Goal: Task Accomplishment & Management: Use online tool/utility

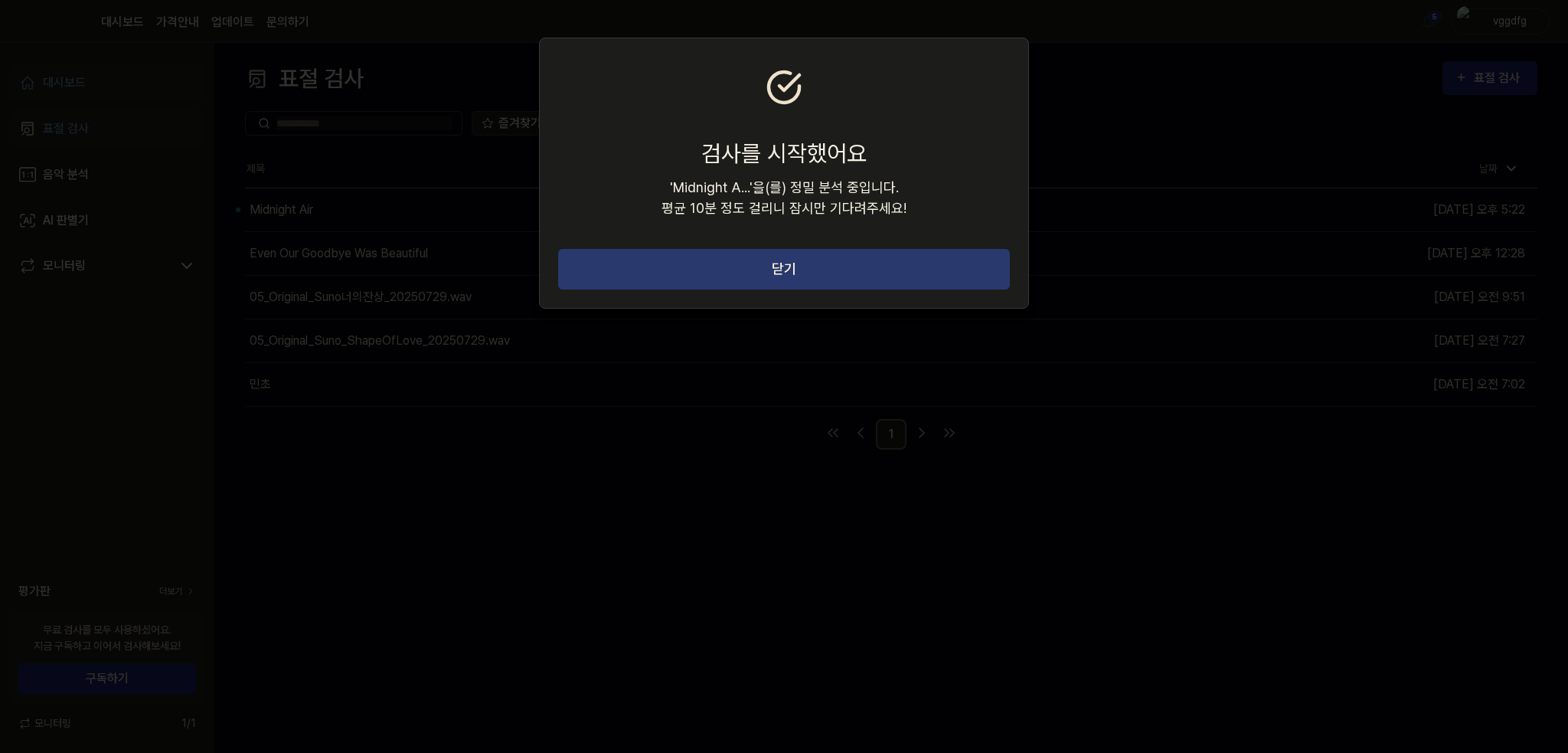
click at [685, 277] on button "닫기" at bounding box center [784, 269] width 452 height 41
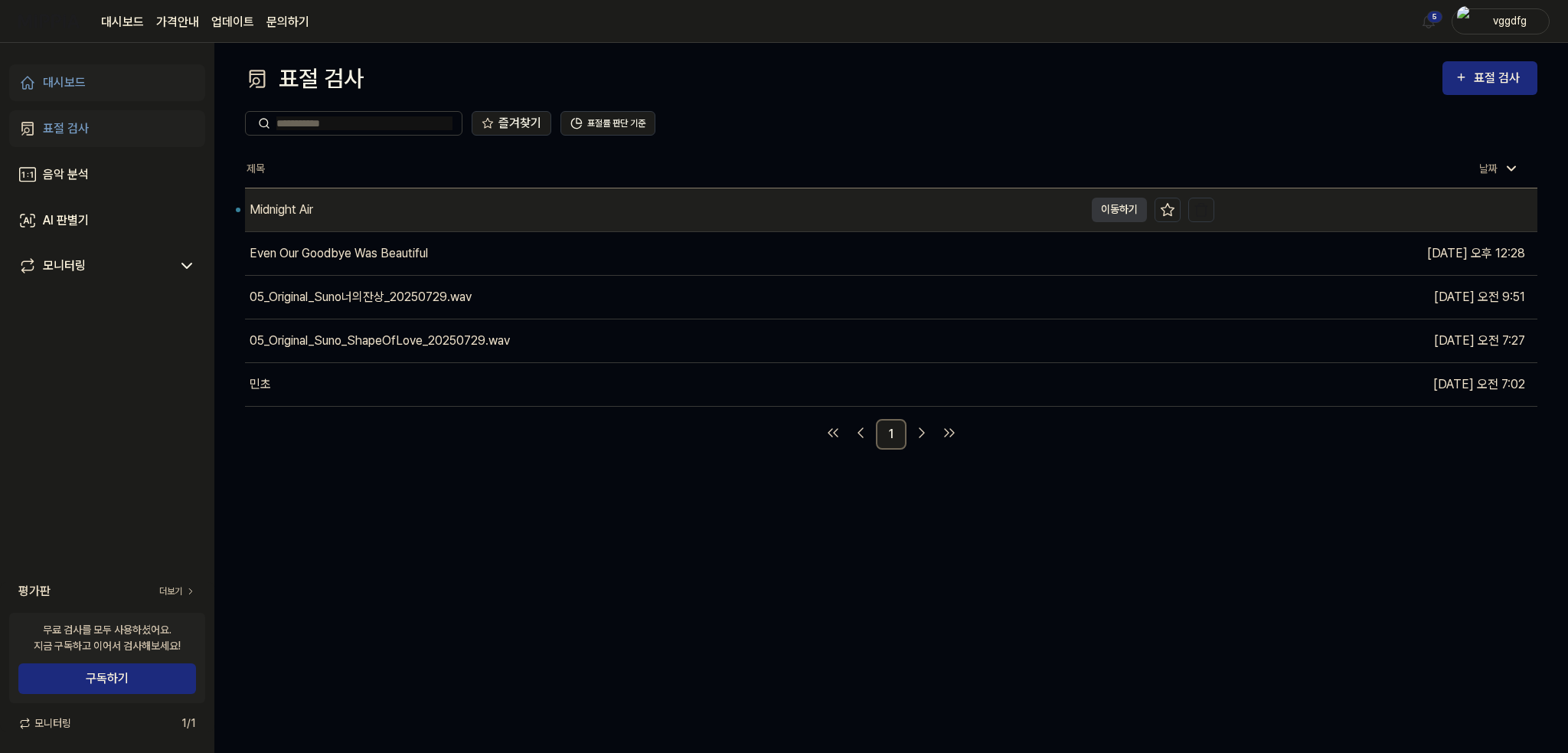
click at [364, 206] on div "Midnight Air" at bounding box center [665, 209] width 839 height 43
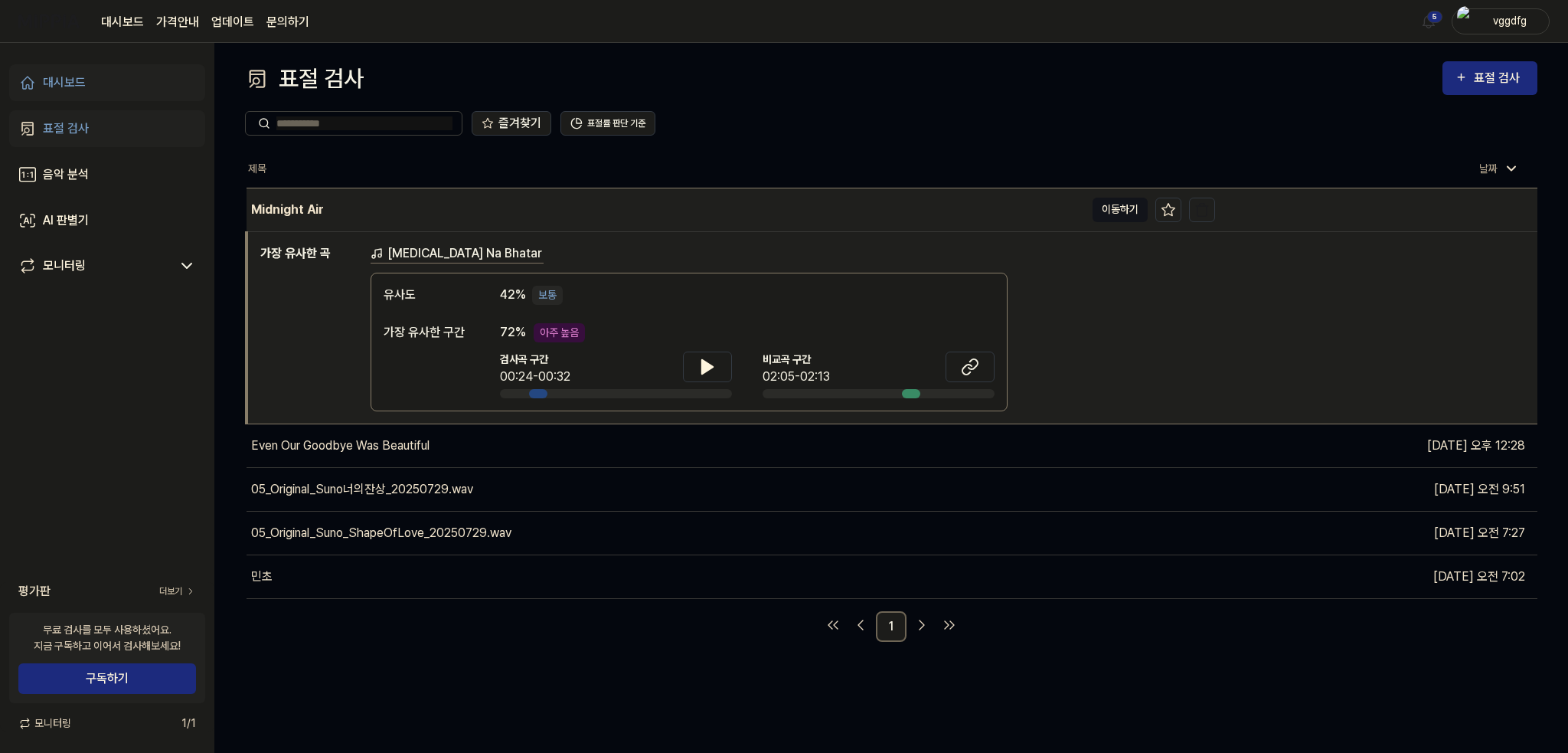
click at [1110, 211] on button "이동하기" at bounding box center [1120, 209] width 55 height 24
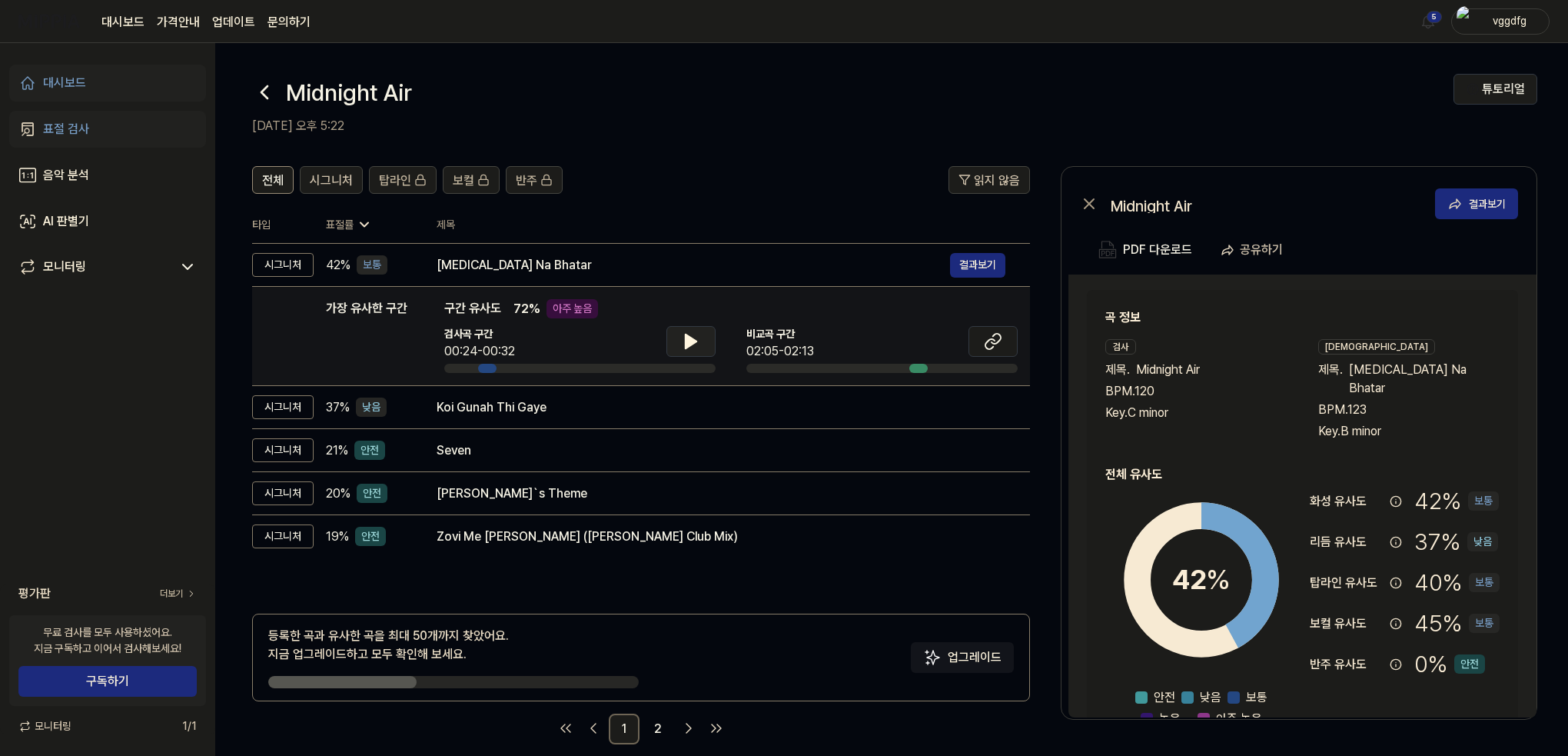
click at [702, 334] on button at bounding box center [691, 341] width 49 height 31
click at [1002, 334] on button at bounding box center [993, 341] width 49 height 31
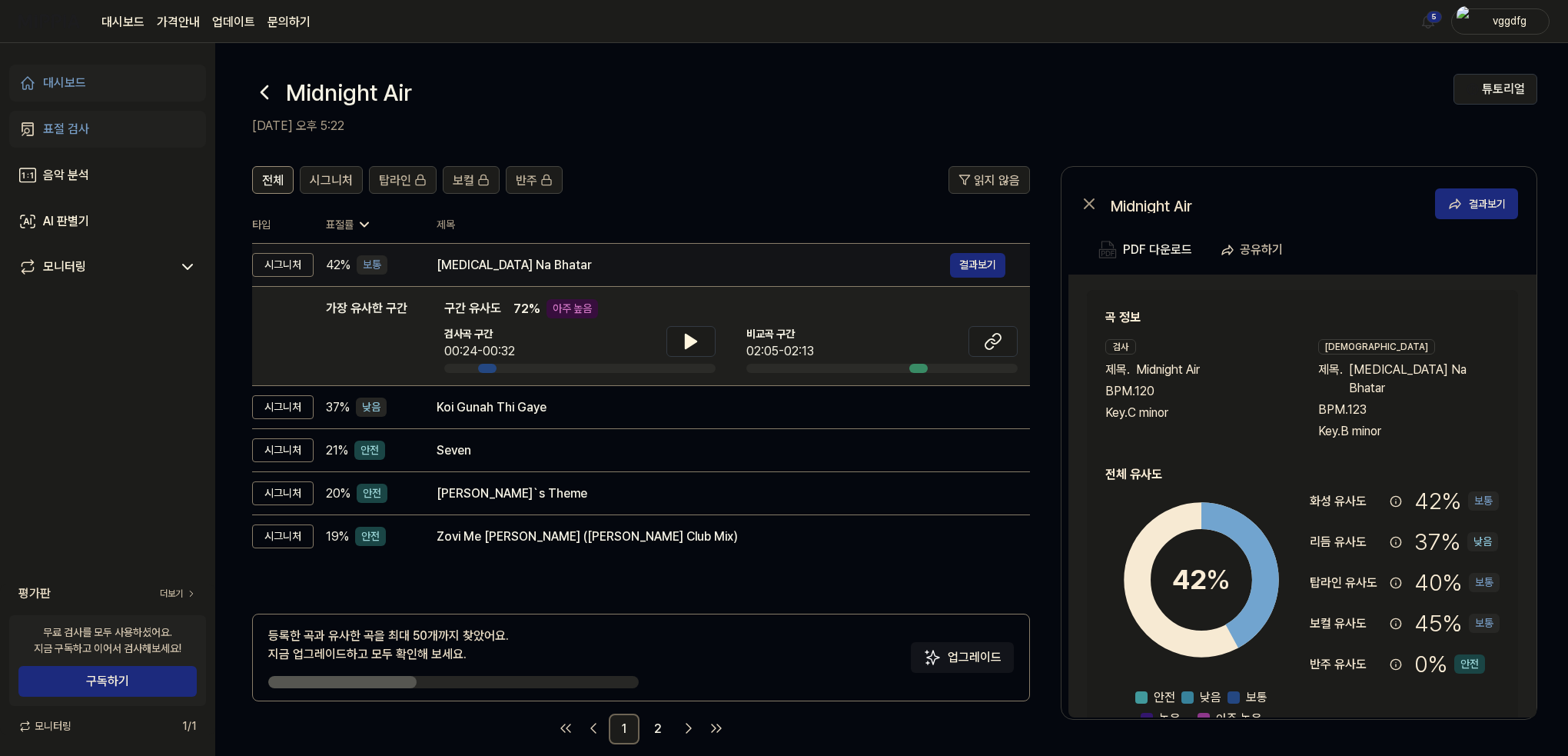
click at [477, 276] on div "Mili Na Bhatar 결과보기" at bounding box center [720, 265] width 569 height 25
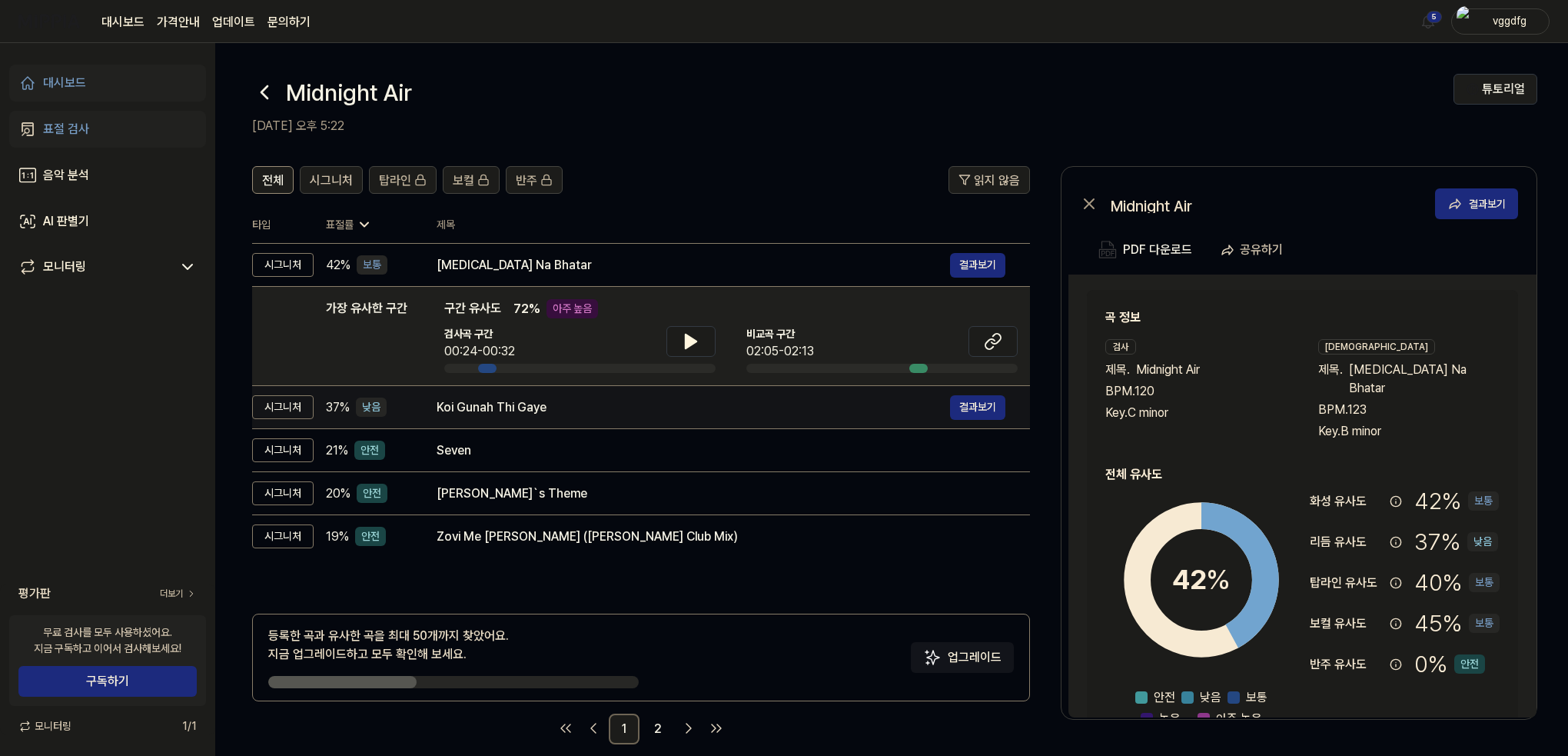
click at [484, 413] on div "Koi Gunah Thi Gaye" at bounding box center [693, 407] width 513 height 18
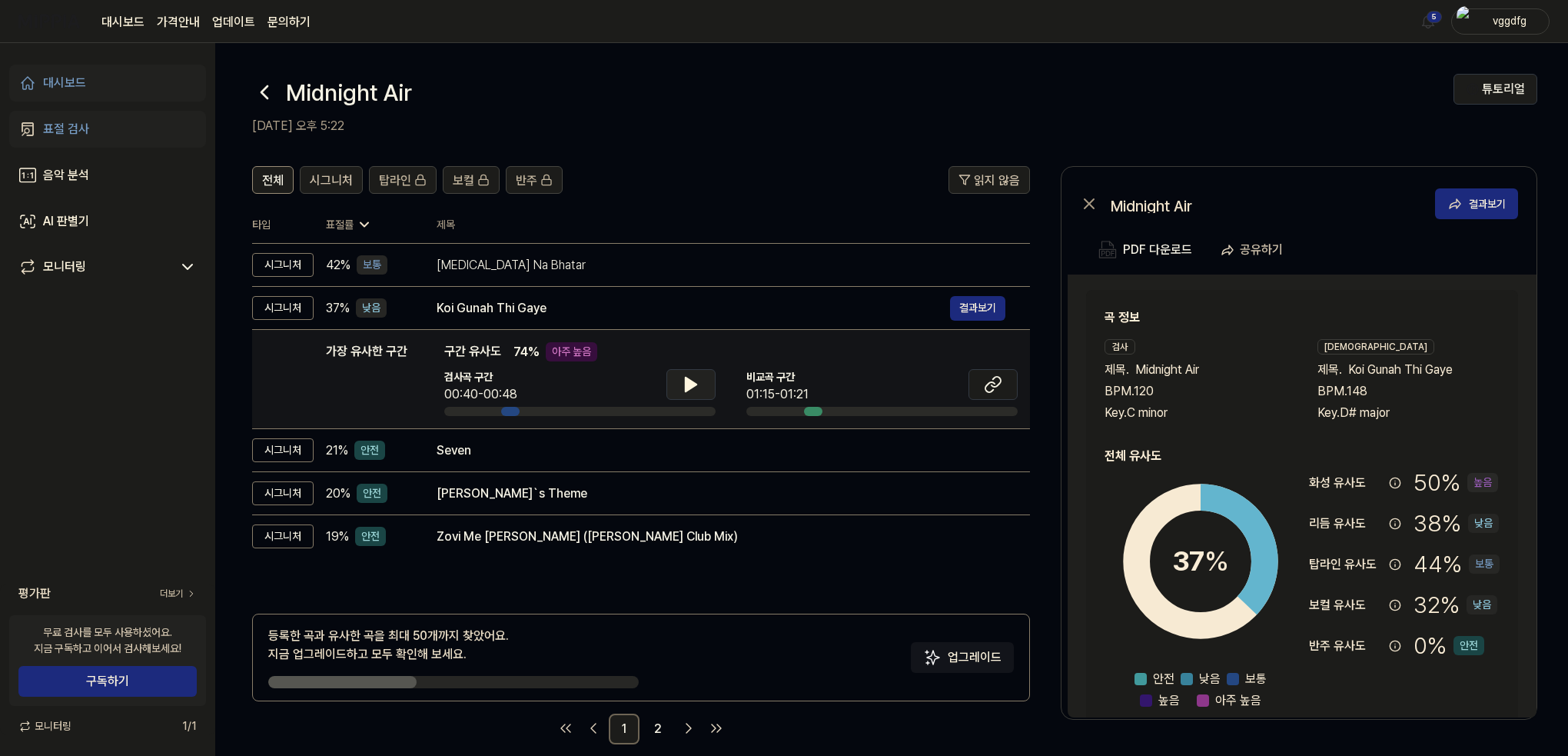
click at [697, 378] on icon at bounding box center [690, 384] width 18 height 18
click at [695, 383] on icon at bounding box center [695, 385] width 4 height 12
click at [995, 386] on icon at bounding box center [992, 384] width 18 height 18
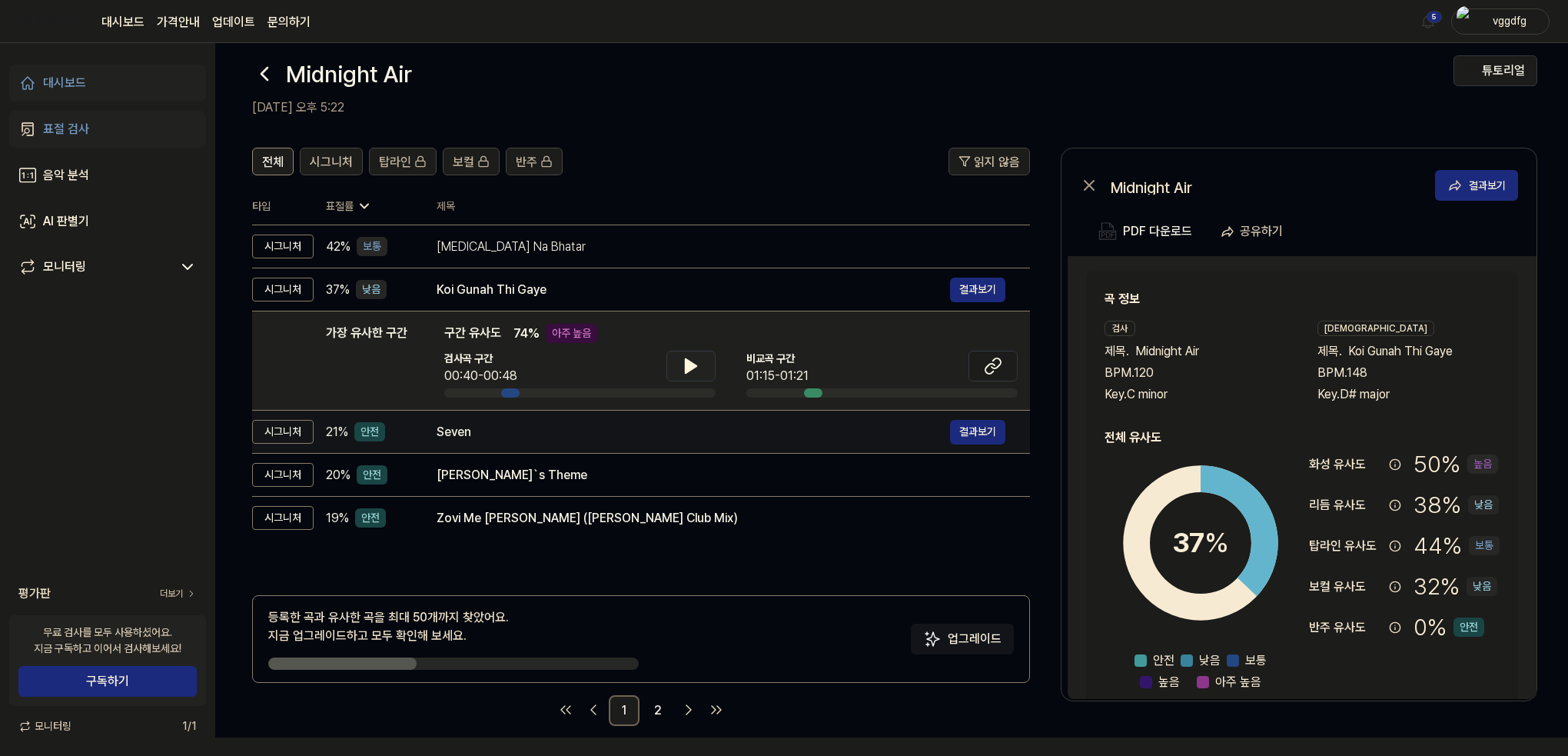
scroll to position [18, 0]
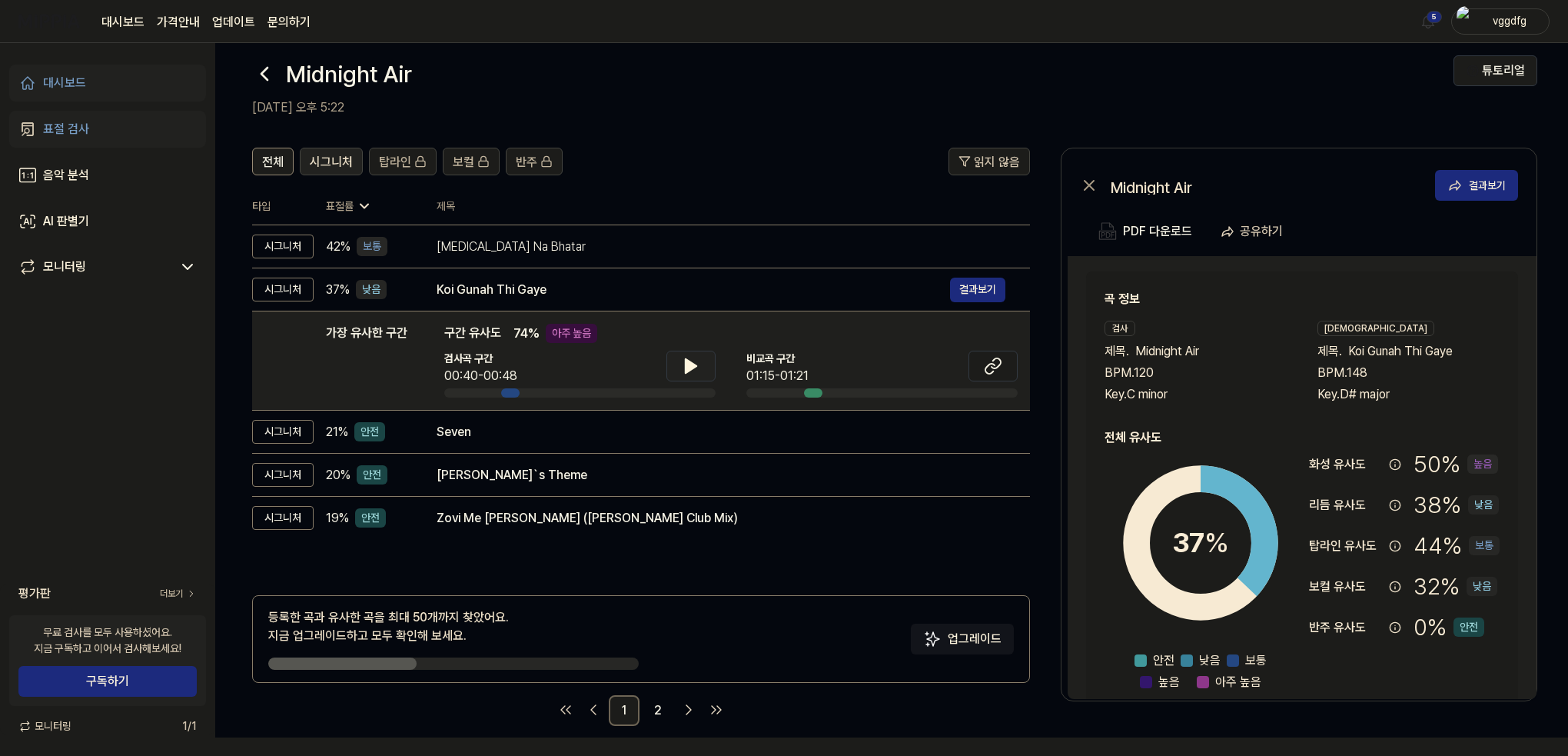
click at [341, 162] on span "시그니처" at bounding box center [331, 162] width 43 height 18
click at [273, 160] on span "전체" at bounding box center [272, 162] width 22 height 18
click at [646, 215] on th "제목" at bounding box center [732, 206] width 593 height 37
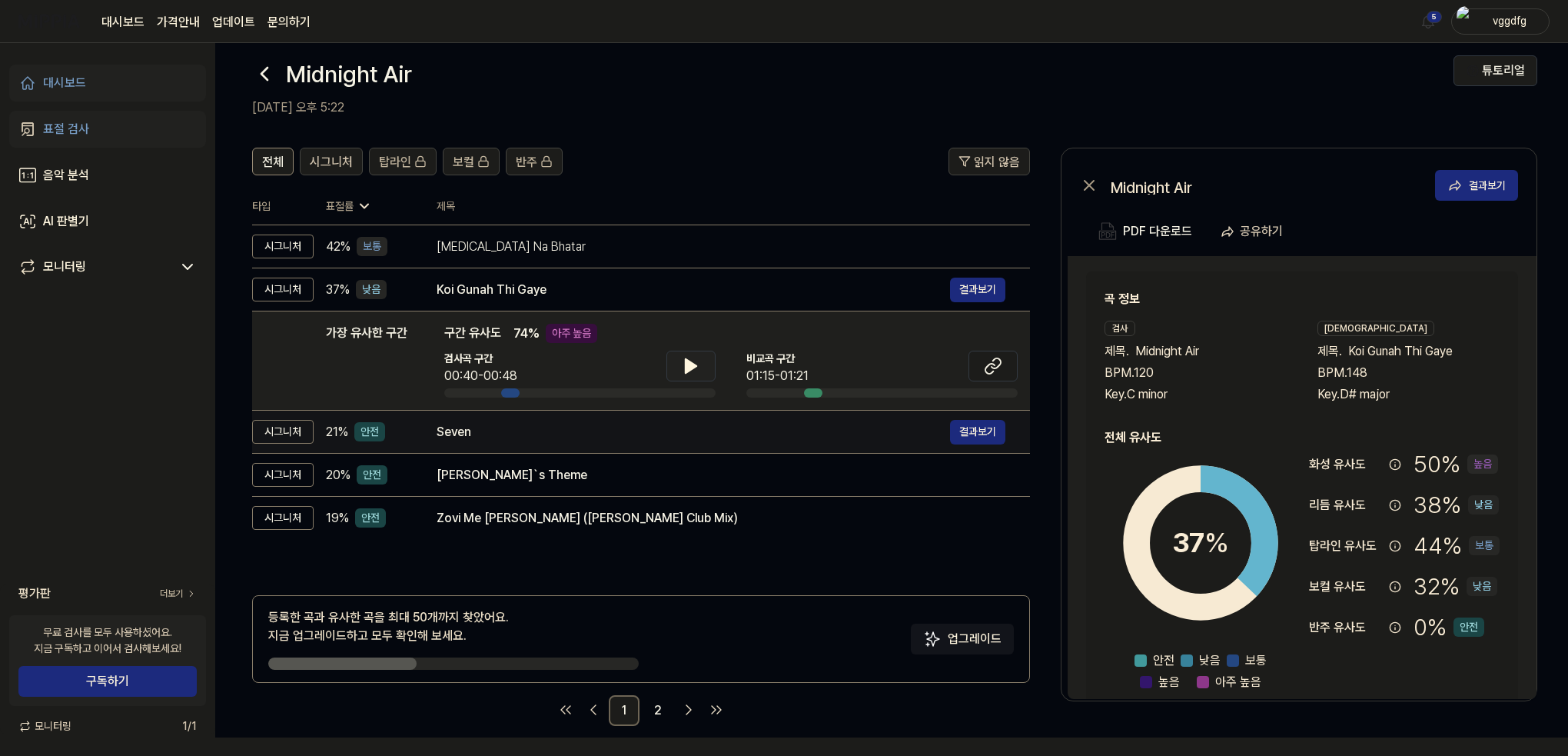
click at [519, 426] on div "Seven" at bounding box center [693, 432] width 513 height 18
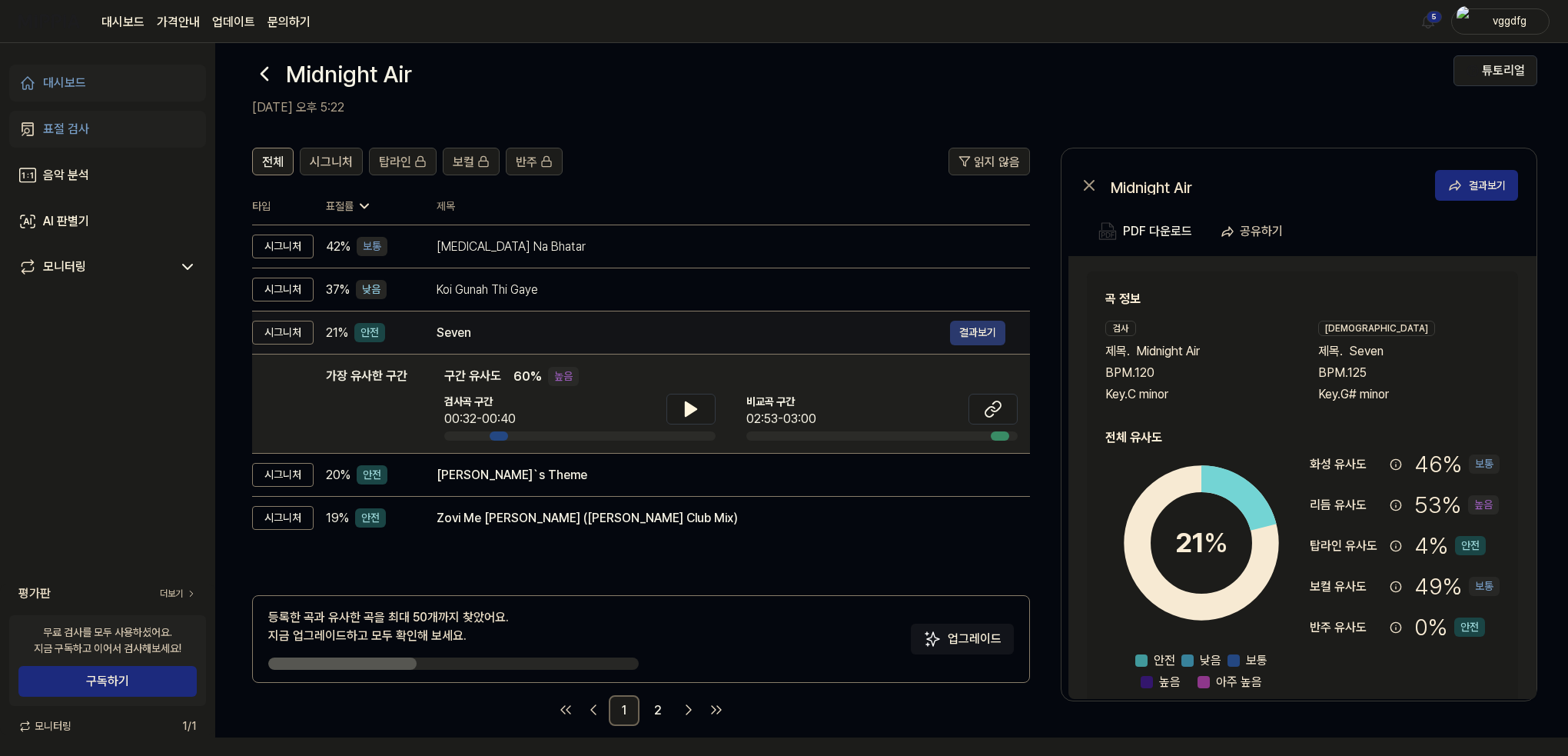
click at [982, 329] on button "결과보기" at bounding box center [978, 333] width 55 height 25
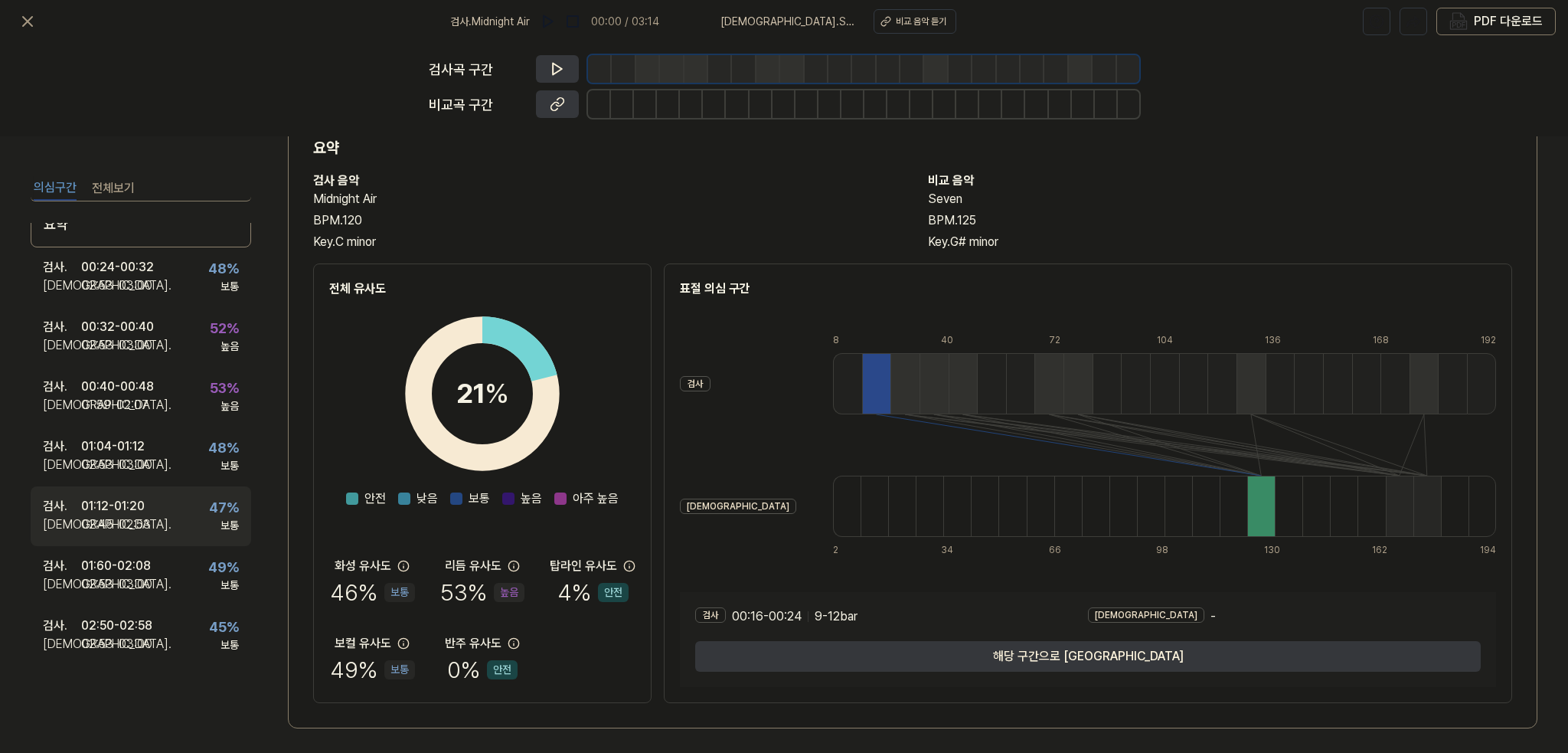
scroll to position [61, 0]
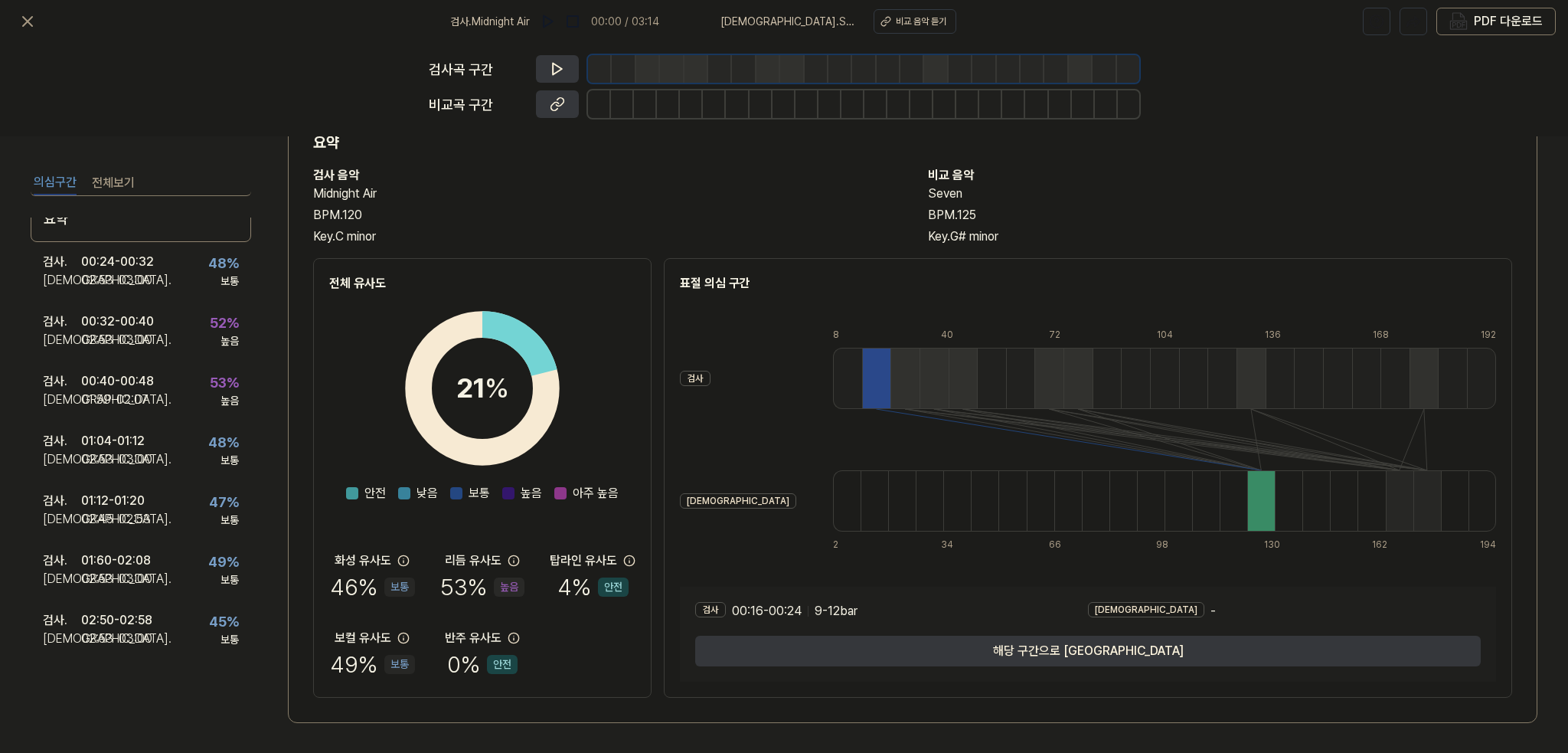
click at [124, 186] on button "전체보기" at bounding box center [113, 183] width 43 height 24
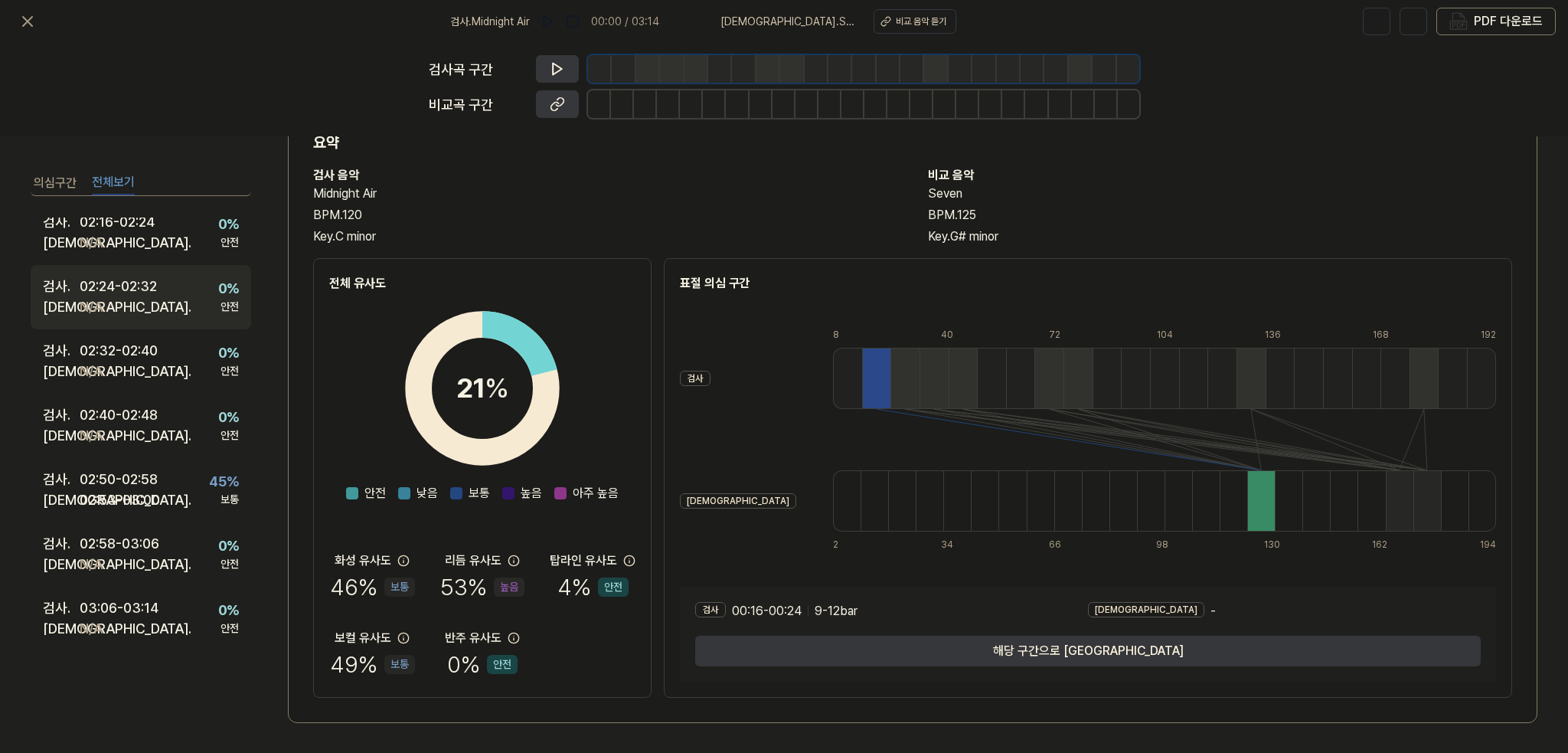
scroll to position [1106, 0]
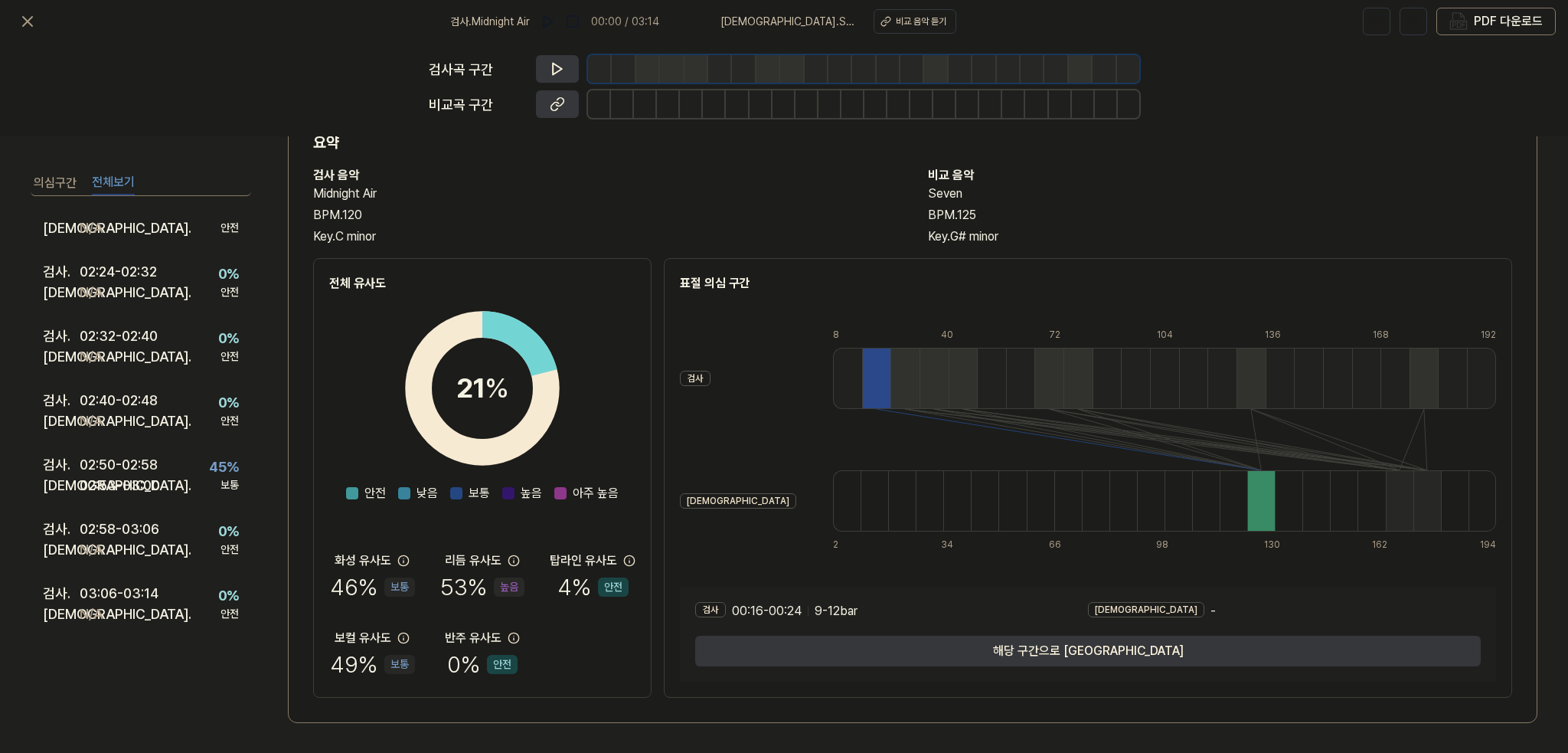
click at [544, 245] on div "Key. C minor" at bounding box center [605, 236] width 584 height 18
click at [616, 190] on h2 "Midnight Air" at bounding box center [605, 193] width 584 height 18
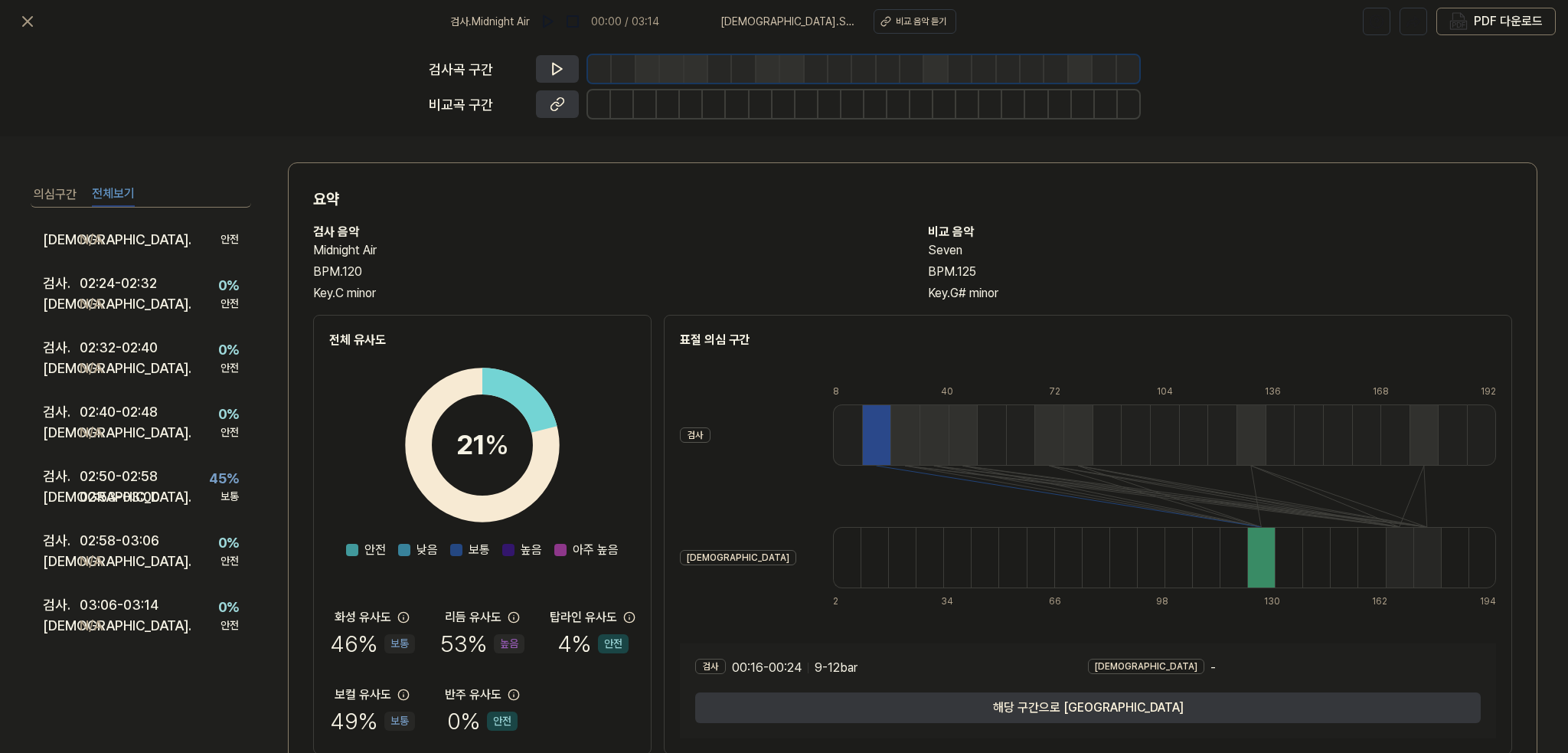
scroll to position [0, 0]
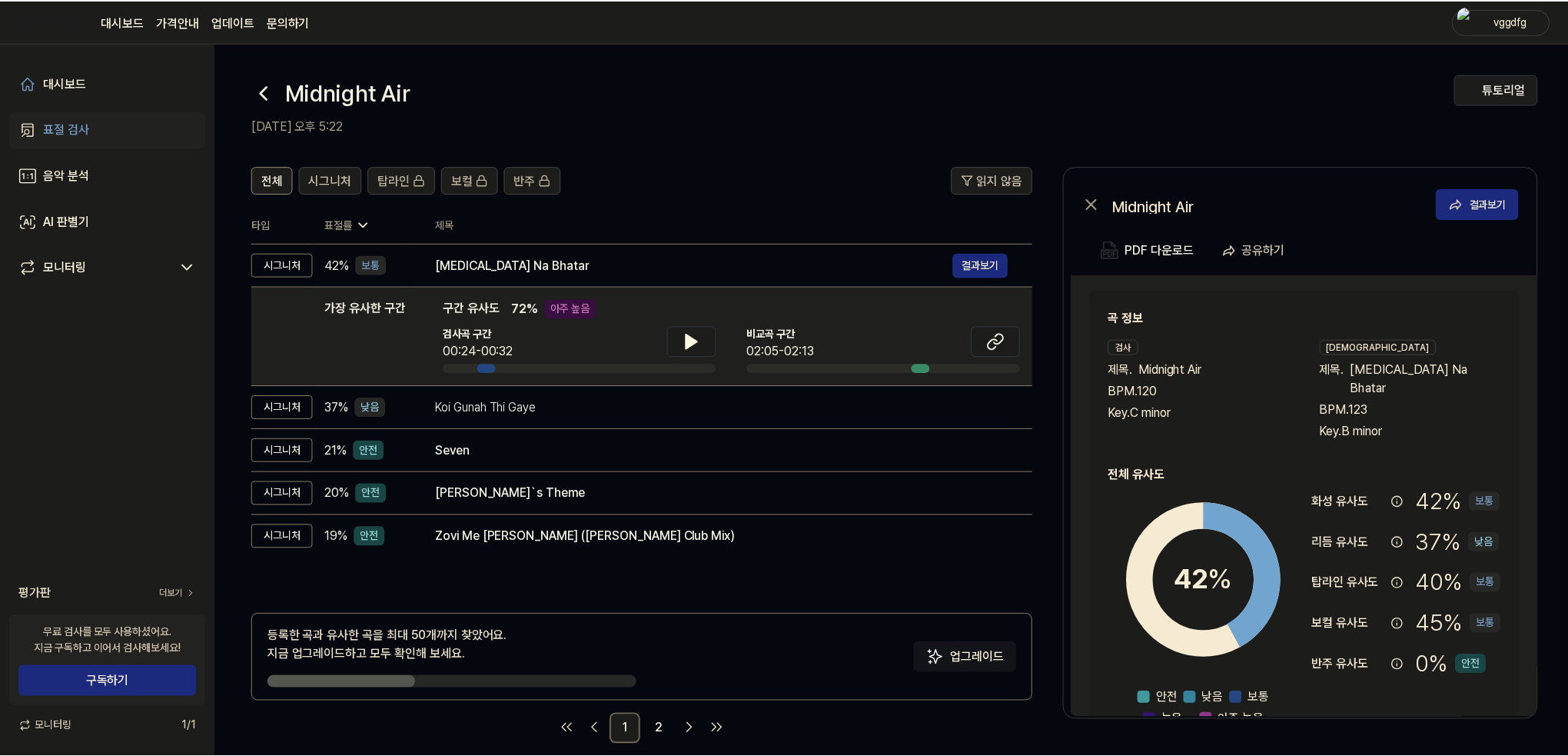
scroll to position [18, 0]
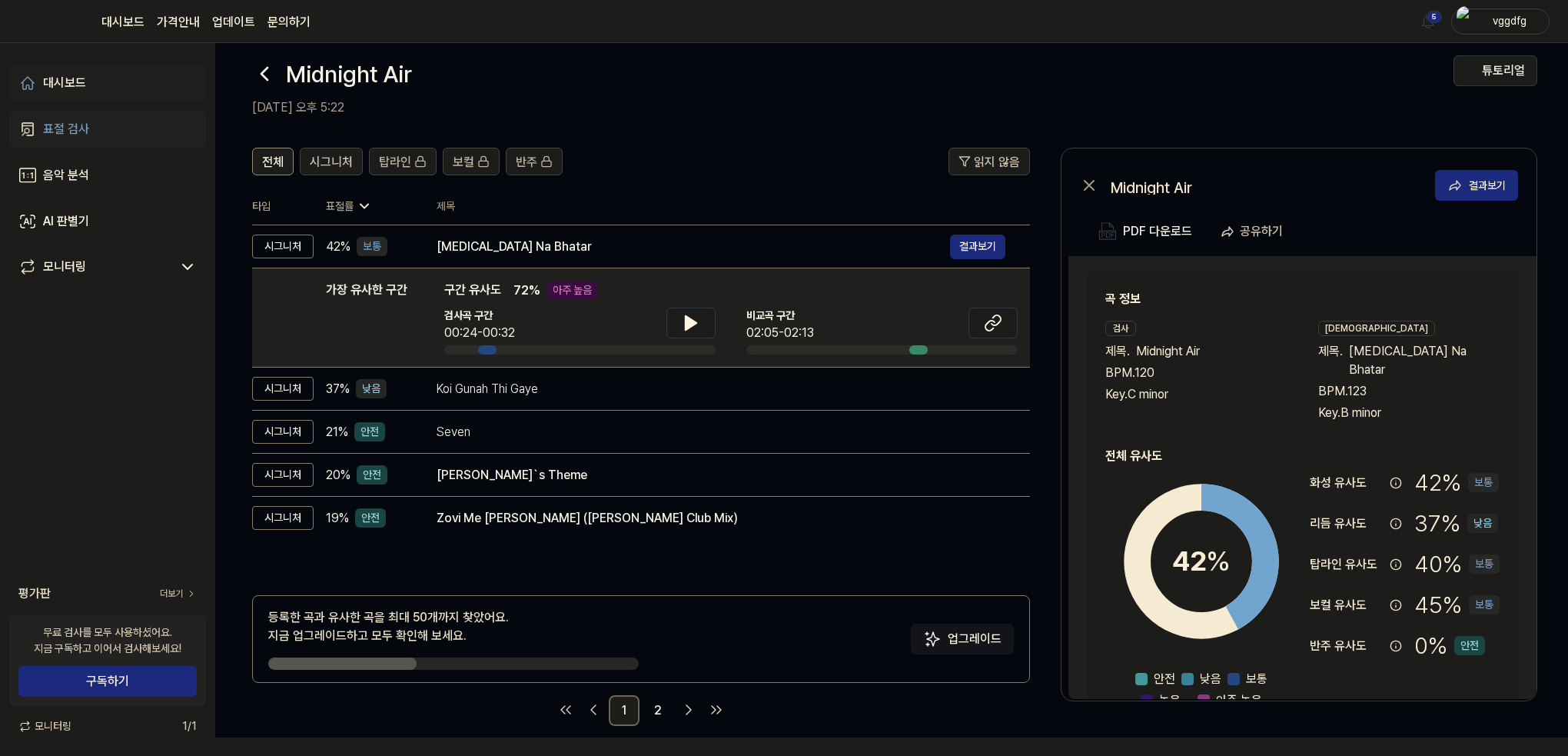
click at [113, 67] on link "대시보드" at bounding box center [108, 83] width 197 height 37
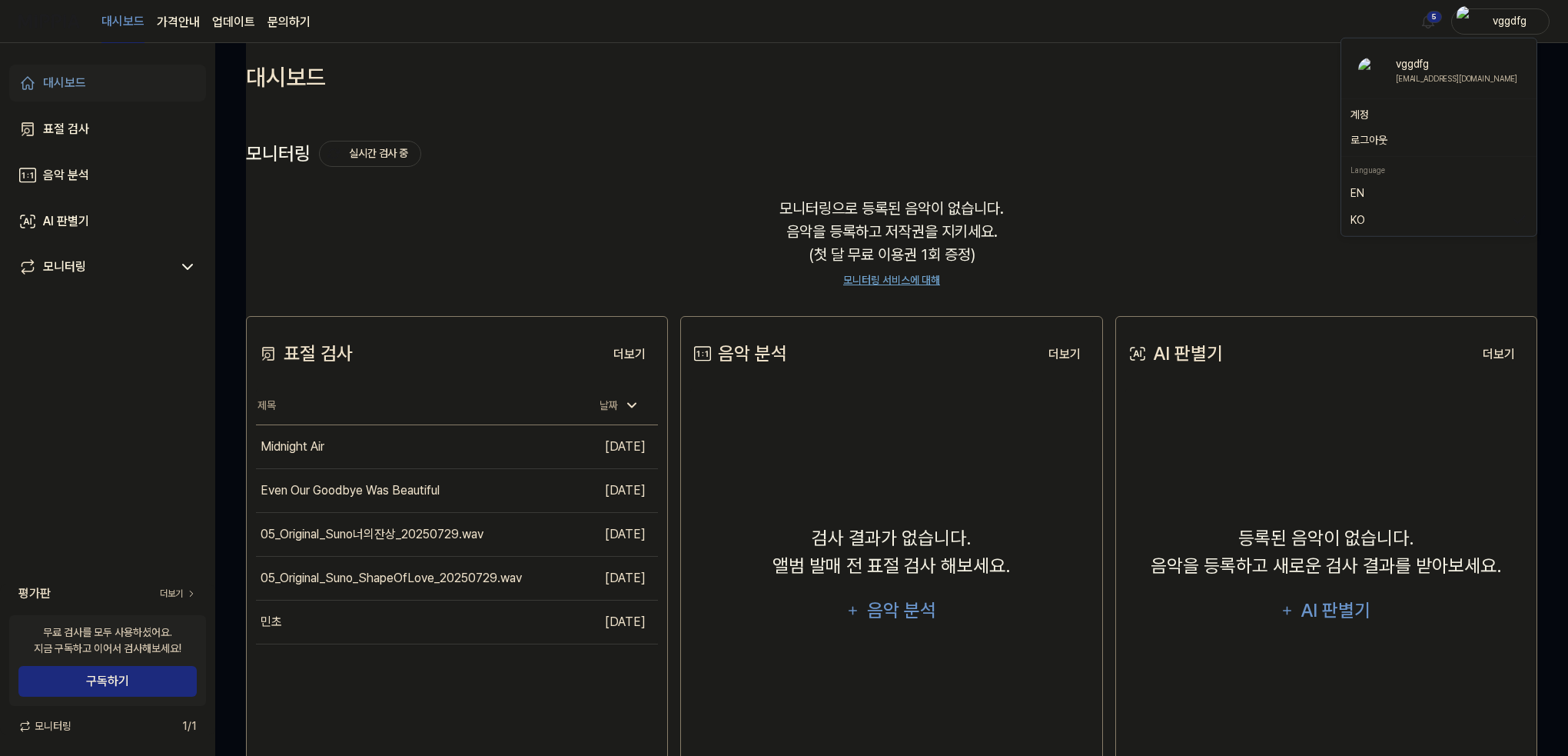
click at [1501, 24] on div "vggdfg" at bounding box center [1509, 20] width 60 height 17
click at [1375, 139] on button "로그아웃" at bounding box center [1439, 140] width 177 height 16
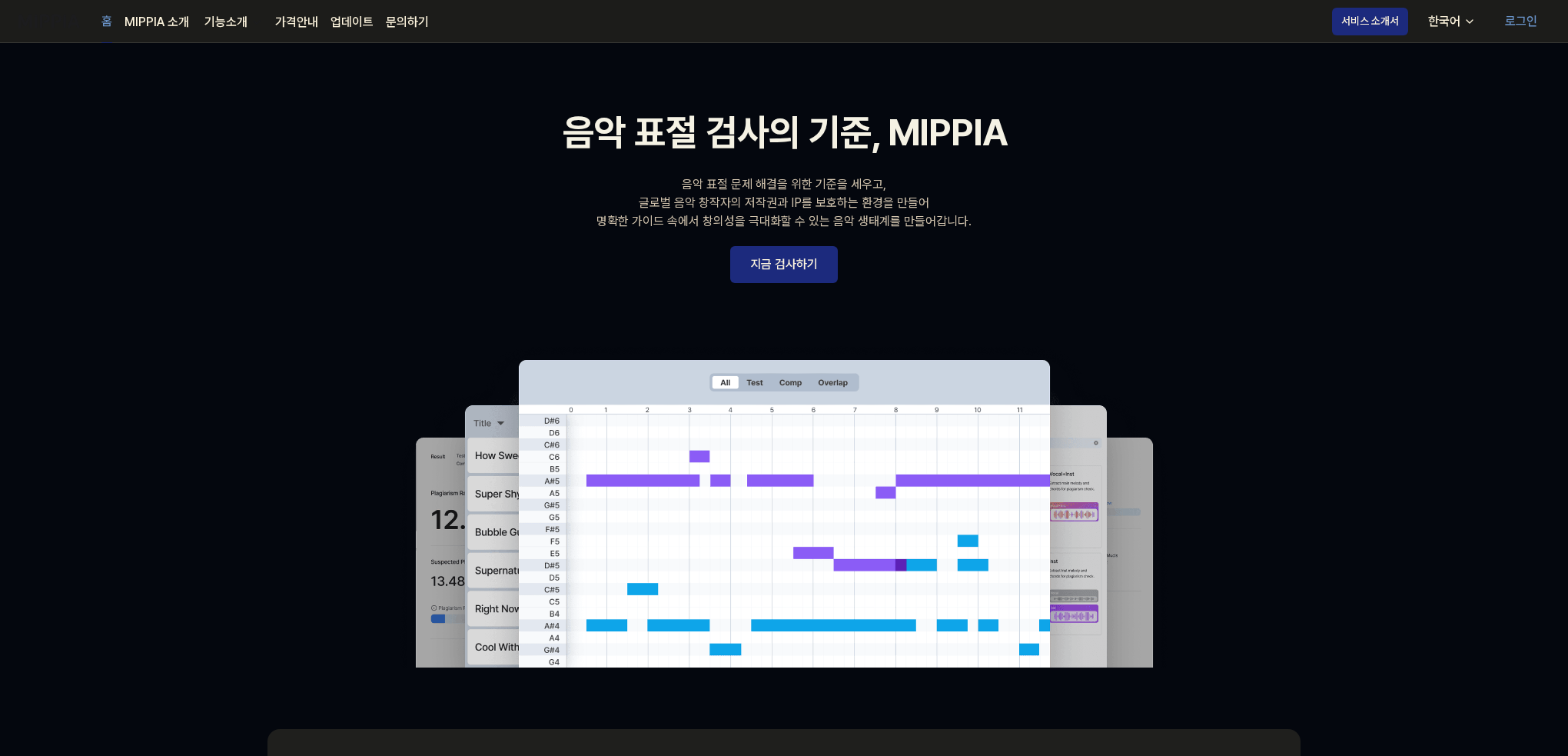
click at [999, 245] on 배너 "음악 표절 검사의 기준, MIPPIA 음악 표절 문제 해결을 위한 기준을 세우고, 글로벌 음악 창작자의 저작권과 IP를 보호하는 환경을 만들어…" at bounding box center [784, 385] width 1107 height 562
click at [1508, 25] on link "로그인" at bounding box center [1521, 21] width 57 height 43
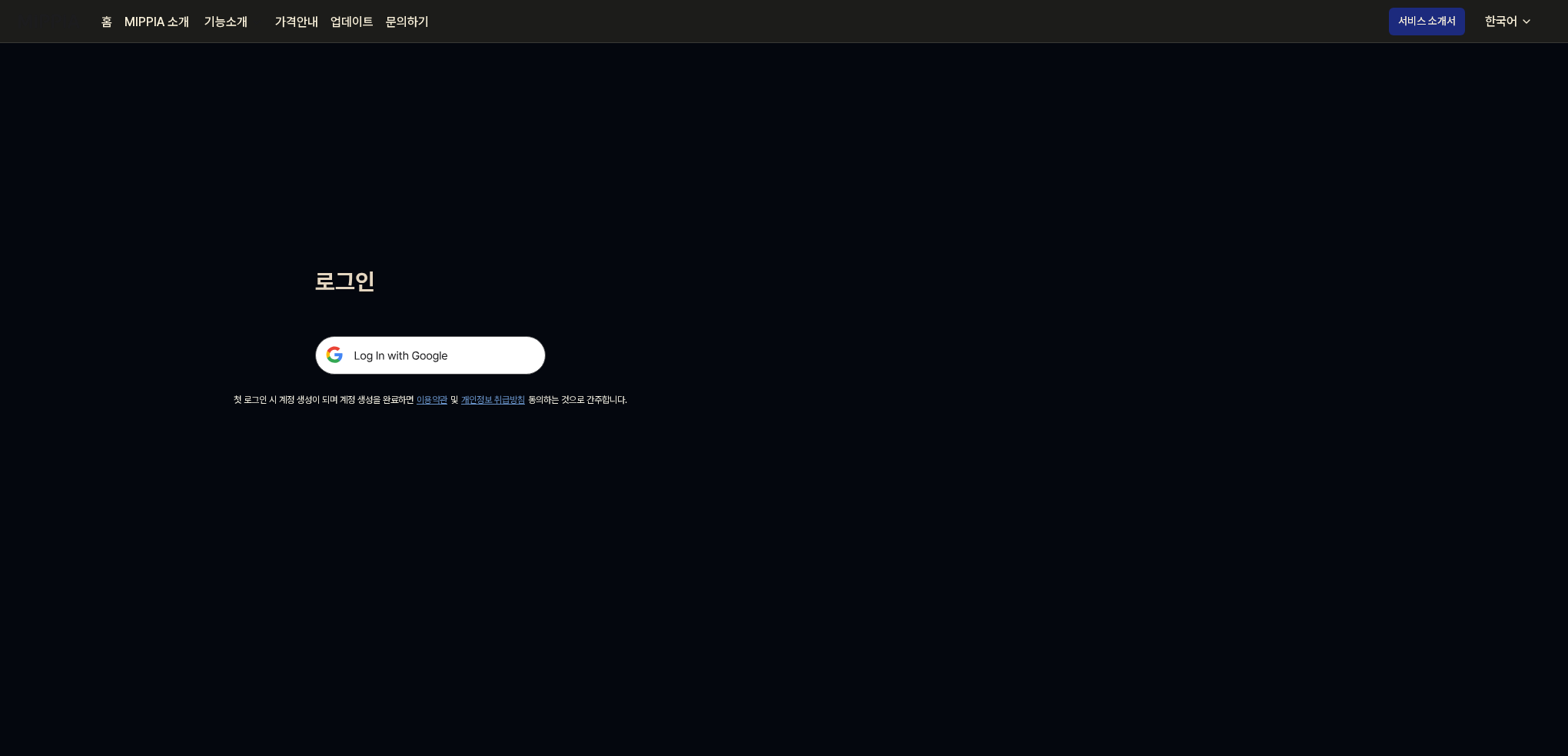
click at [406, 372] on img at bounding box center [430, 355] width 230 height 39
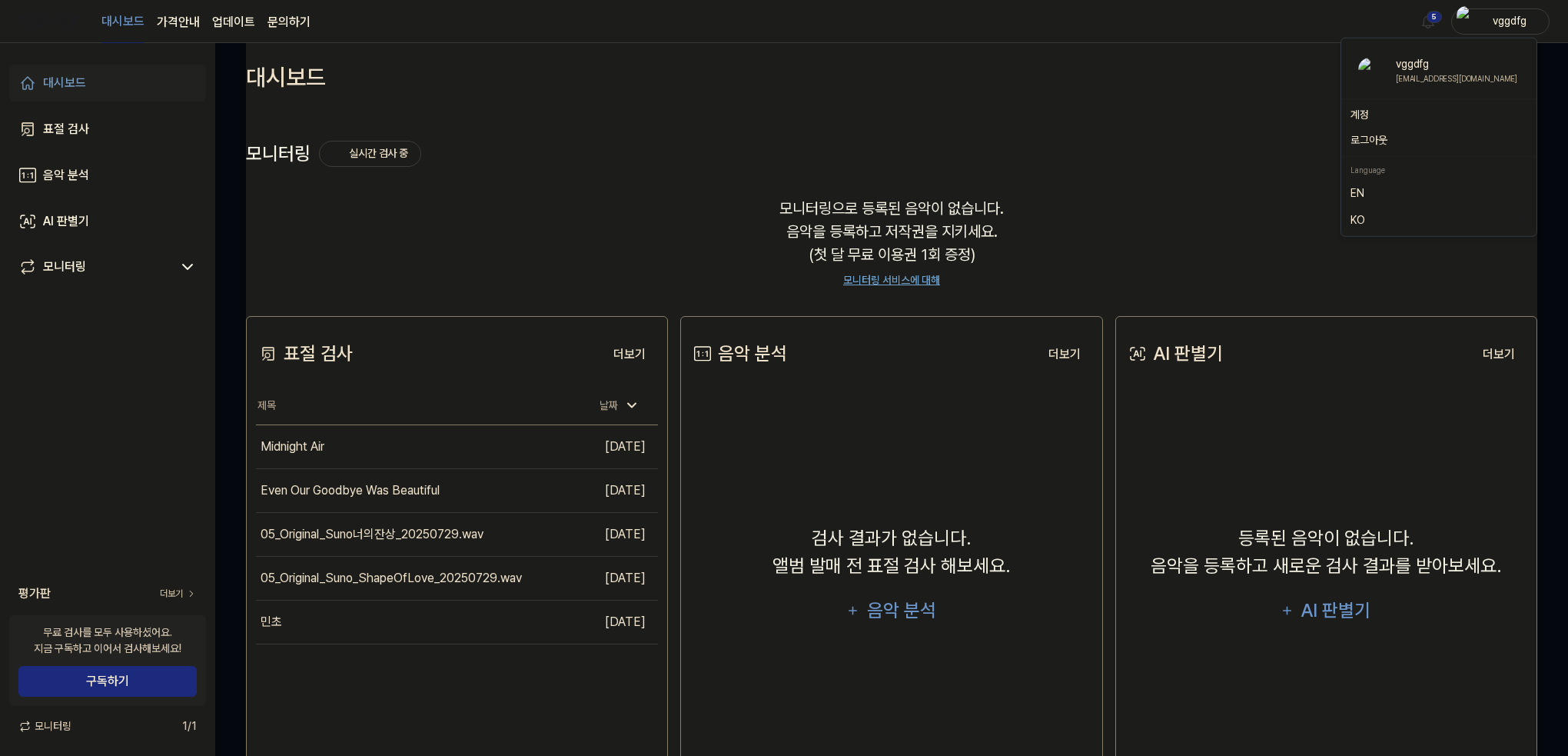
click at [1498, 27] on div "vggdfg" at bounding box center [1509, 20] width 60 height 17
click at [1380, 131] on div "로그아웃" at bounding box center [1439, 140] width 189 height 25
click at [1507, 24] on div "vggdfg" at bounding box center [1509, 20] width 60 height 17
click at [1386, 130] on div "로그아웃" at bounding box center [1439, 140] width 189 height 25
click at [1386, 136] on div "모니터링 실시간 검사 중 더보기 모니터링 모니터링으로 등록된 음악이 없습니다. 음악을 등록하고 저작권을 지키세요. (첫 달 무료 이용권 1회 …" at bounding box center [892, 197] width 1291 height 174
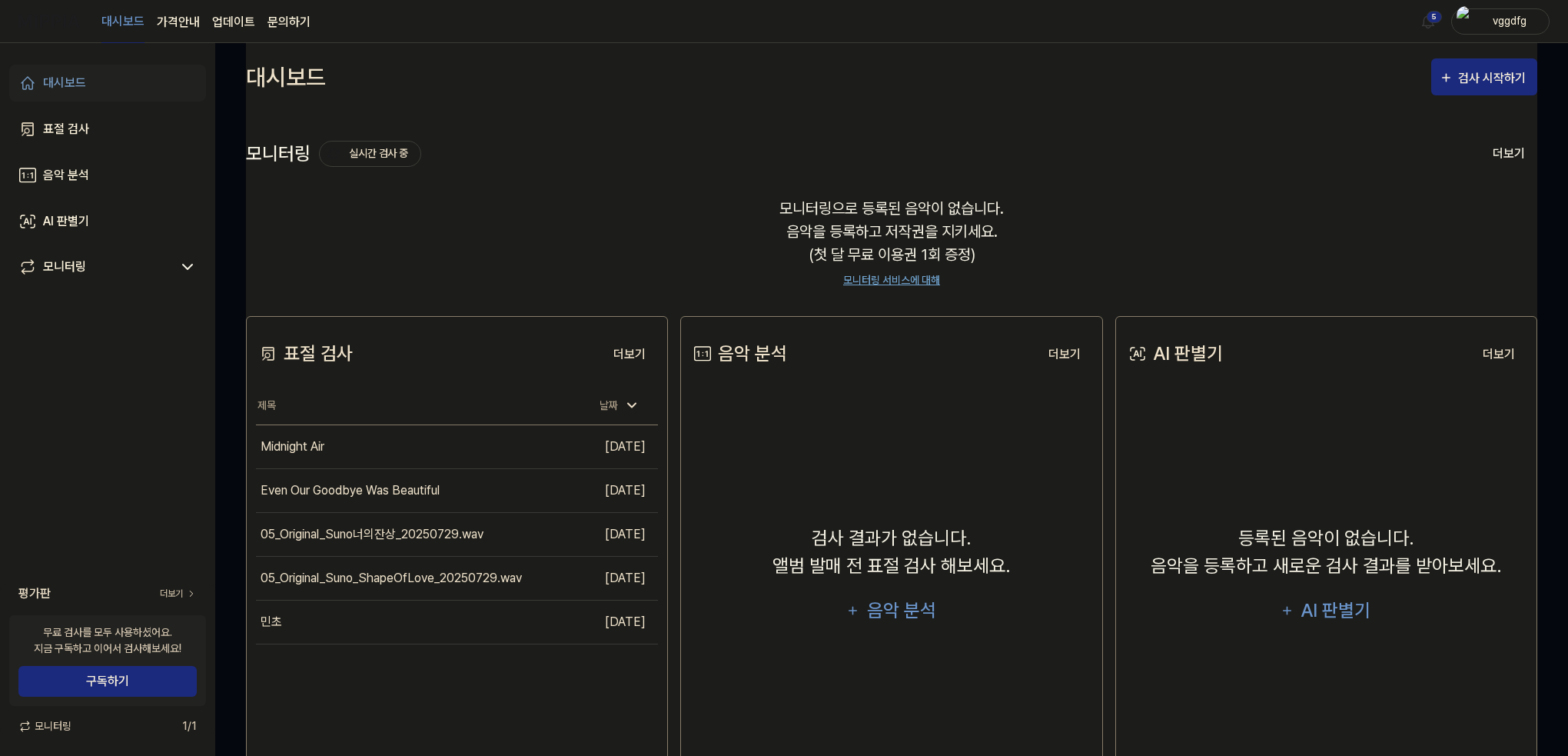
click at [1491, 15] on div "vggdfg" at bounding box center [1509, 20] width 60 height 17
click at [1377, 137] on button "로그아웃" at bounding box center [1439, 140] width 177 height 16
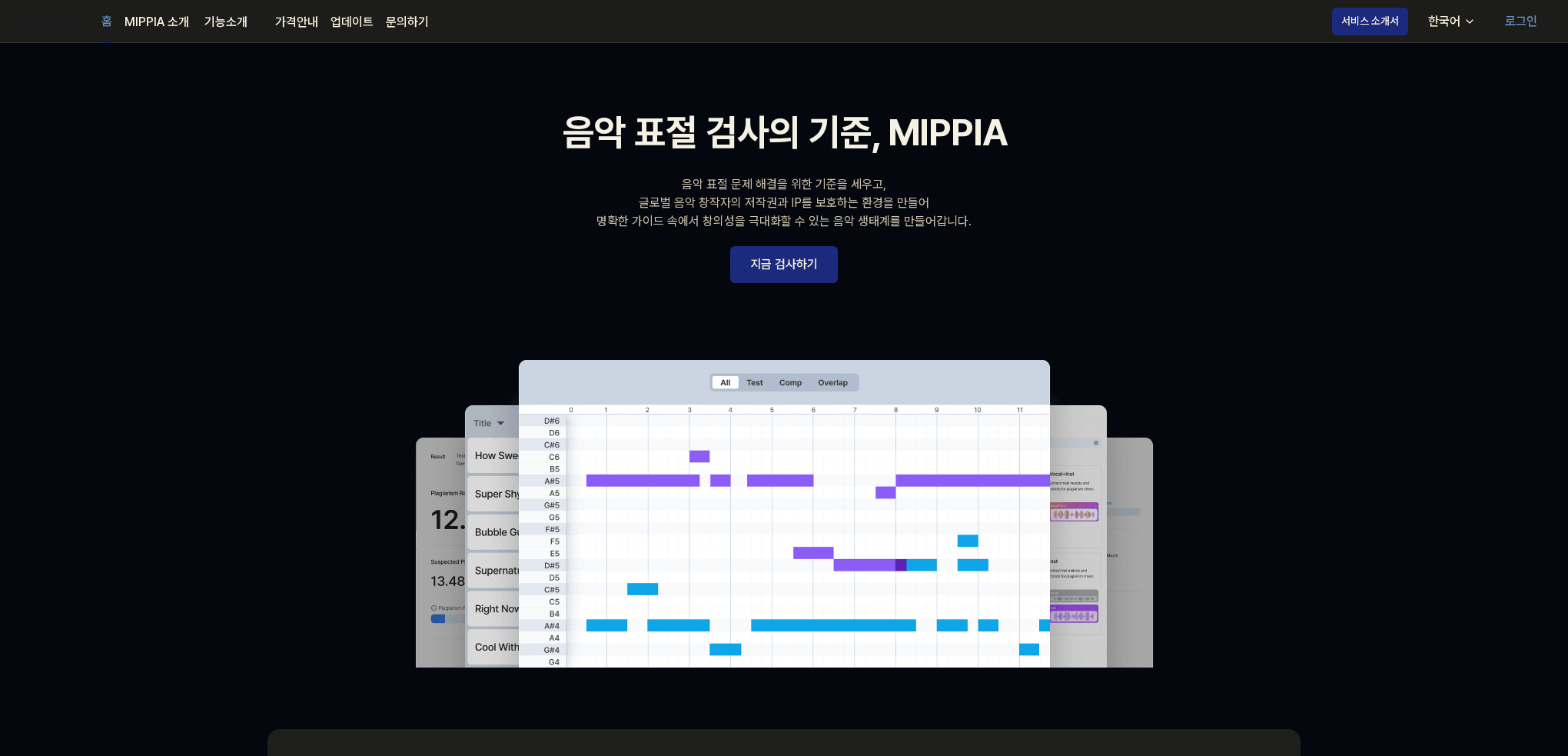
click at [1542, 16] on link "로그인" at bounding box center [1521, 21] width 57 height 43
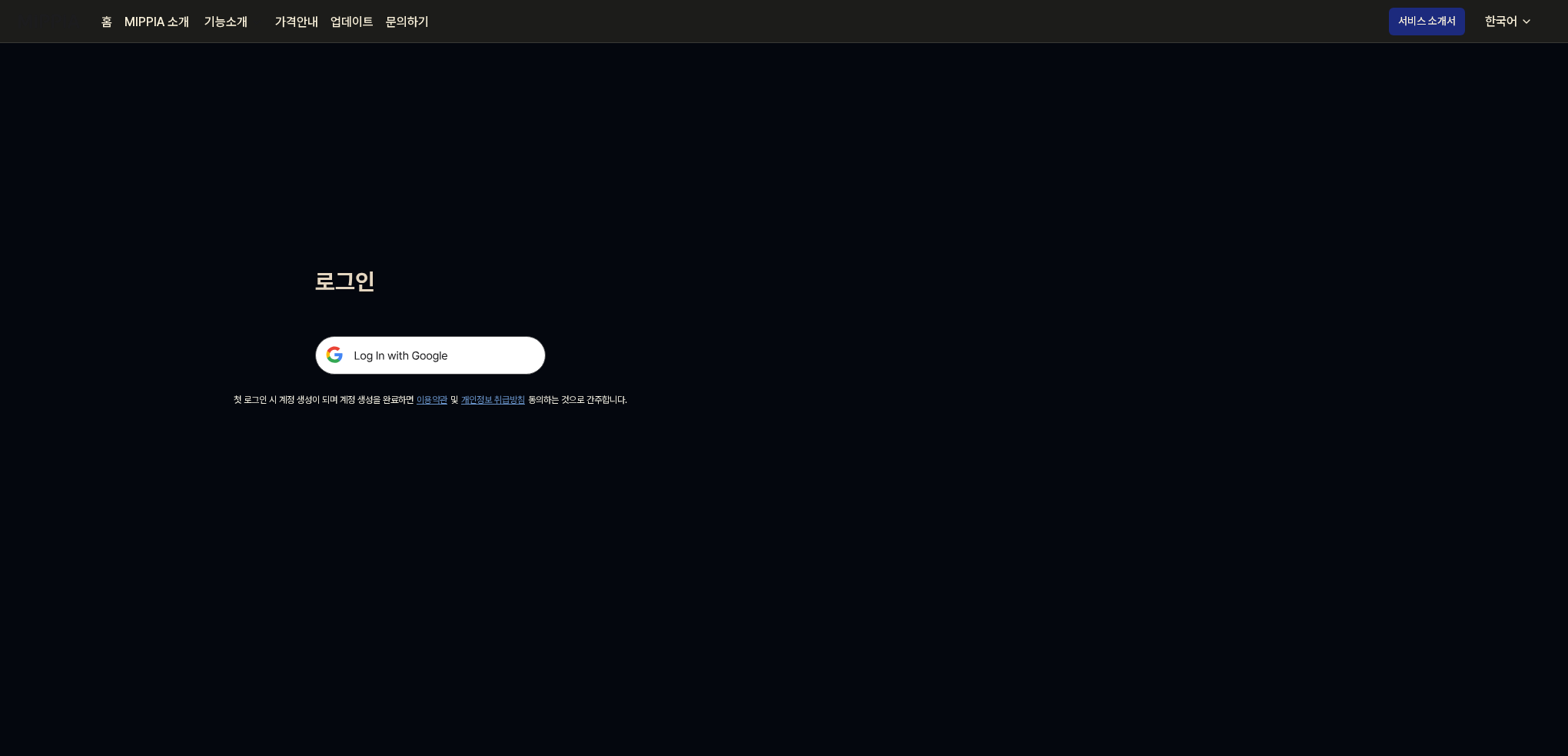
click at [393, 364] on img at bounding box center [430, 355] width 230 height 39
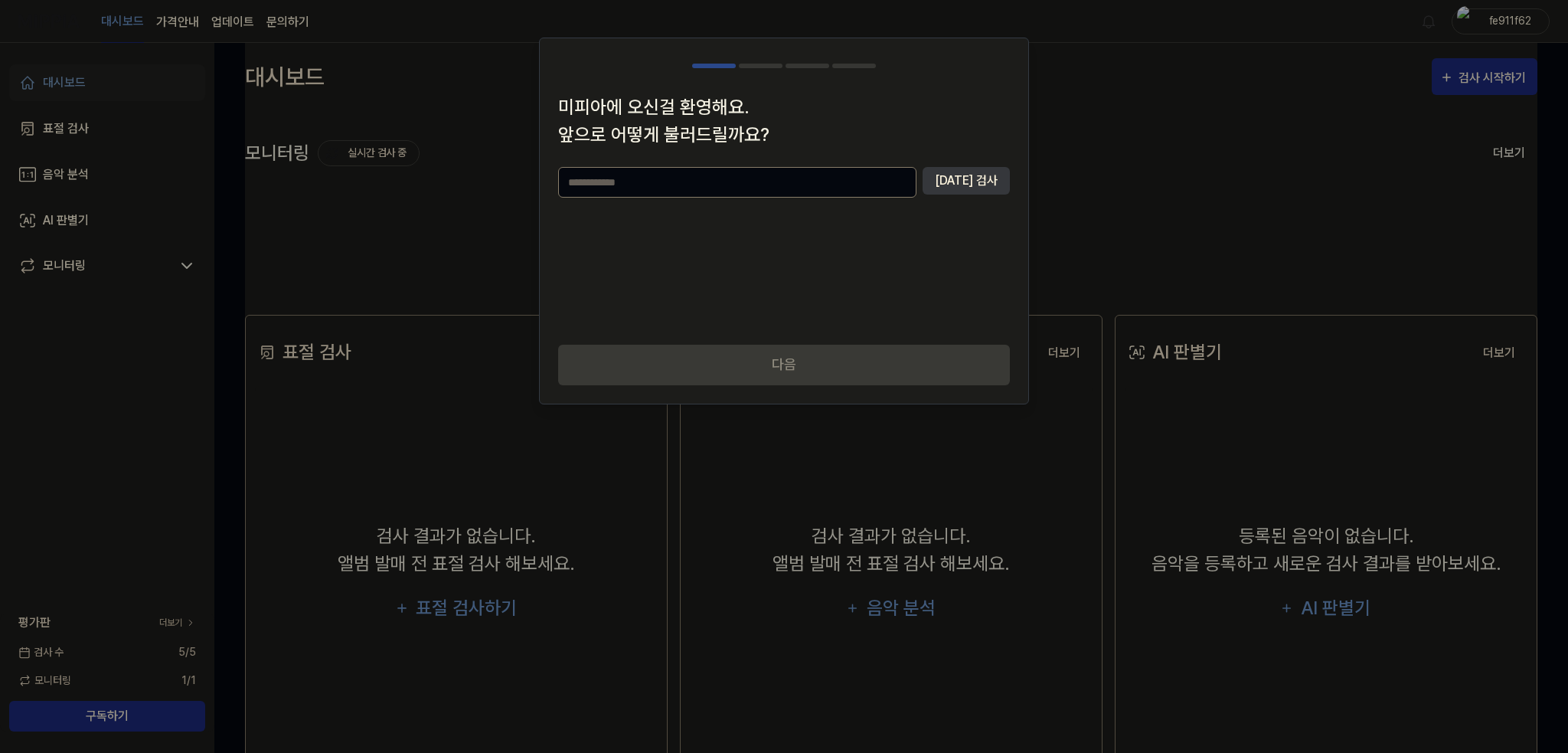
click at [835, 192] on input "text" at bounding box center [737, 181] width 359 height 31
type input "**********"
click at [991, 190] on button "[DATE] 검사" at bounding box center [966, 181] width 87 height 28
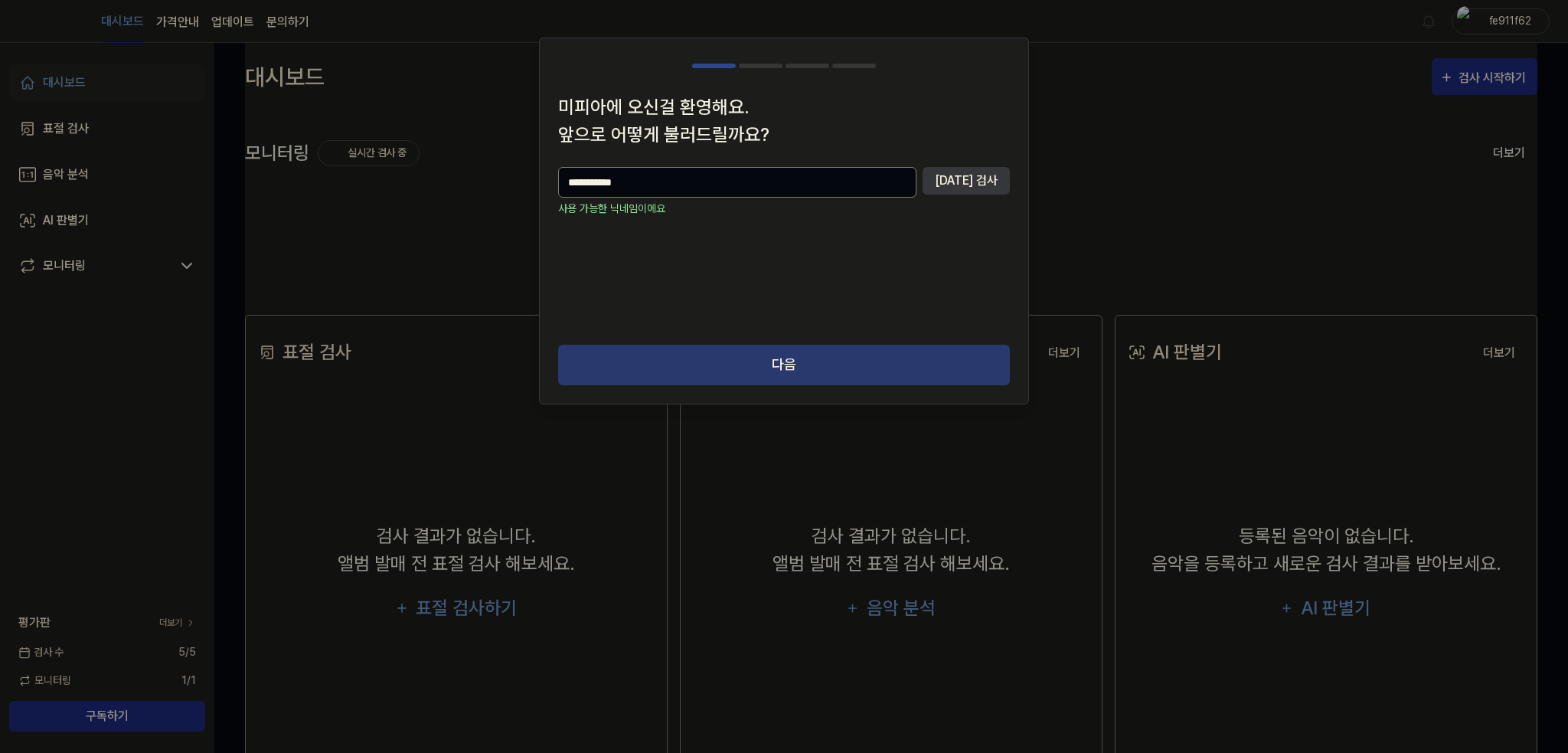
click at [846, 366] on button "다음" at bounding box center [784, 365] width 452 height 41
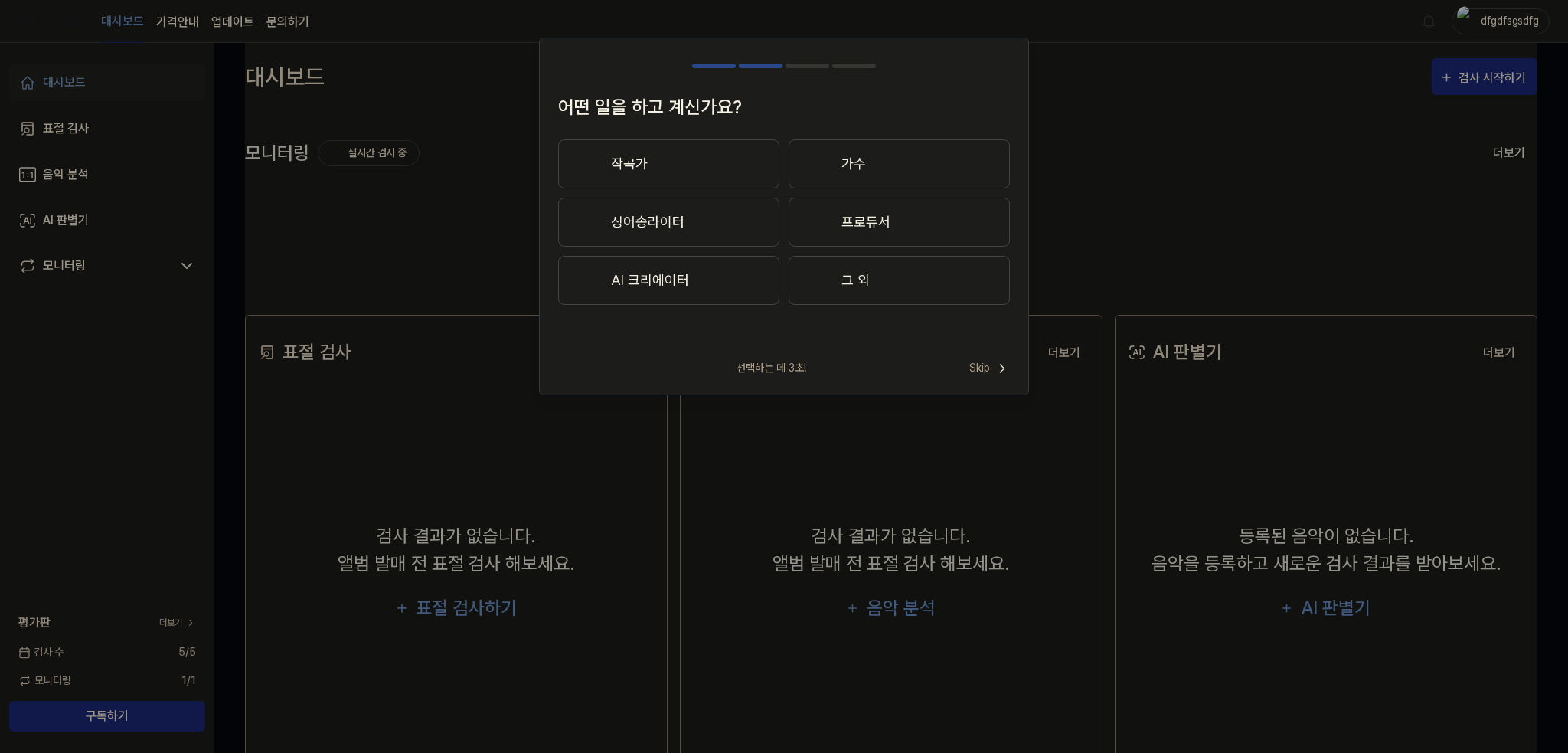
click at [680, 160] on button "작곡가" at bounding box center [669, 164] width 222 height 49
click at [984, 370] on span "Skip" at bounding box center [989, 367] width 41 height 16
click at [982, 364] on div "선택하는 데 3초! Skip" at bounding box center [784, 359] width 489 height 37
click at [976, 358] on span "Skip" at bounding box center [988, 350] width 44 height 18
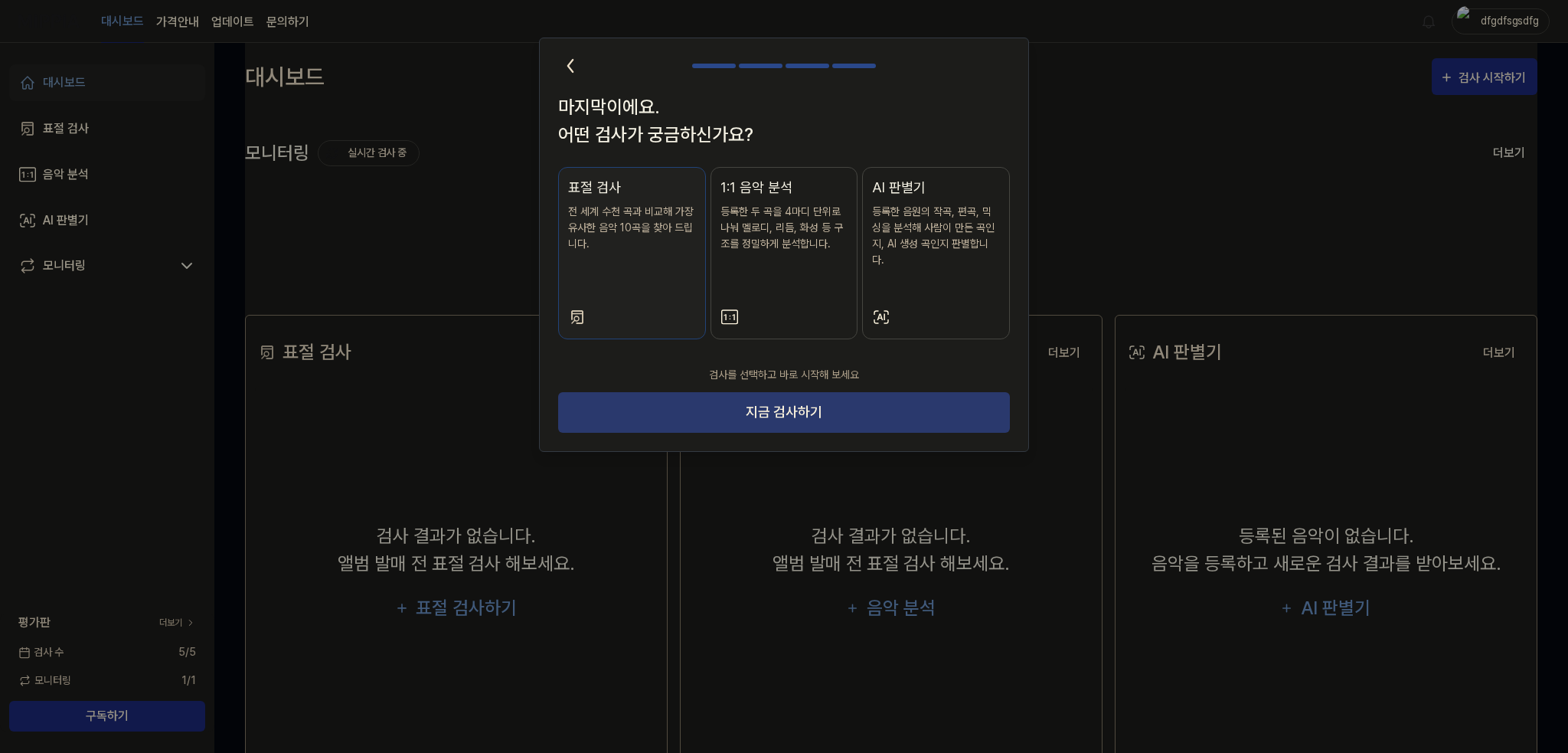
click at [956, 392] on button "지금 검사하기" at bounding box center [784, 412] width 452 height 41
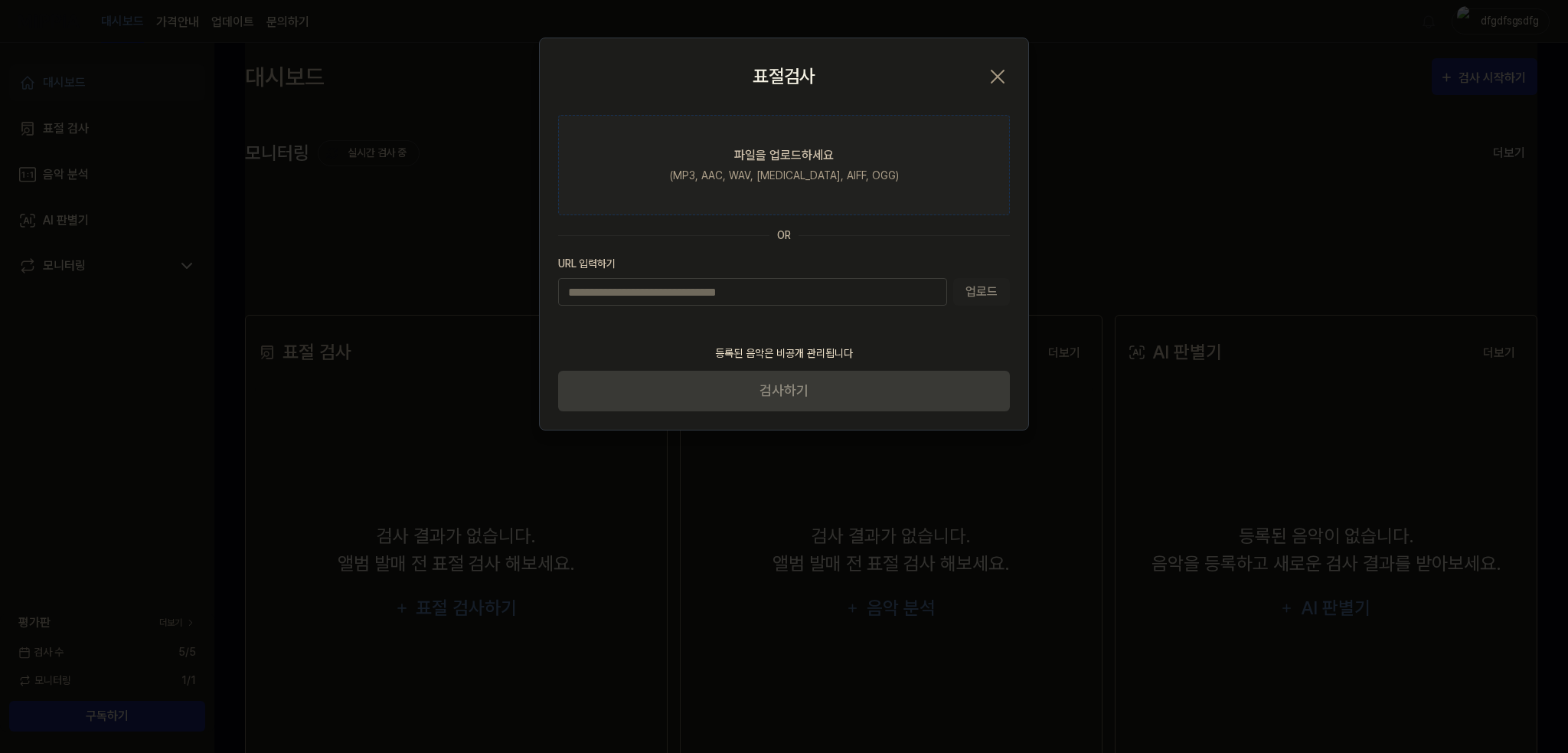
click at [726, 165] on label "파일을 업로드하세요 (MP3, AAC, WAV, [MEDICAL_DATA], AIFF, OGG)" at bounding box center [784, 165] width 452 height 100
click at [0, 0] on input "파일을 업로드하세요 (MP3, AAC, WAV, [MEDICAL_DATA], AIFF, OGG)" at bounding box center [0, 0] width 0 height 0
click at [820, 168] on div "(MP3, AAC, WAV, [MEDICAL_DATA], AIFF, OGG)" at bounding box center [784, 175] width 229 height 16
click at [0, 0] on input "파일을 업로드하세요 (MP3, AAC, WAV, [MEDICAL_DATA], AIFF, OGG)" at bounding box center [0, 0] width 0 height 0
click at [796, 143] on label "파일을 업로드하세요 (MP3, AAC, WAV, FLAC, AIFF, OGG)" at bounding box center [784, 165] width 452 height 100
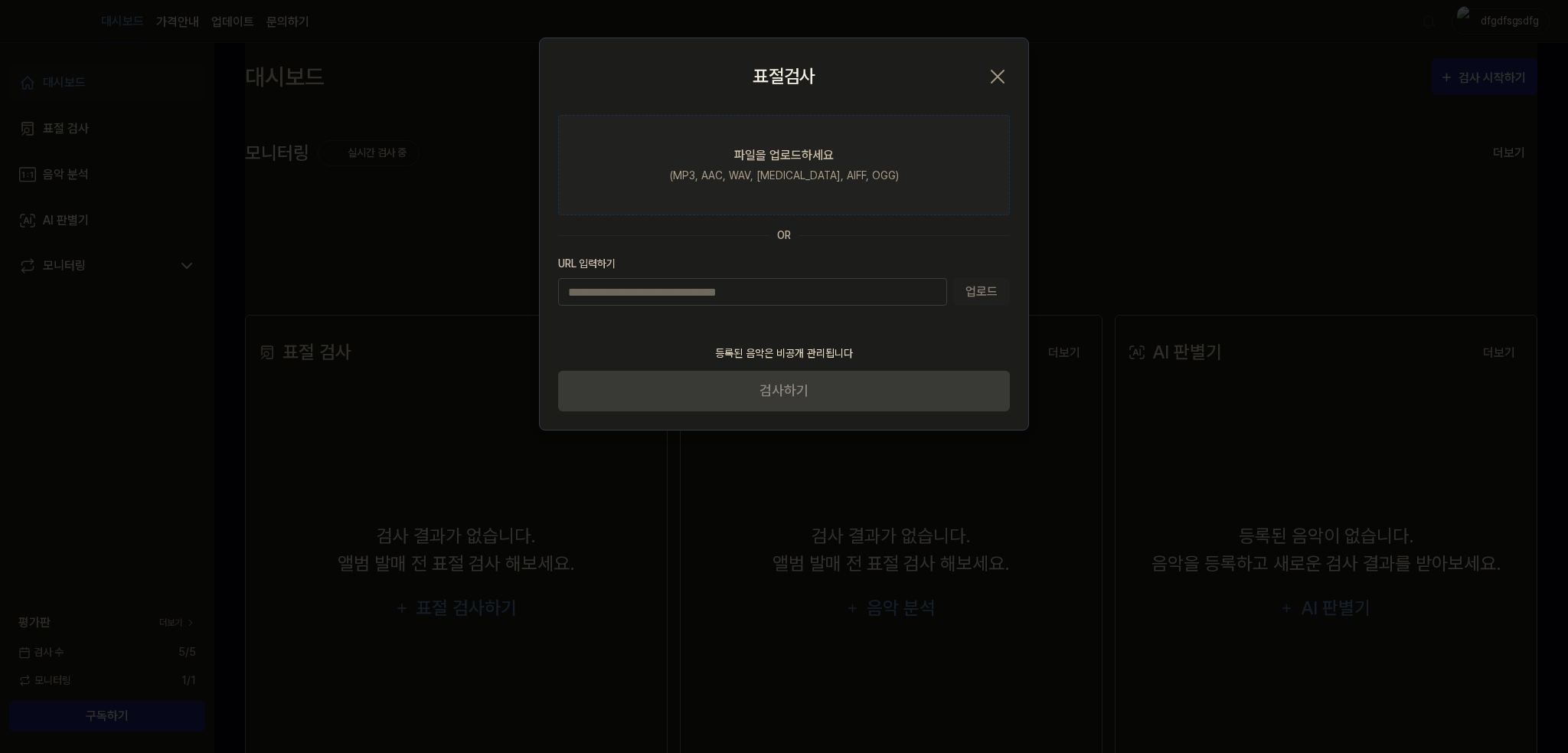
click at [0, 0] on input "파일을 업로드하세요 (MP3, AAC, WAV, FLAC, AIFF, OGG)" at bounding box center [0, 0] width 0 height 0
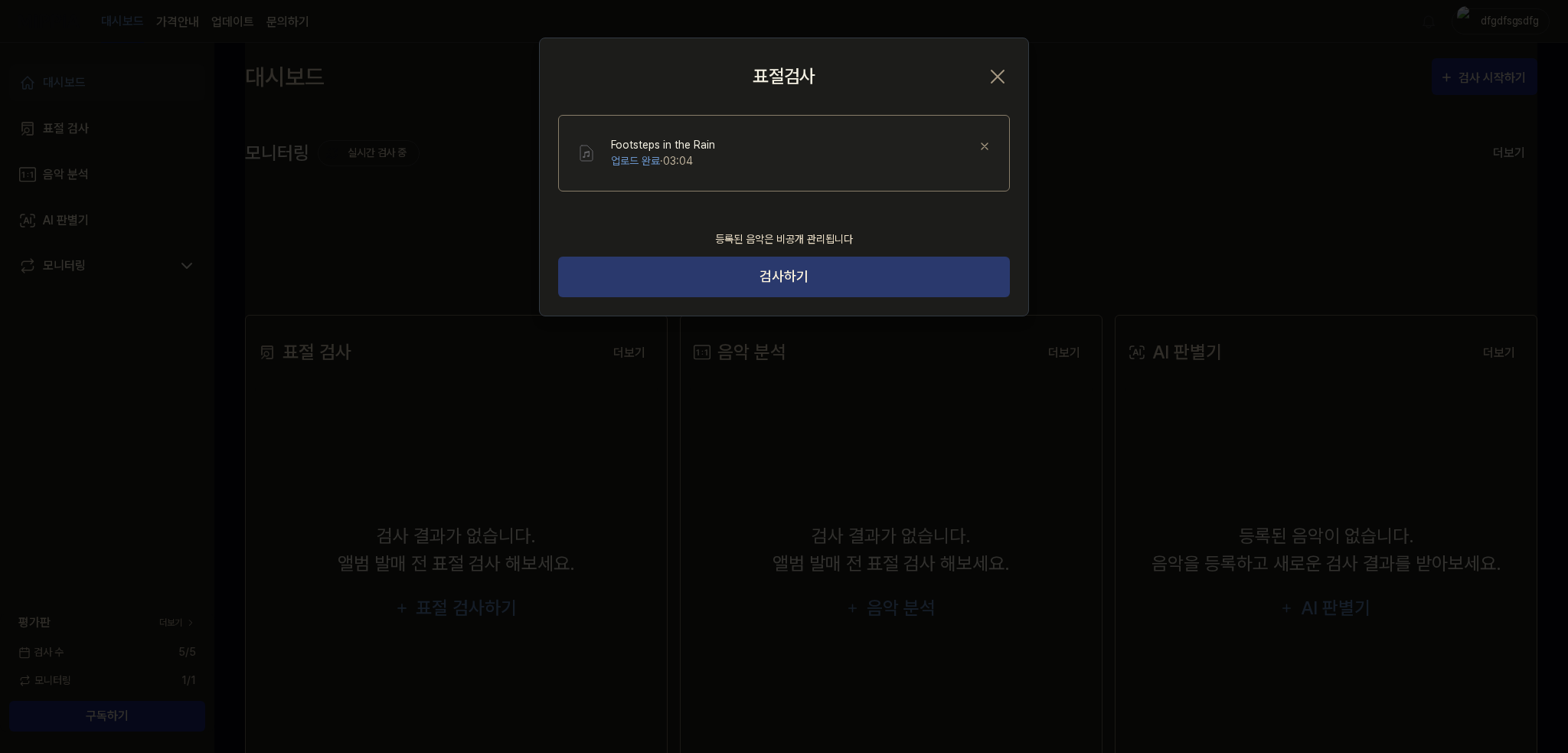
click at [789, 271] on button "검사하기" at bounding box center [784, 277] width 452 height 41
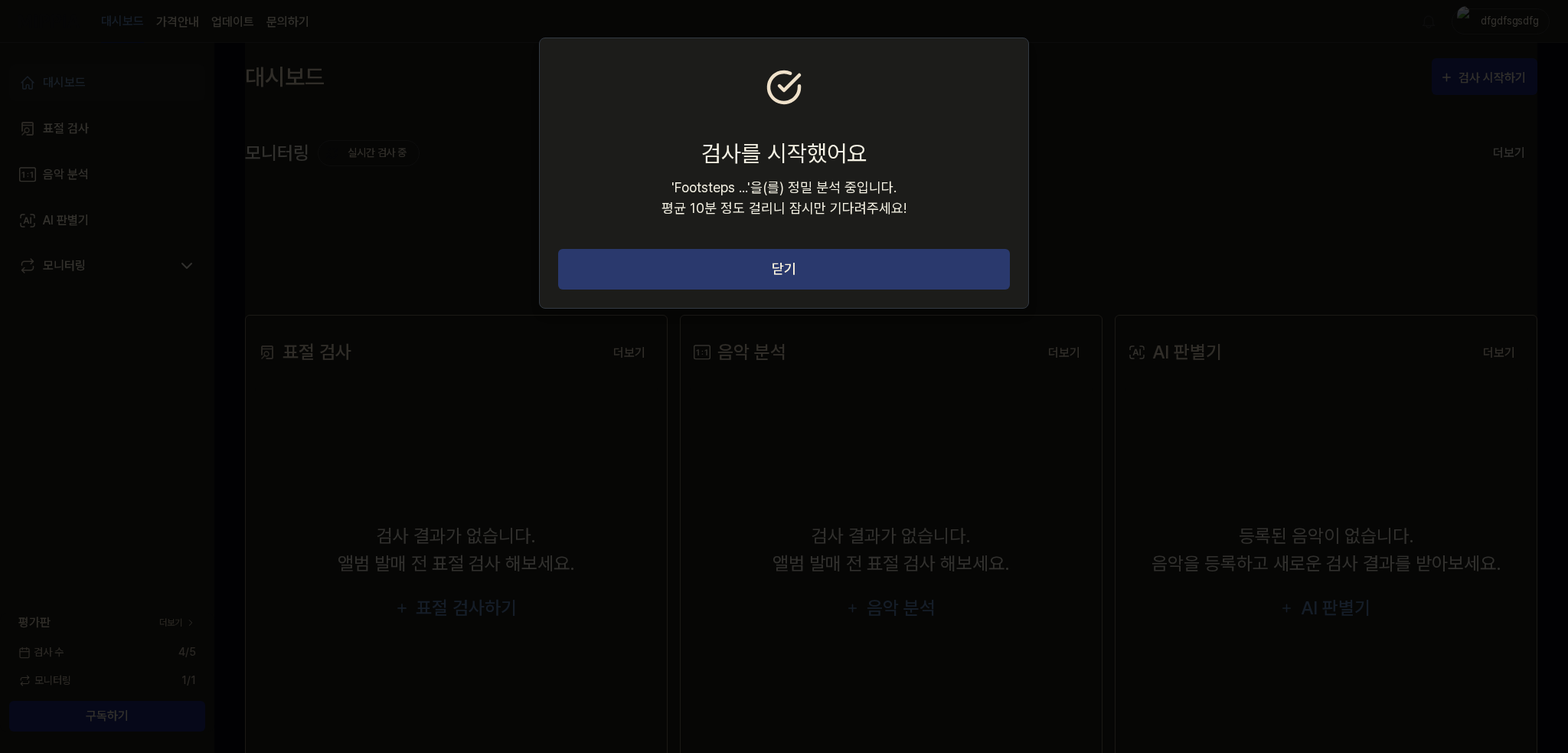
click at [791, 277] on button "닫기" at bounding box center [784, 269] width 452 height 41
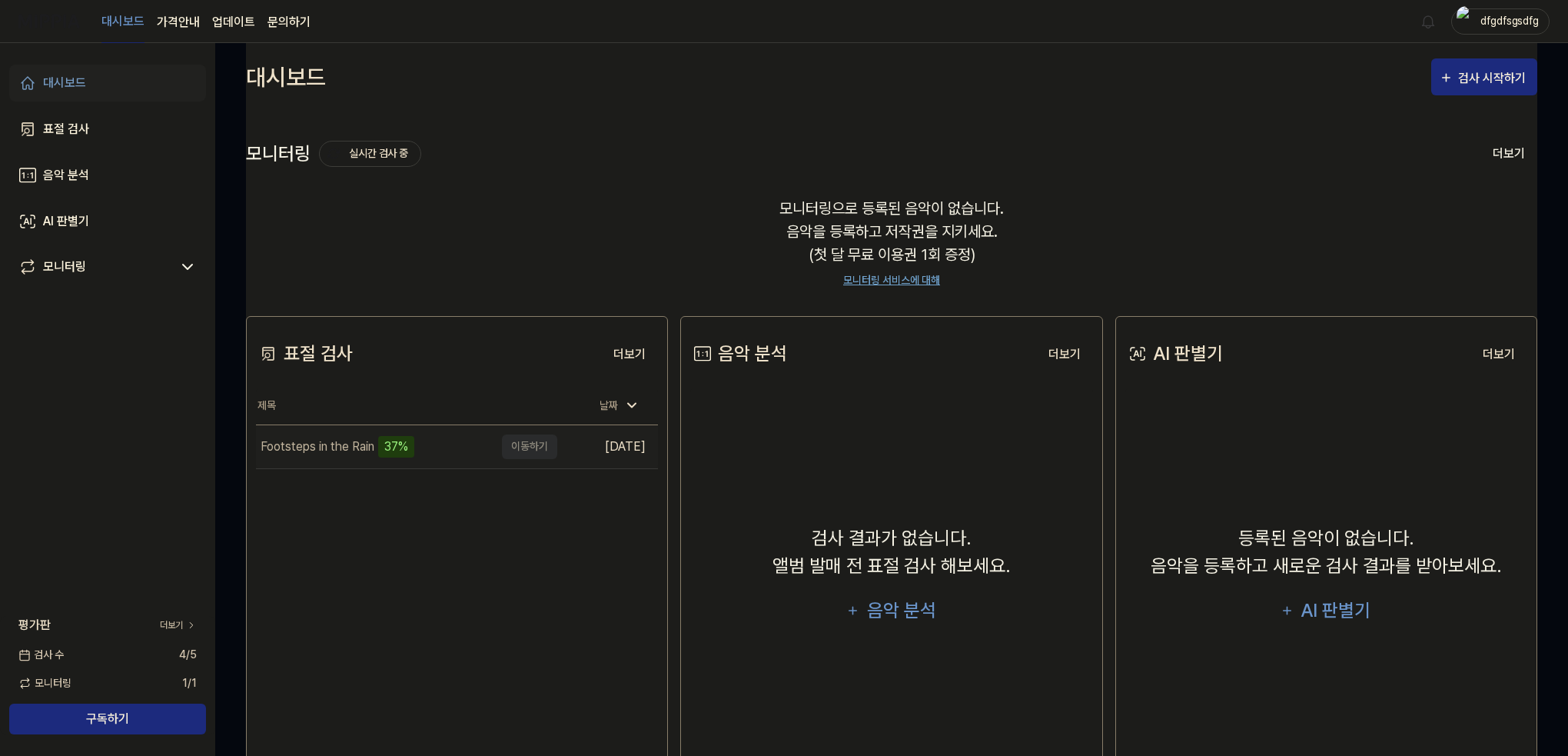
click at [319, 451] on div "Footsteps in the Rain" at bounding box center [317, 446] width 114 height 18
click at [360, 507] on div "표절 검사 더보기 표절 검사 제목 날짜 Footsteps in the Rain 이동하기 2025.08.14. 더보기" at bounding box center [457, 566] width 422 height 499
click at [530, 448] on button "이동하기" at bounding box center [529, 447] width 55 height 25
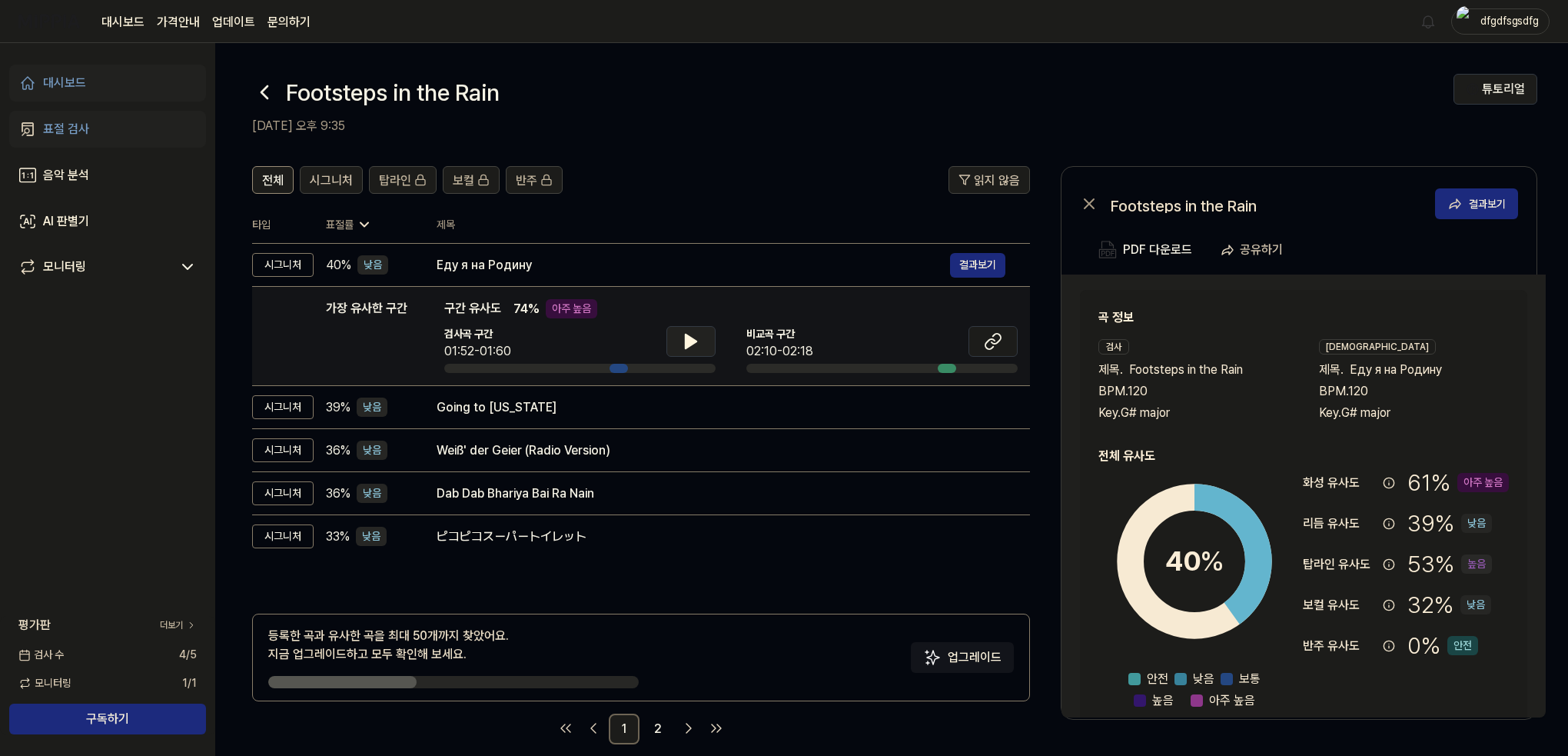
click at [682, 341] on icon at bounding box center [690, 341] width 18 height 18
click at [994, 342] on icon at bounding box center [992, 341] width 18 height 18
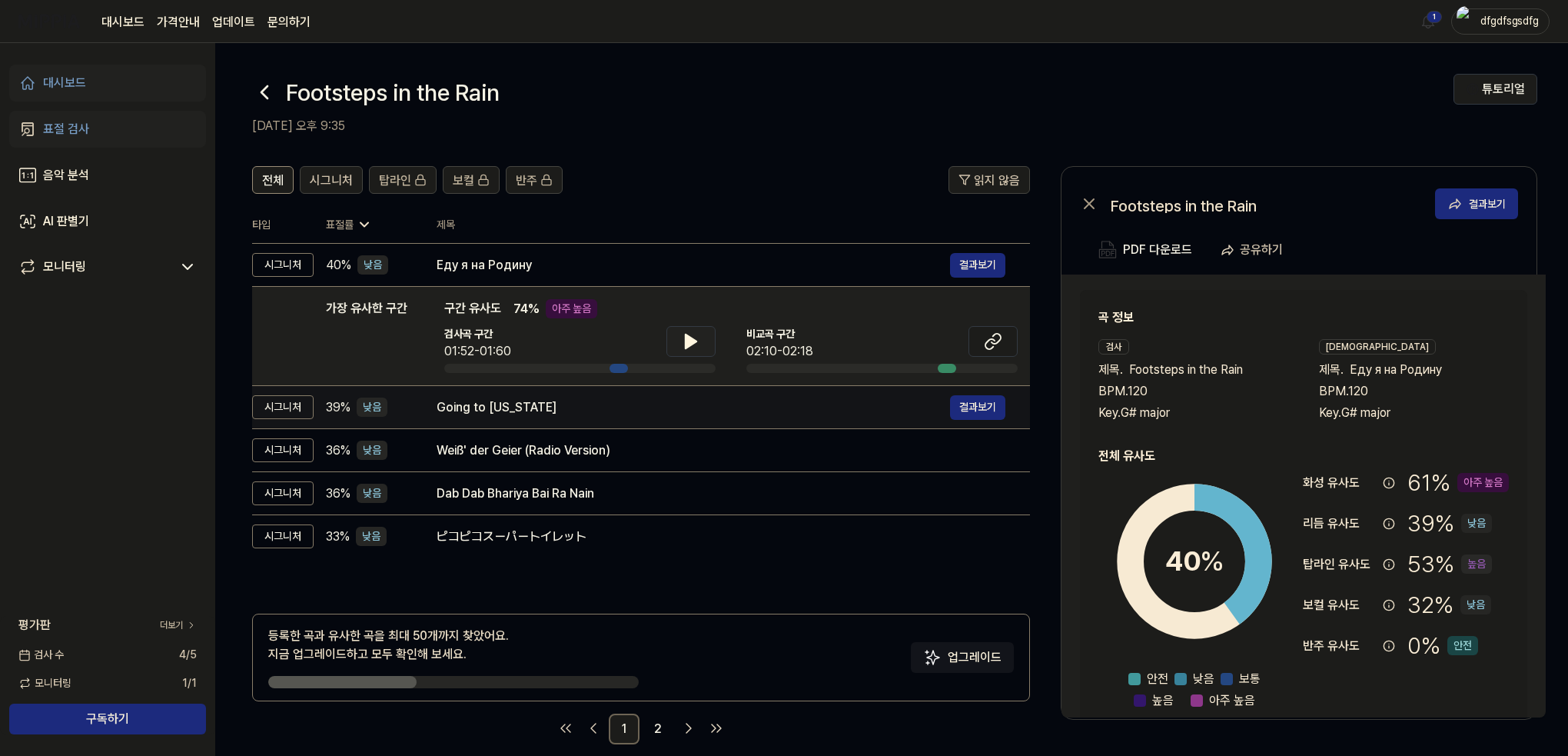
click at [454, 395] on div "Going to Georgia 결과보기" at bounding box center [720, 407] width 569 height 25
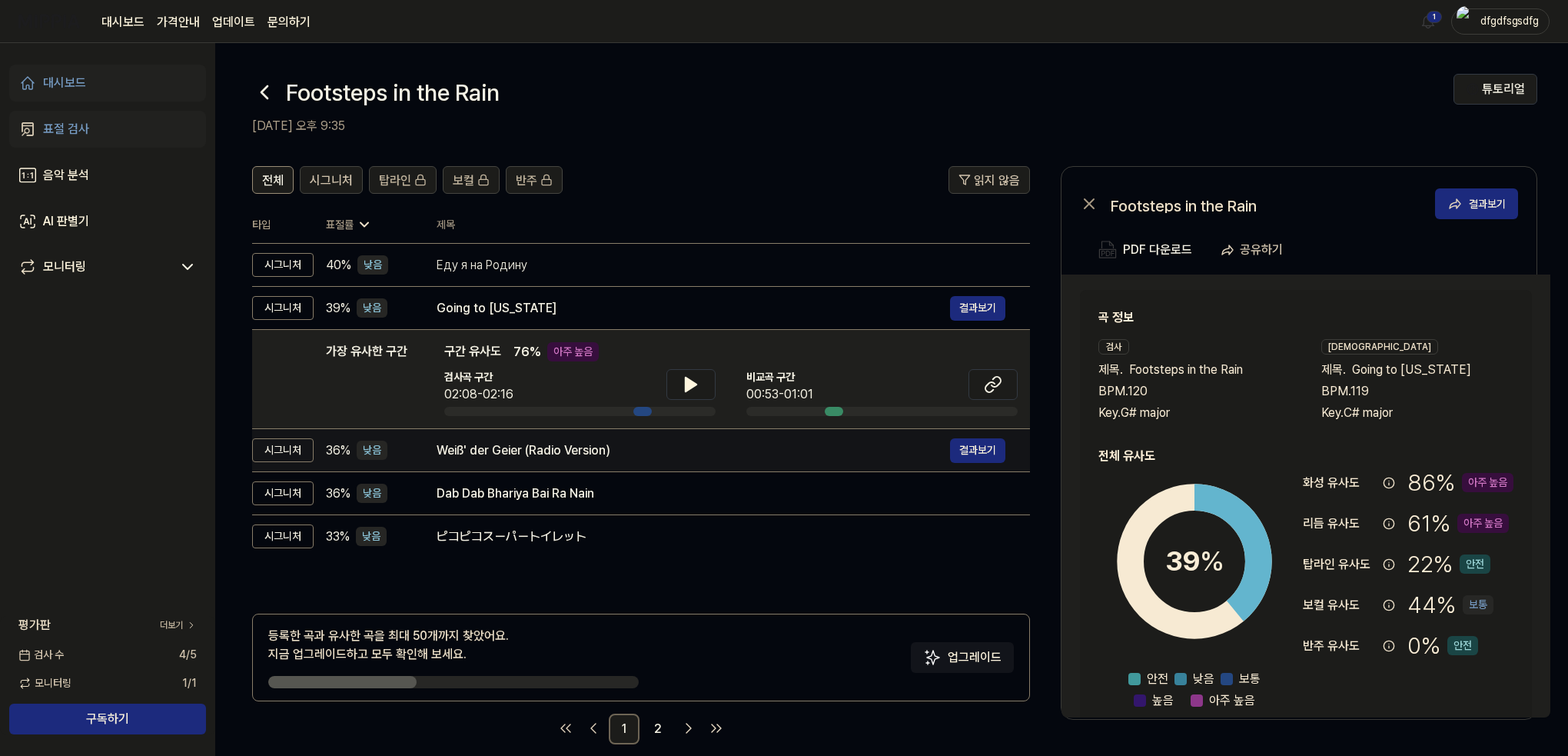
click at [419, 451] on td "Weiß' der Geier (Radio Version) 결과보기" at bounding box center [720, 450] width 618 height 43
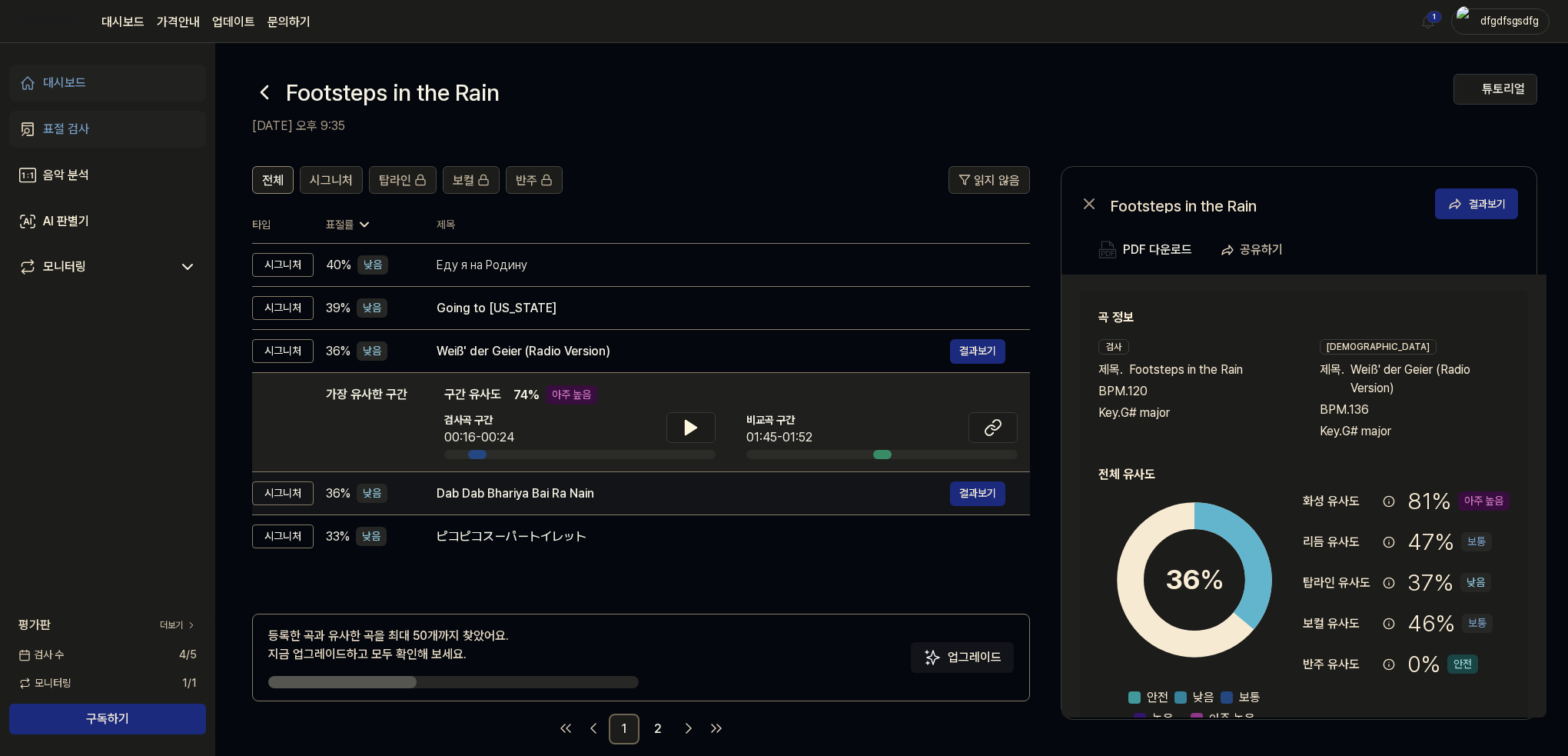
click at [415, 484] on td "Dab Dab Bhariya Bai Ra Nain 결과보기" at bounding box center [720, 493] width 618 height 43
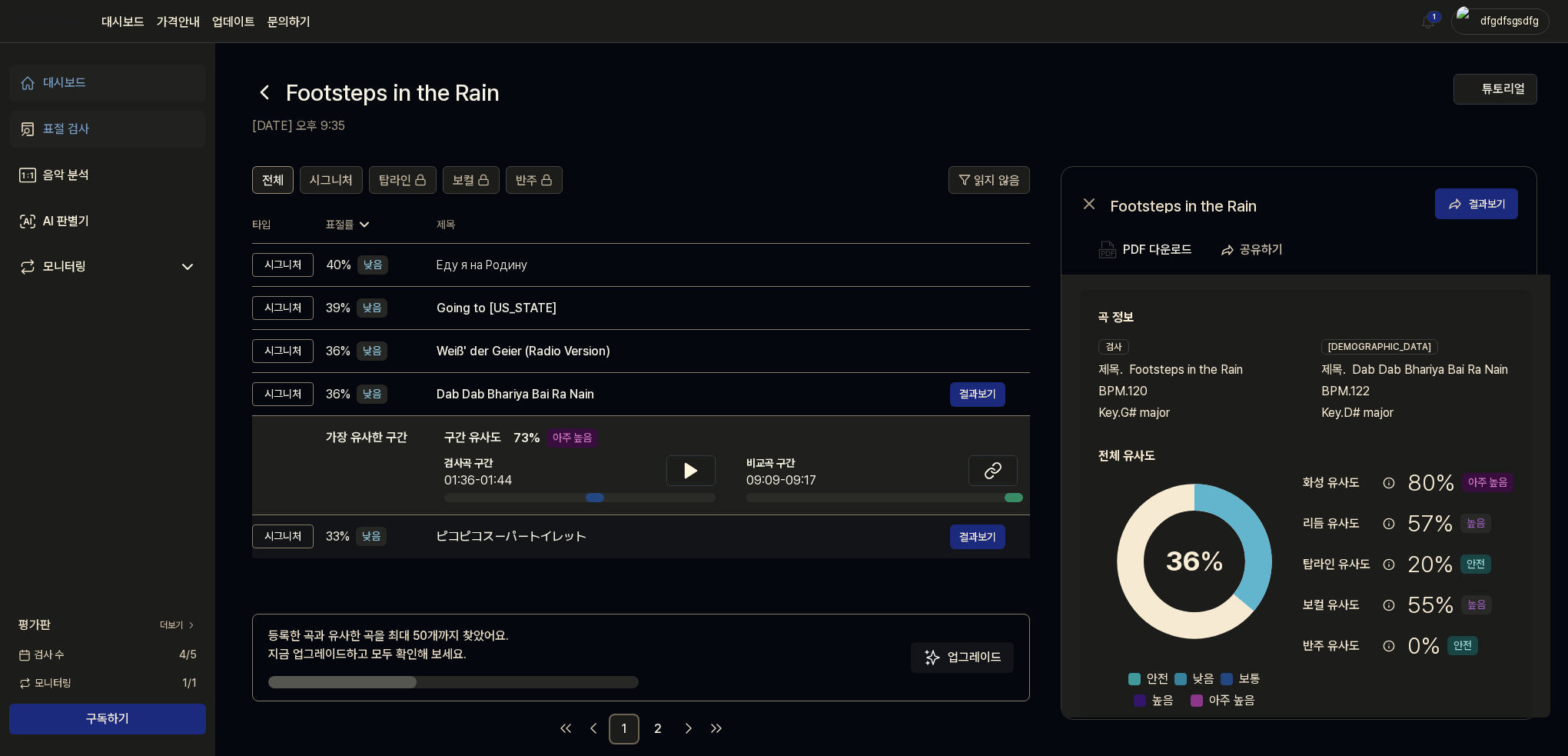
click at [435, 537] on td "ピコピコスーパートイレット 결과보기" at bounding box center [720, 536] width 618 height 43
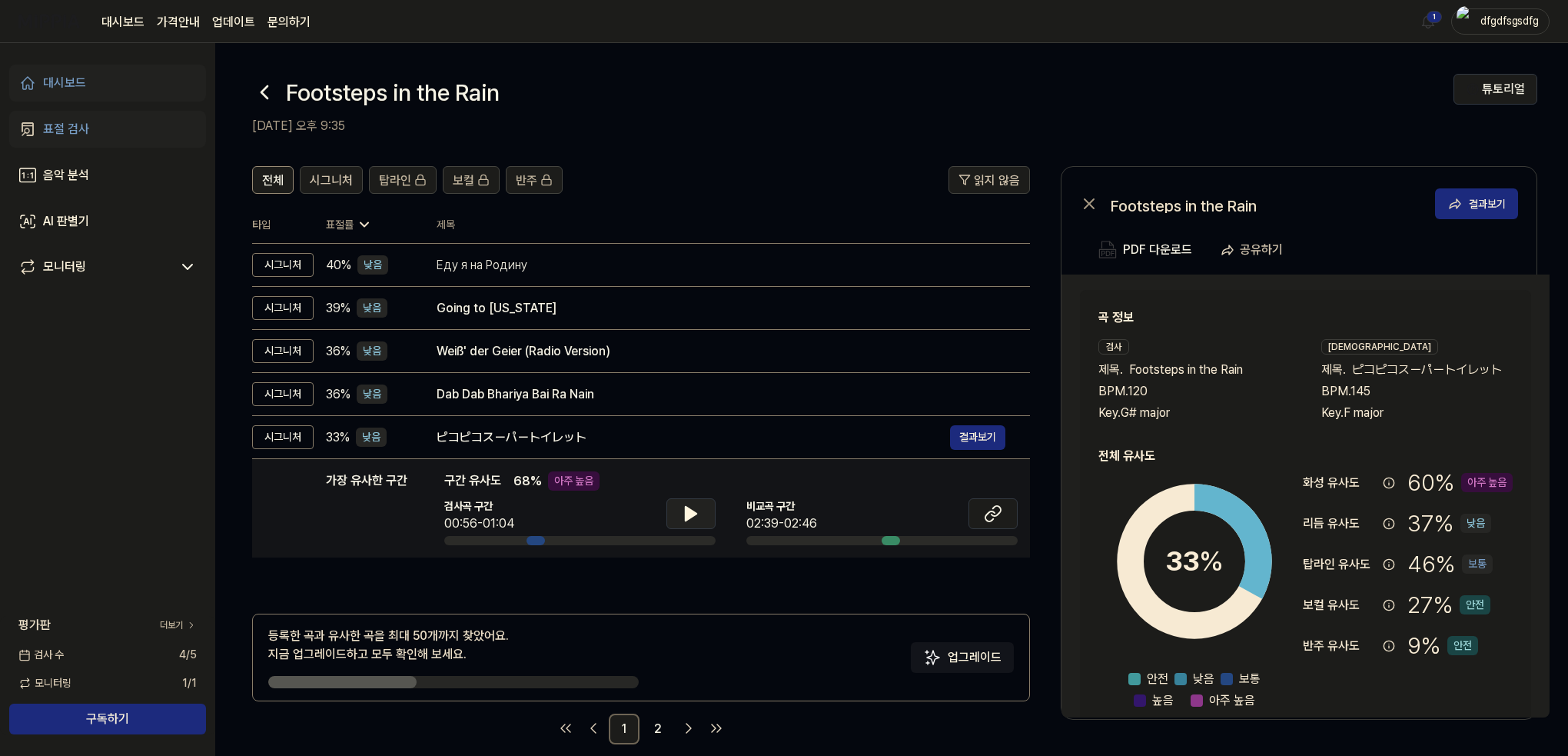
click at [696, 512] on icon at bounding box center [690, 513] width 18 height 18
click at [695, 512] on icon at bounding box center [695, 513] width 4 height 12
click at [995, 514] on icon at bounding box center [992, 513] width 18 height 18
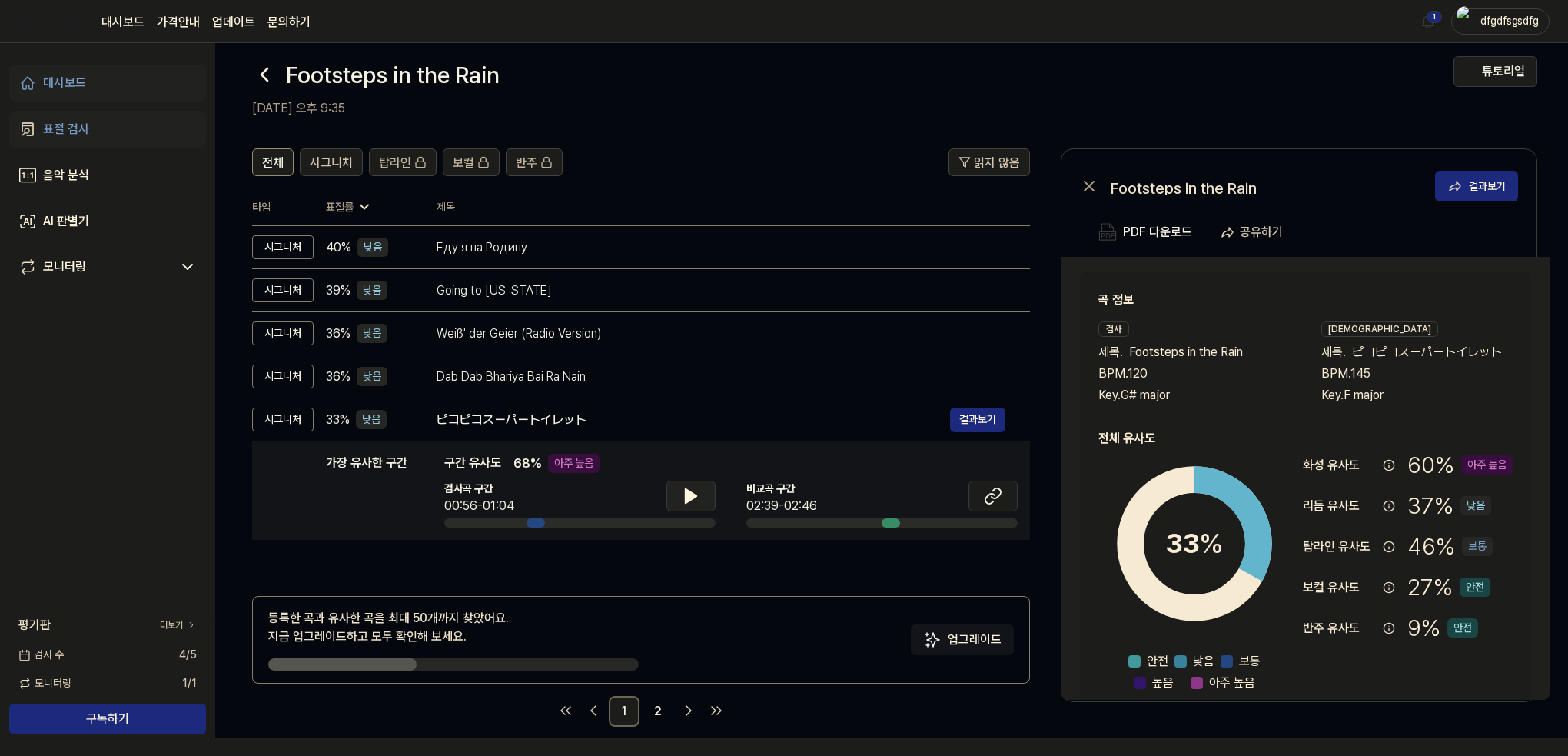
scroll to position [18, 0]
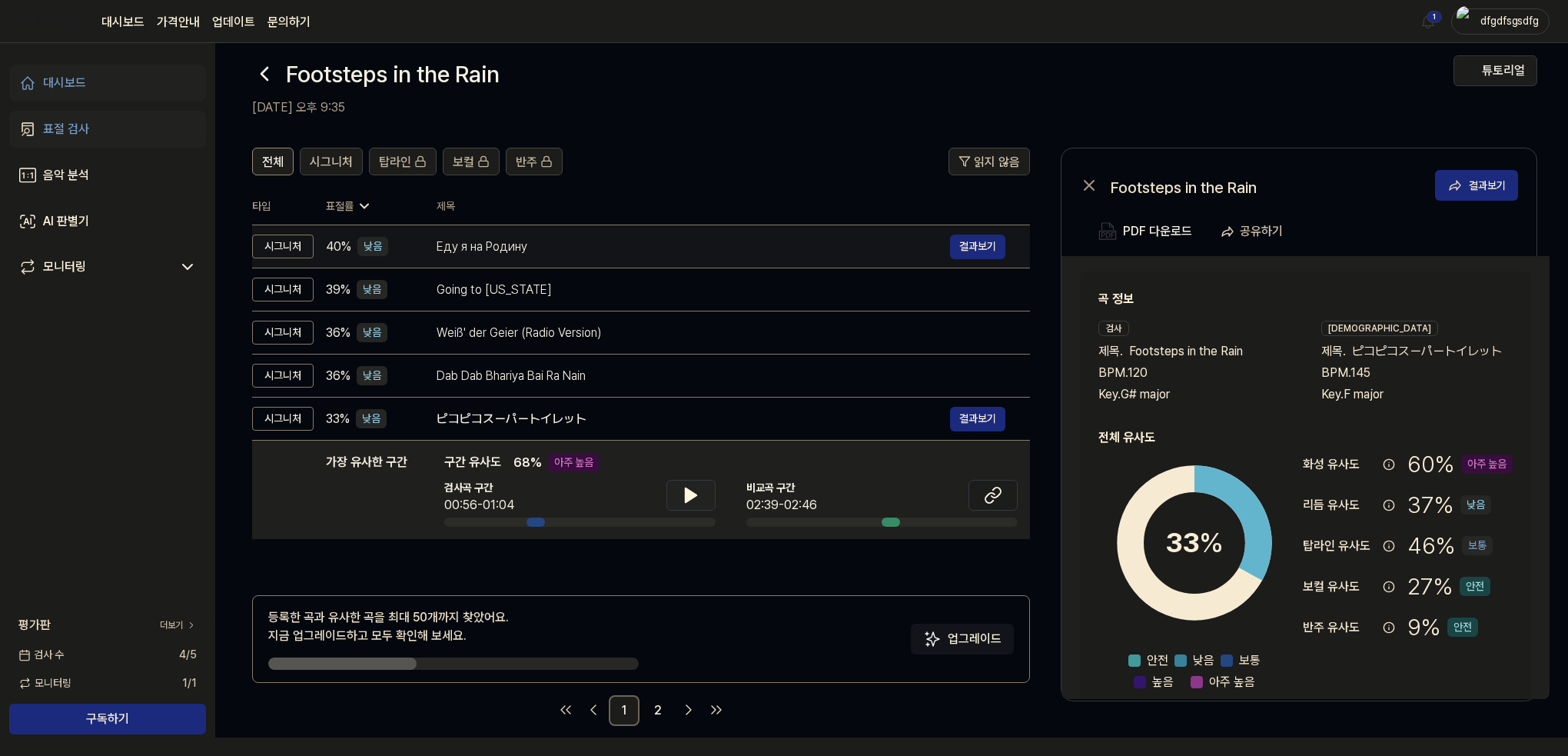
click at [537, 263] on td "Еду я на Родину 결과보기" at bounding box center [720, 246] width 618 height 43
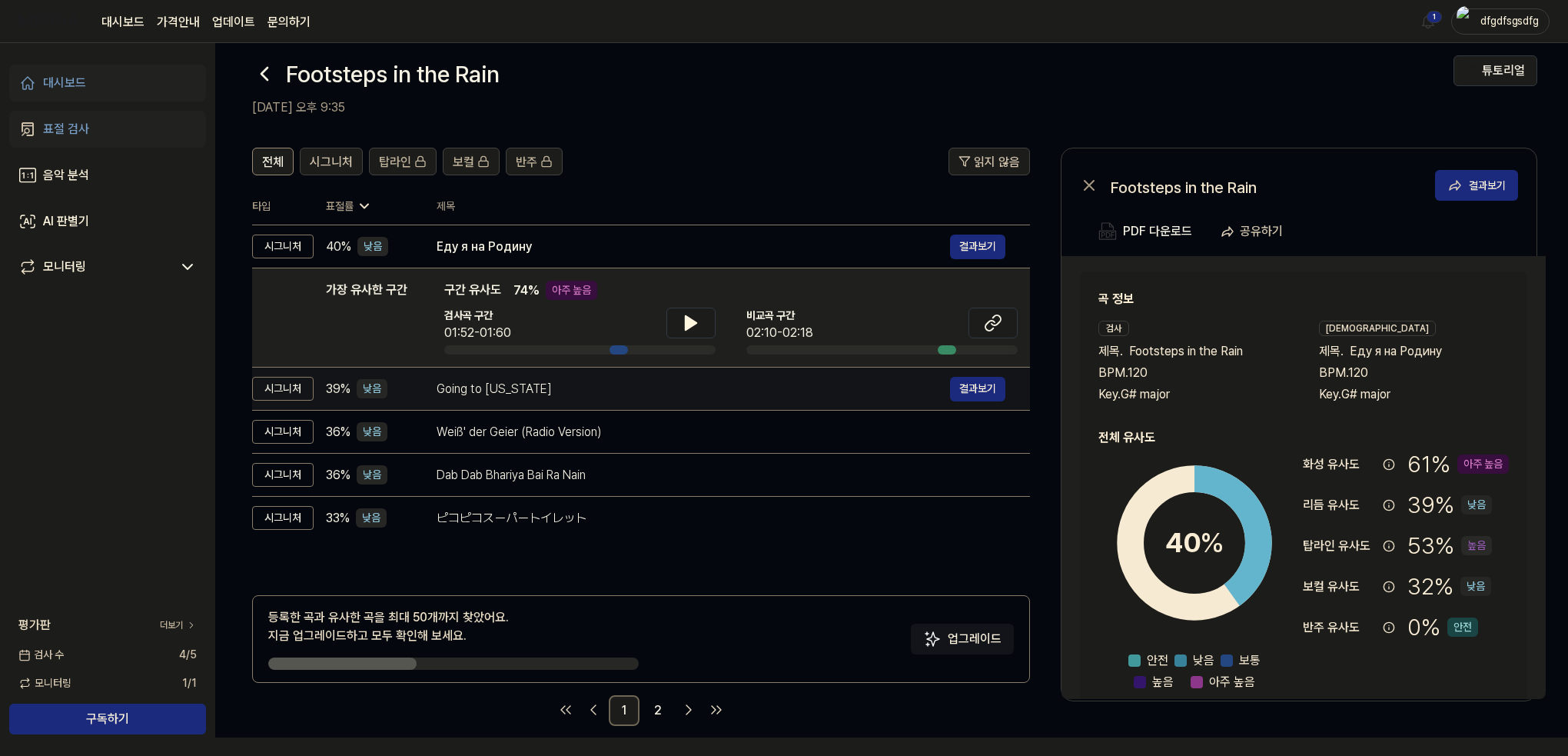
click at [511, 369] on td "Going to Georgia 결과보기" at bounding box center [720, 388] width 618 height 43
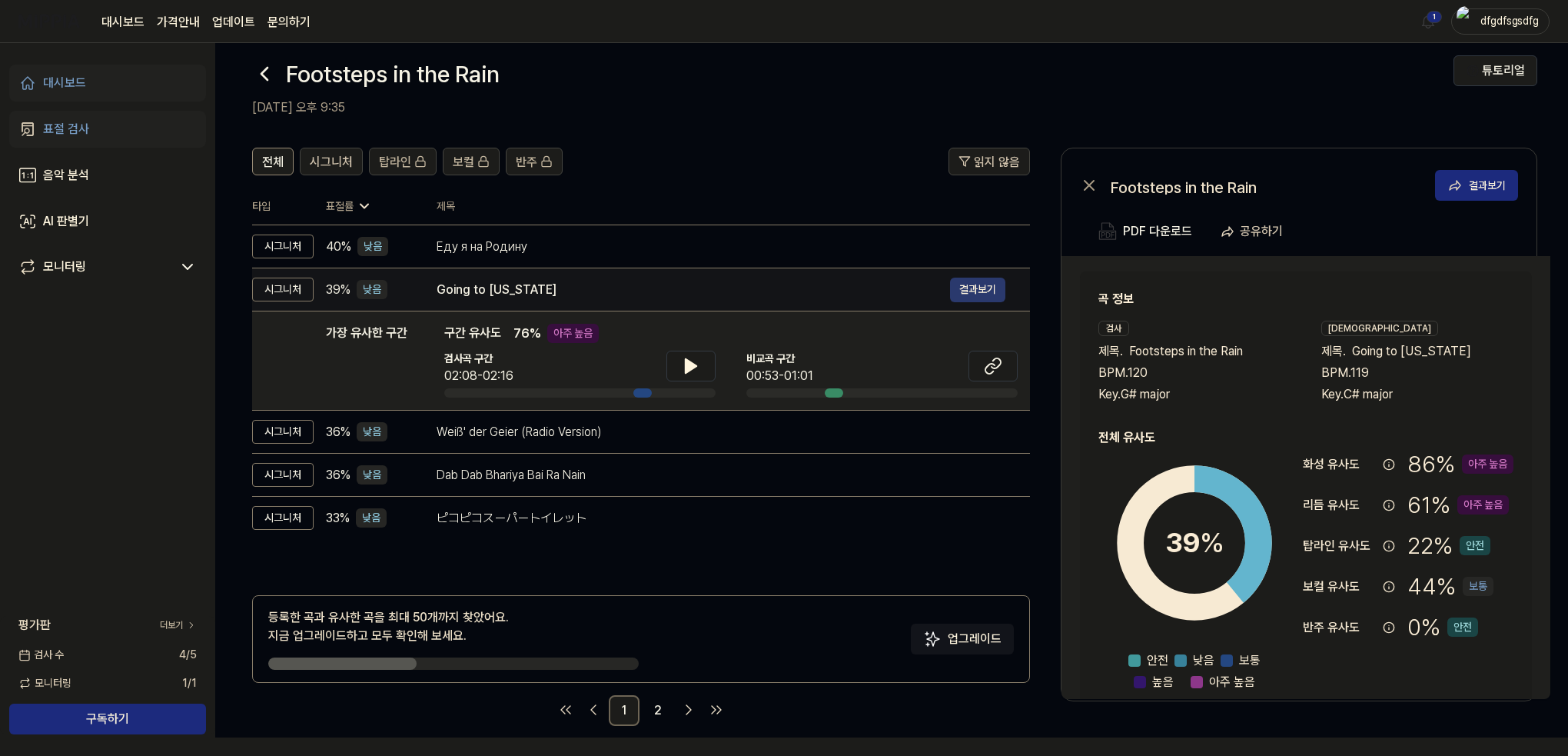
click at [962, 295] on button "결과보기" at bounding box center [978, 290] width 55 height 25
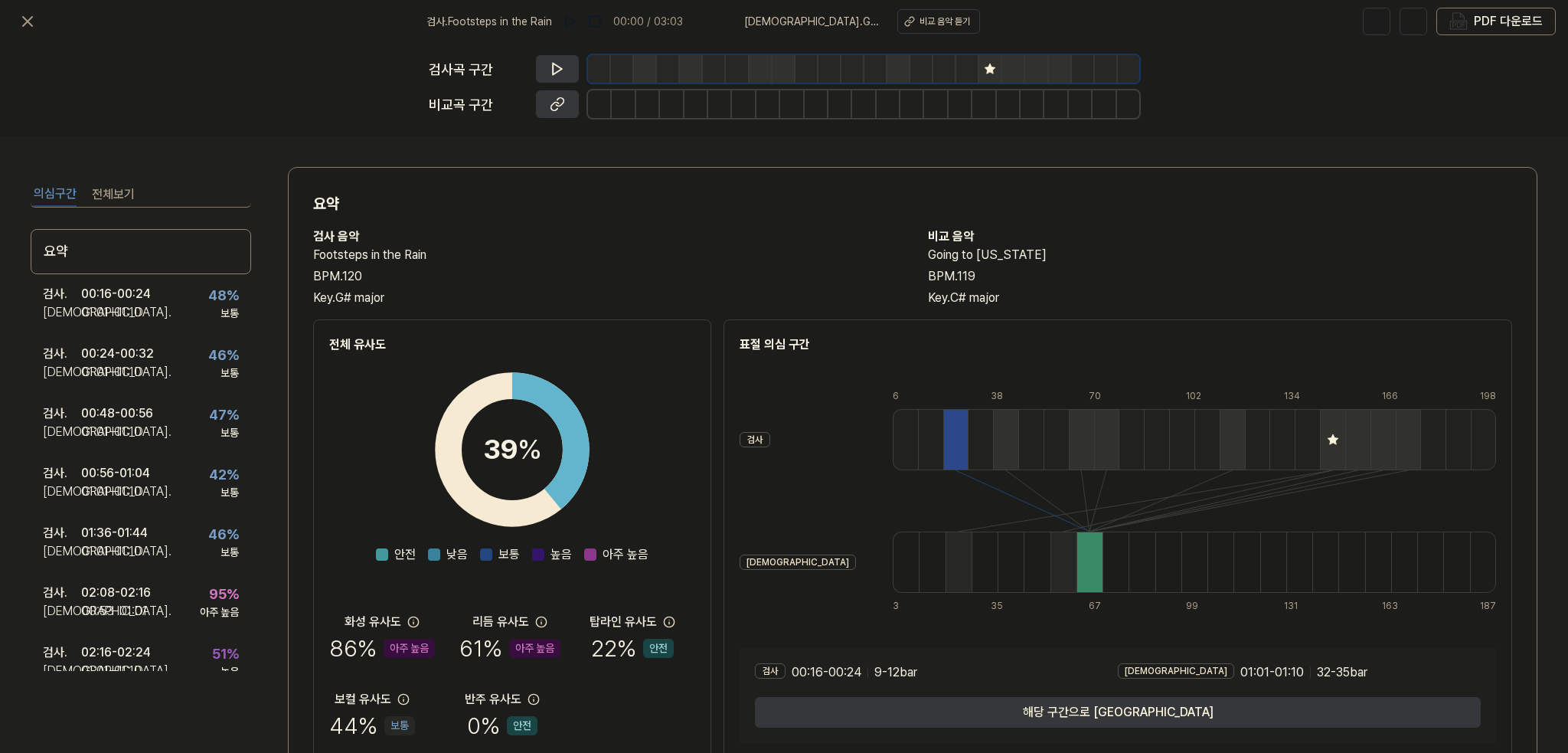
click at [107, 196] on button "전체보기" at bounding box center [113, 195] width 43 height 24
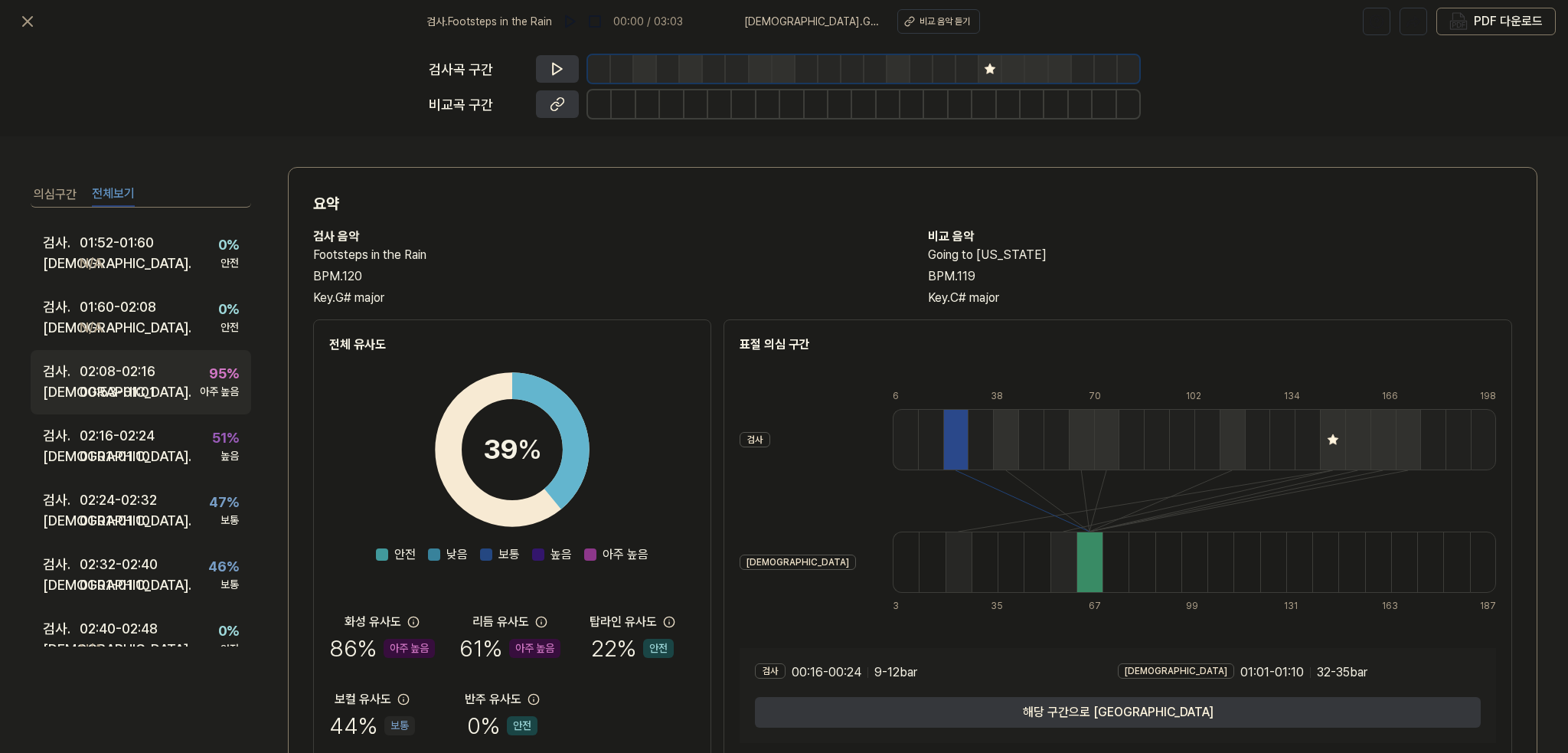
click at [130, 374] on div "02:08 - 02:16" at bounding box center [117, 371] width 76 height 21
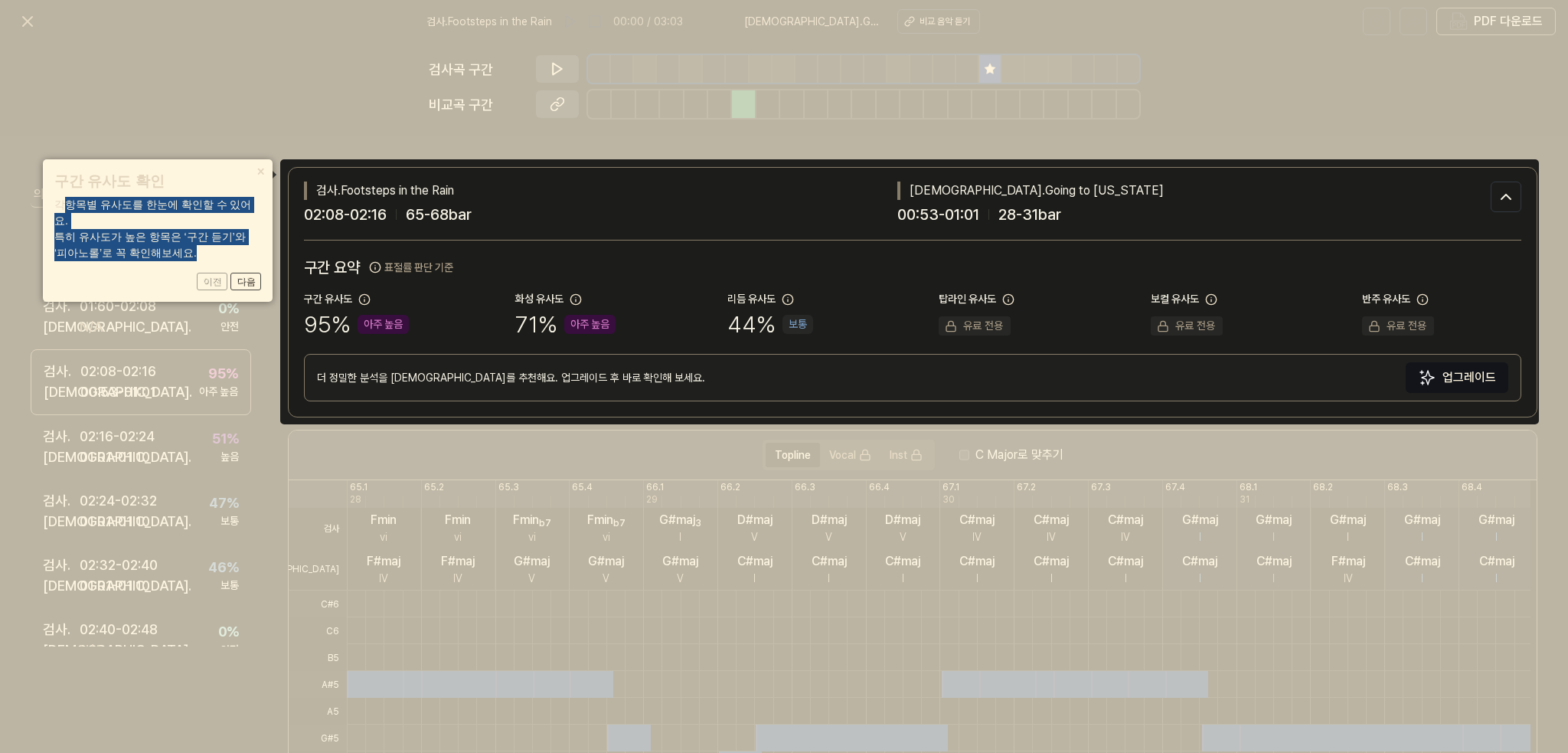
drag, startPoint x: 66, startPoint y: 207, endPoint x: 218, endPoint y: 241, distance: 155.8
click at [218, 241] on div "각 항목별 유사도 를 한눈에 확인할 수 있어요. 특히 유사도가 높은 항목은 ‘구간 듣기’와 ‘피아노롤’로 꼭 확인해보세요." at bounding box center [157, 229] width 207 height 65
click at [243, 272] on button "다음" at bounding box center [245, 281] width 31 height 18
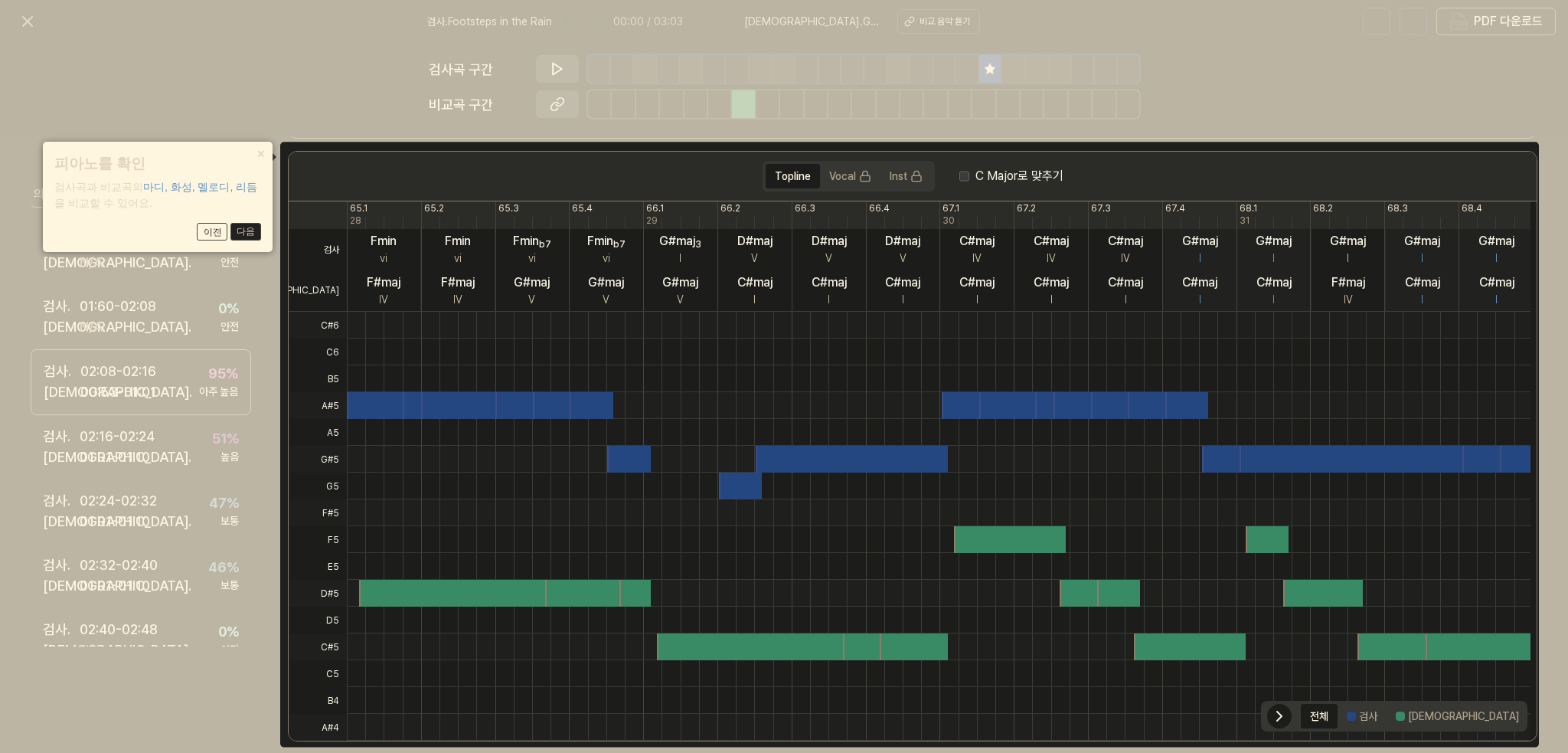
click at [254, 229] on button "다음" at bounding box center [245, 231] width 31 height 18
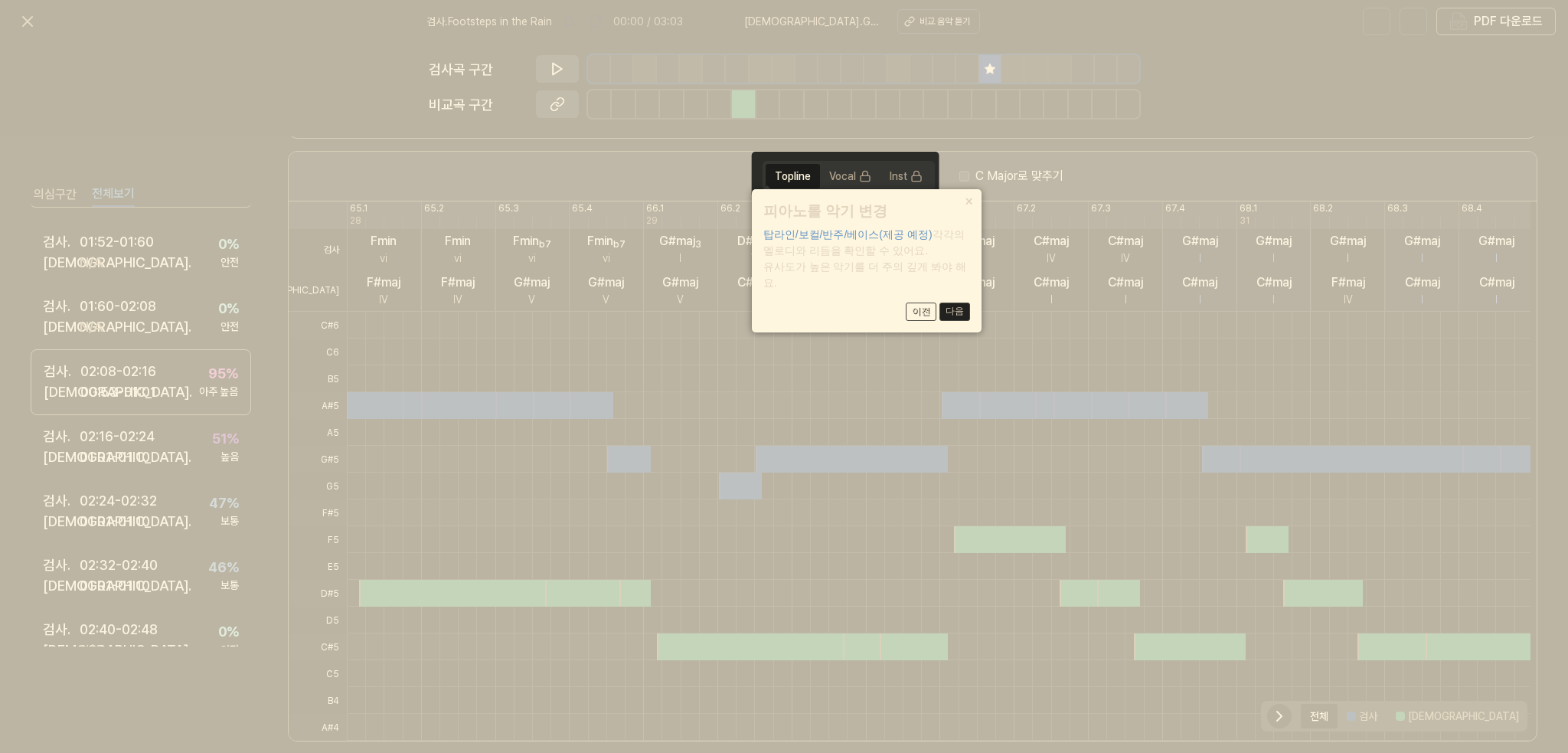
click at [955, 315] on button "다음" at bounding box center [955, 311] width 31 height 18
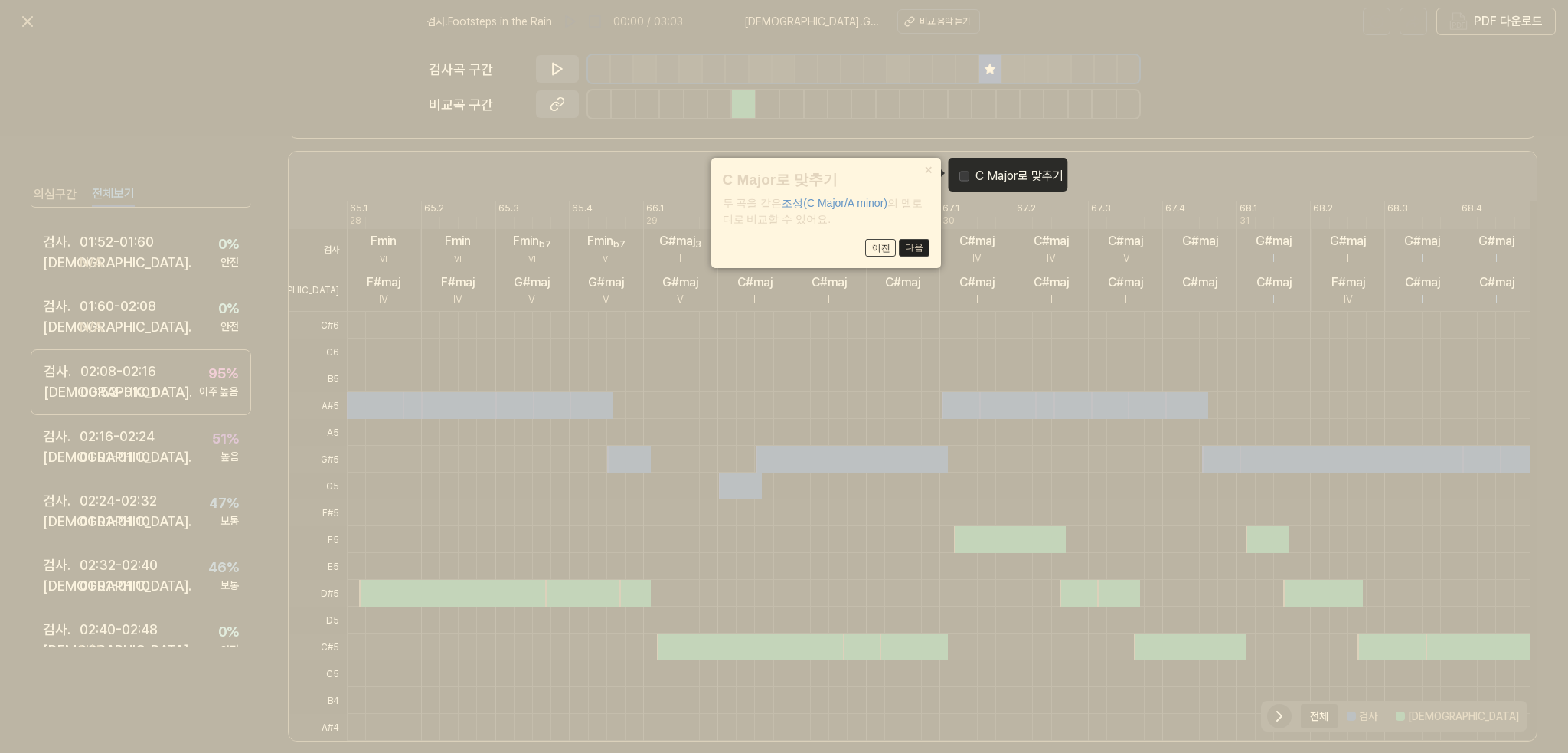
click at [913, 250] on button "다음" at bounding box center [914, 248] width 31 height 18
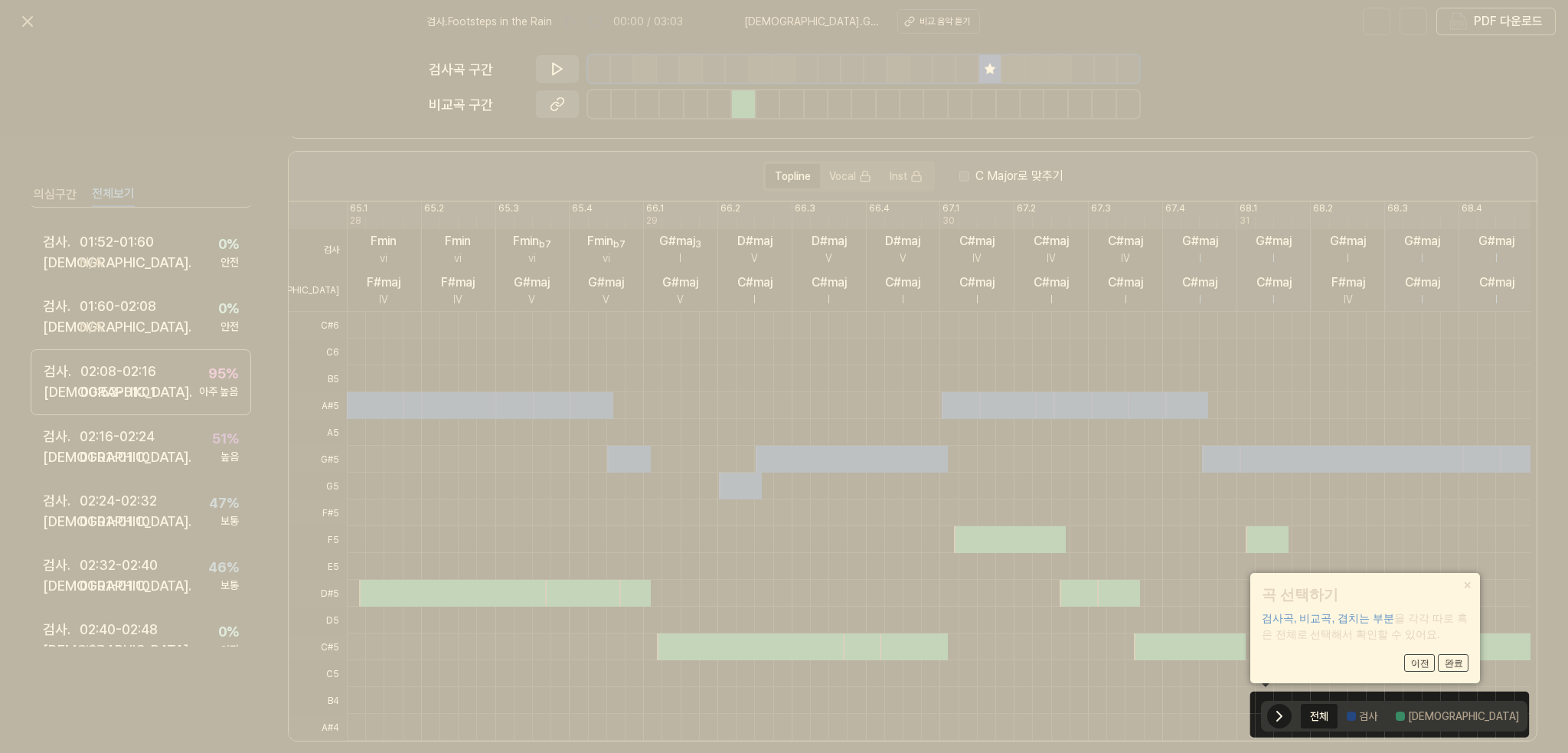
click at [978, 368] on icon at bounding box center [784, 376] width 1568 height 753
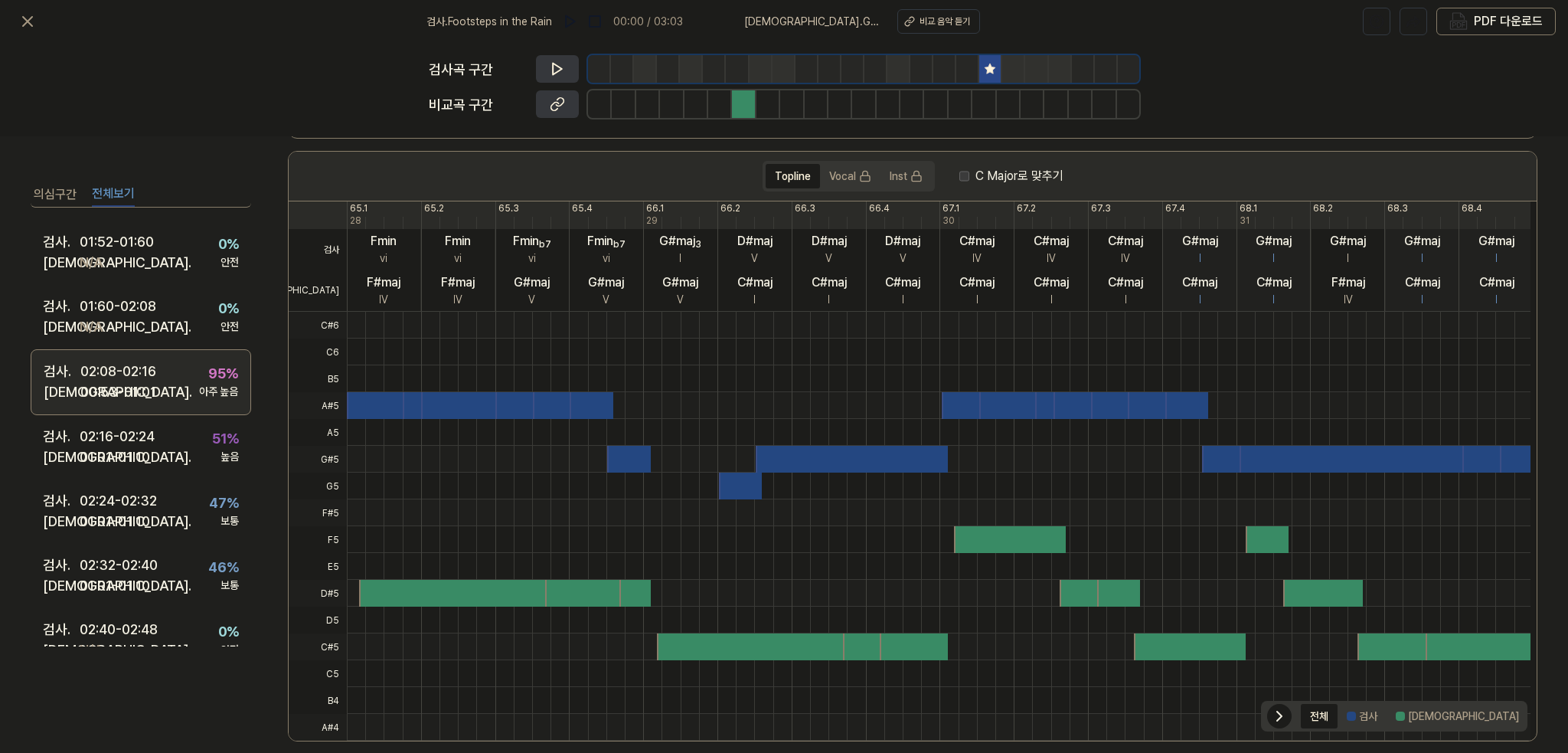
click at [100, 388] on div "00:53 - 01:01" at bounding box center [118, 392] width 76 height 21
click at [556, 69] on icon at bounding box center [558, 69] width 16 height 16
click at [558, 115] on button at bounding box center [557, 105] width 43 height 28
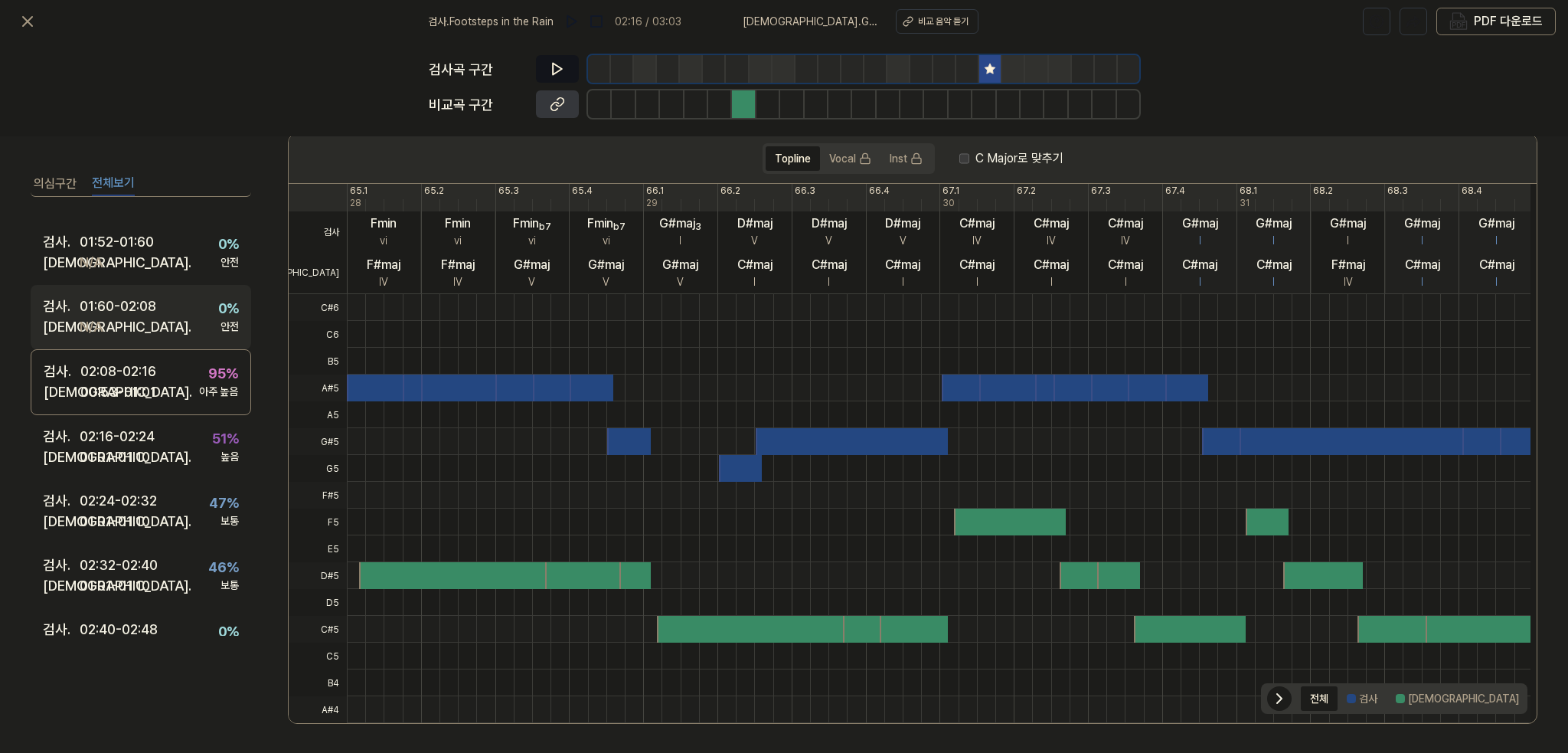
scroll to position [1017, 0]
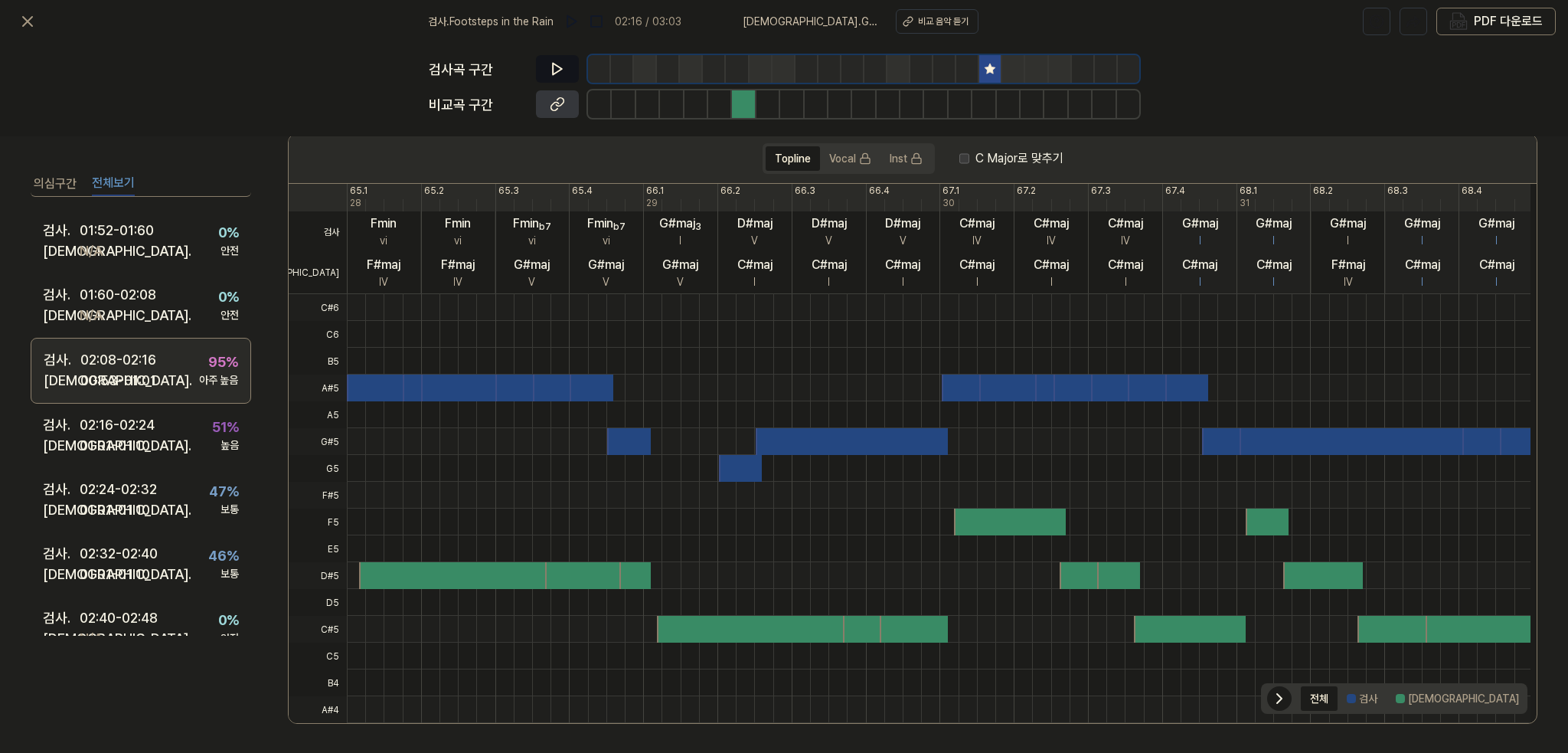
click at [161, 368] on div "검사 . 02:08 - 02:16 비교 . 00:53 - 01:01 95 % 아주 높음" at bounding box center [140, 370] width 221 height 65
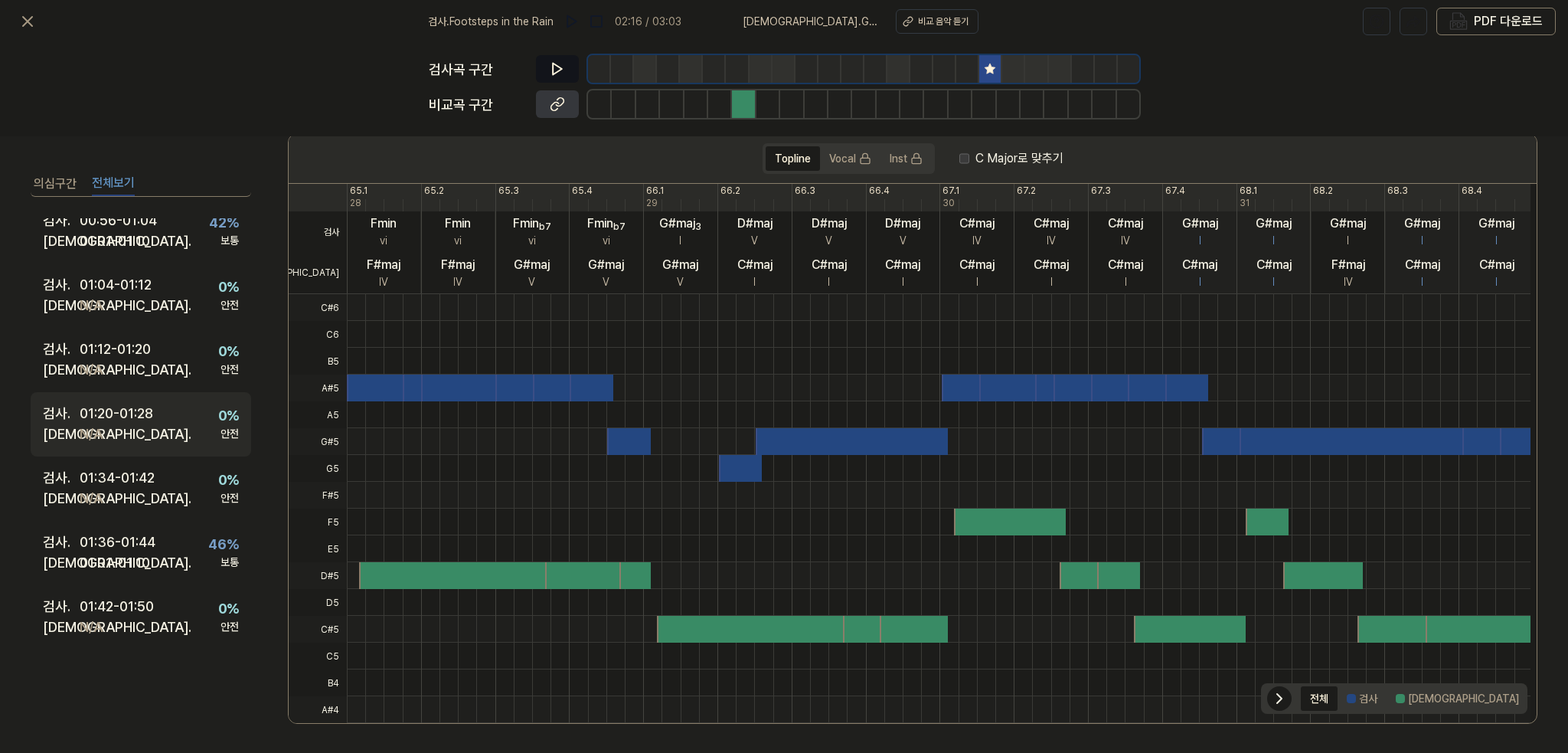
scroll to position [842, 0]
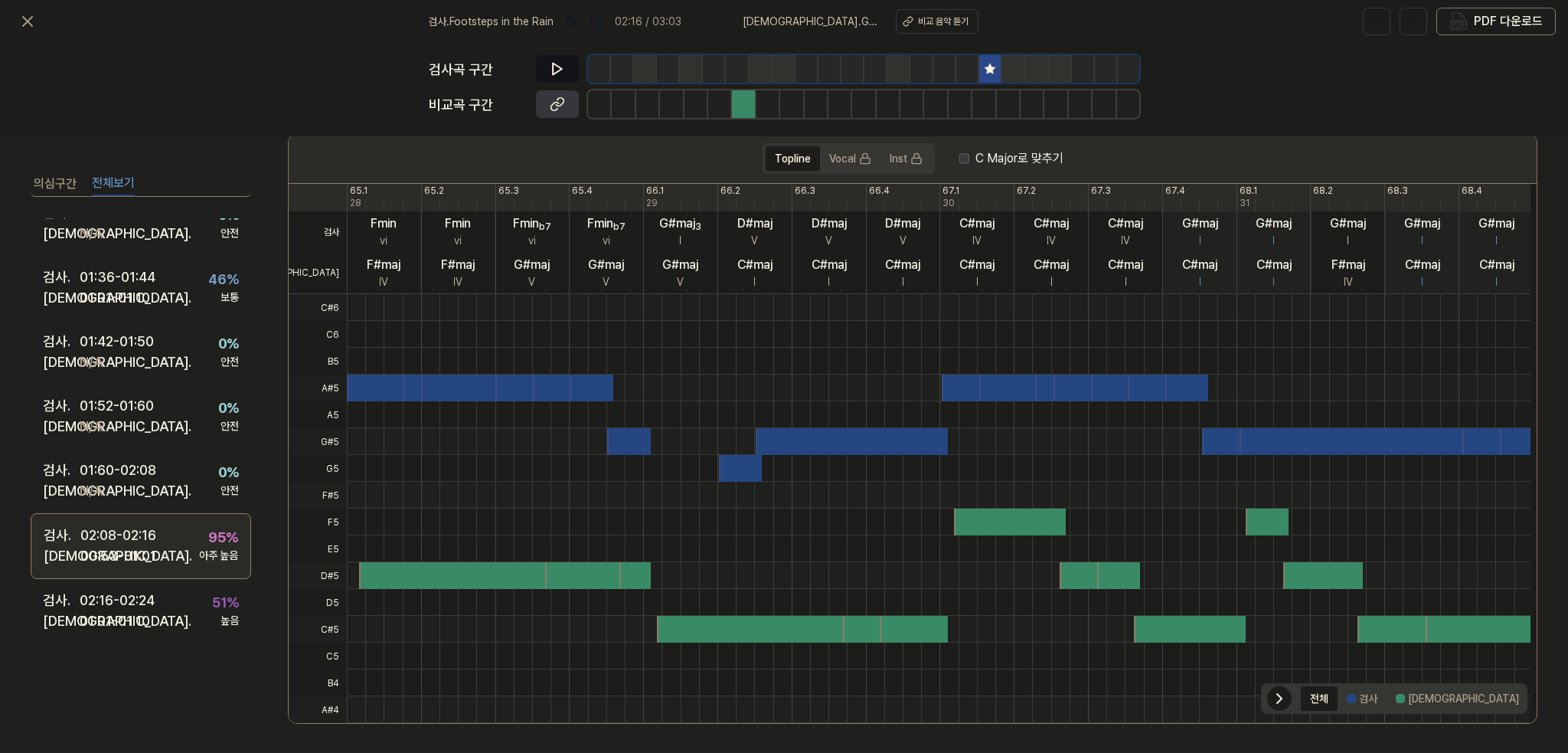
click at [148, 553] on div "00:53 - 01:01" at bounding box center [118, 556] width 76 height 21
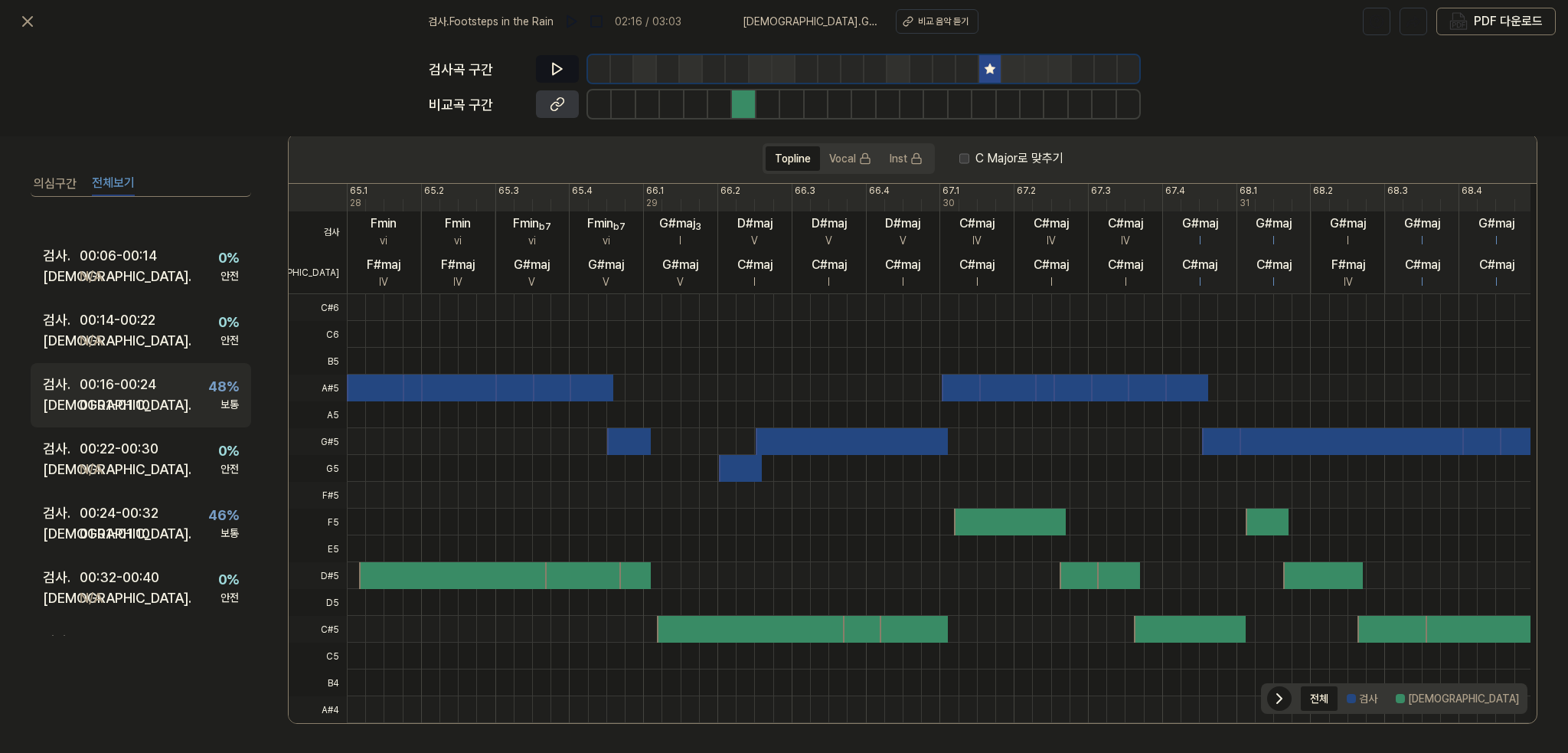
scroll to position [0, 0]
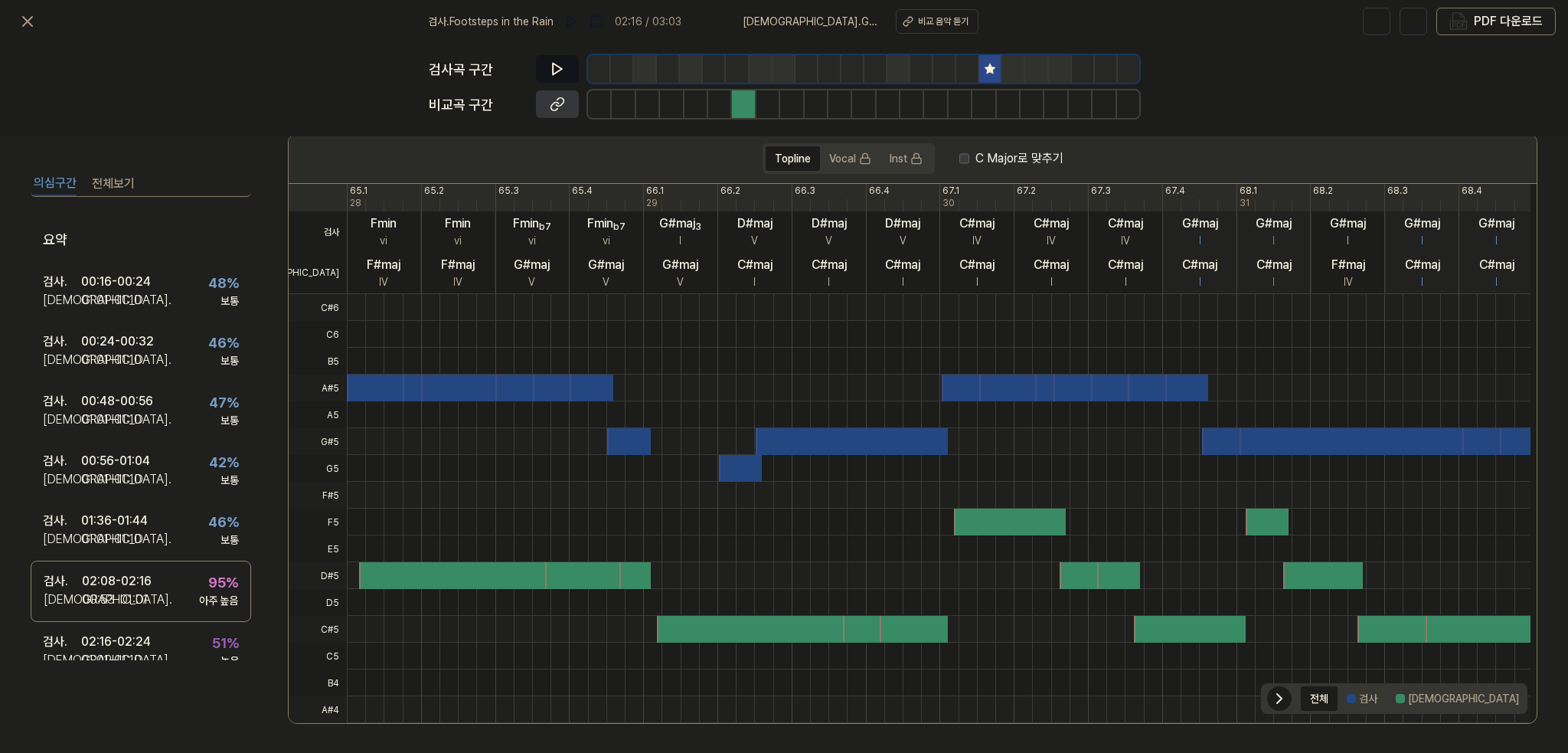
click at [55, 175] on button "의심구간" at bounding box center [55, 184] width 43 height 24
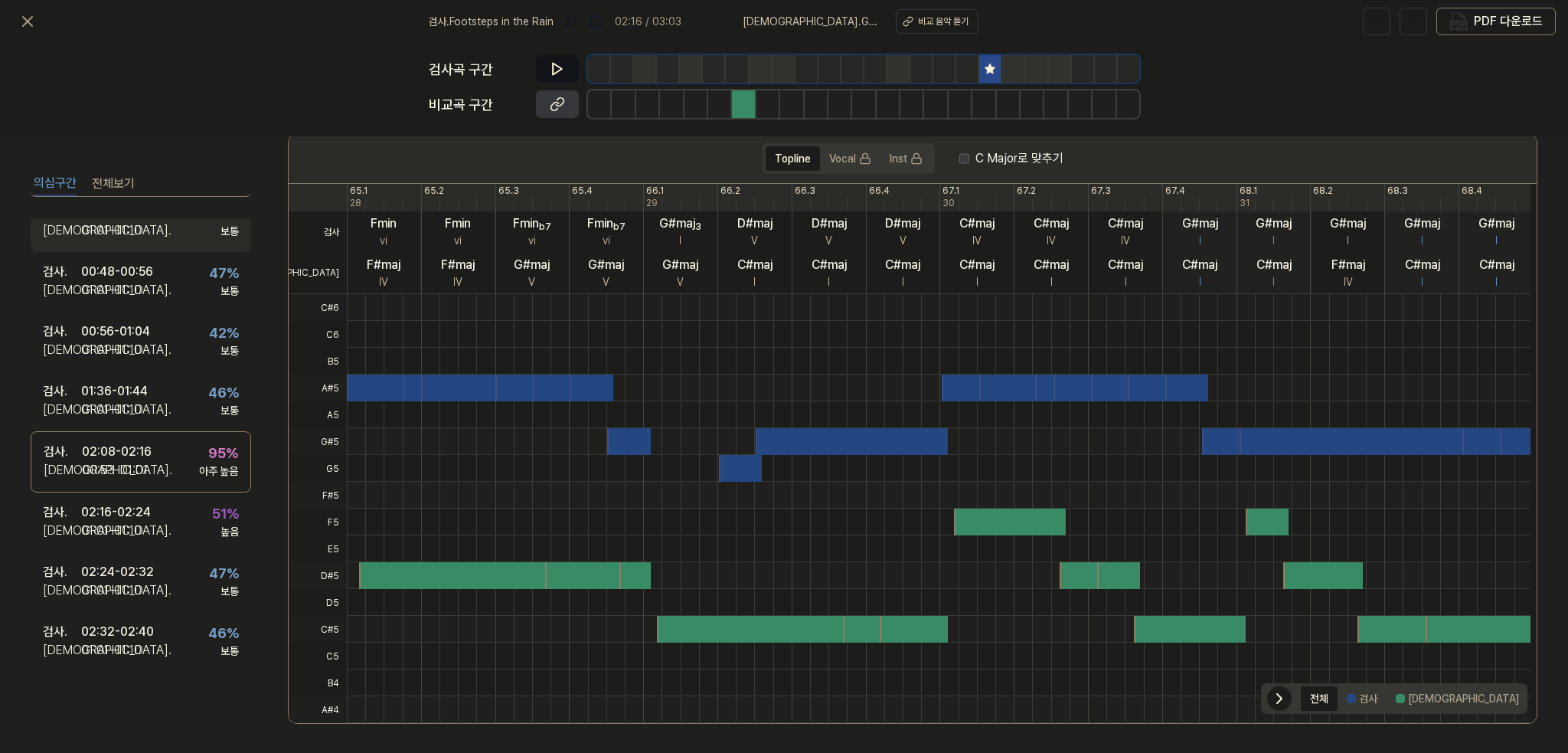
scroll to position [140, 0]
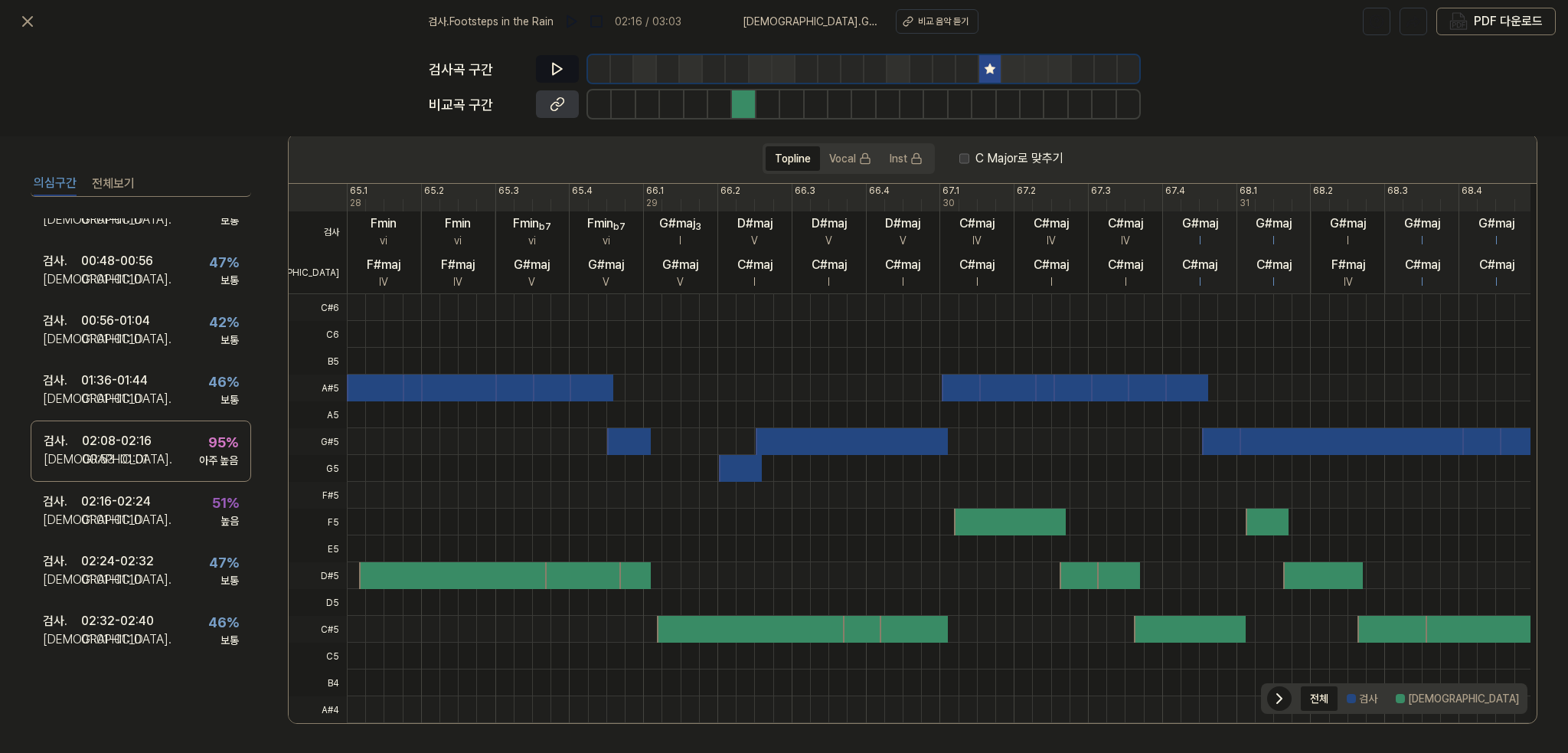
click at [107, 180] on button "전체보기" at bounding box center [113, 184] width 43 height 24
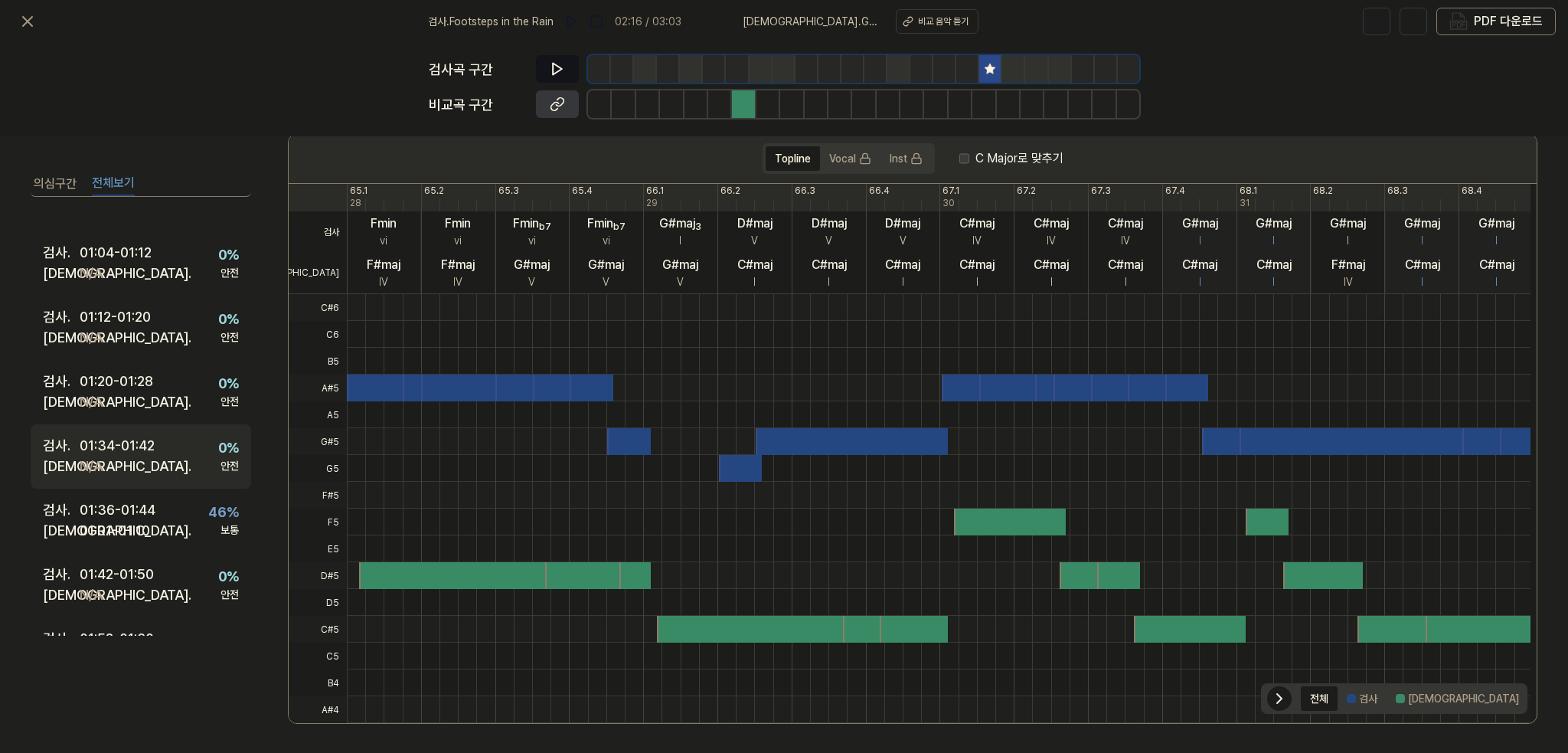
scroll to position [634, 0]
